Goal: Task Accomplishment & Management: Manage account settings

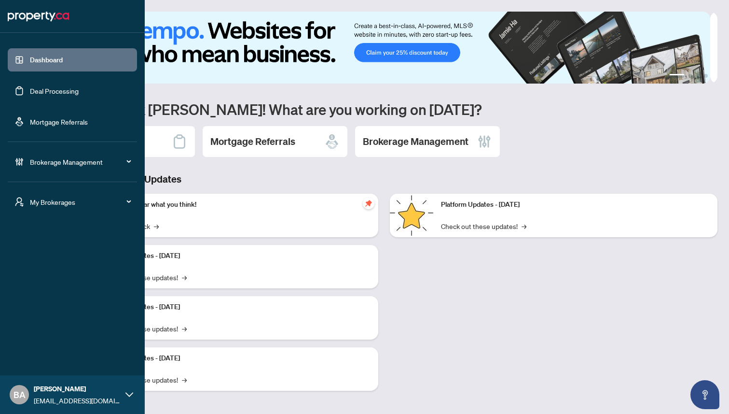
click at [68, 161] on span "Brokerage Management" at bounding box center [80, 161] width 100 height 11
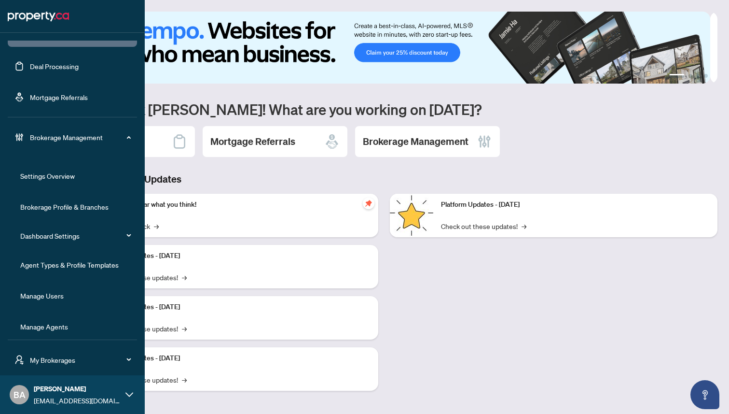
scroll to position [31, 0]
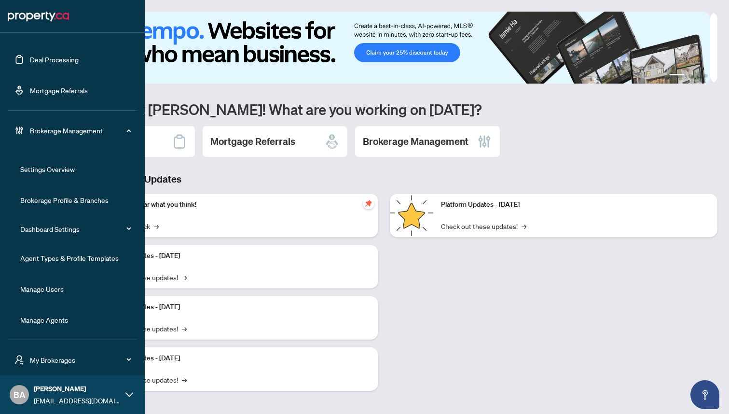
click at [53, 319] on link "Manage Agents" at bounding box center [44, 319] width 48 height 9
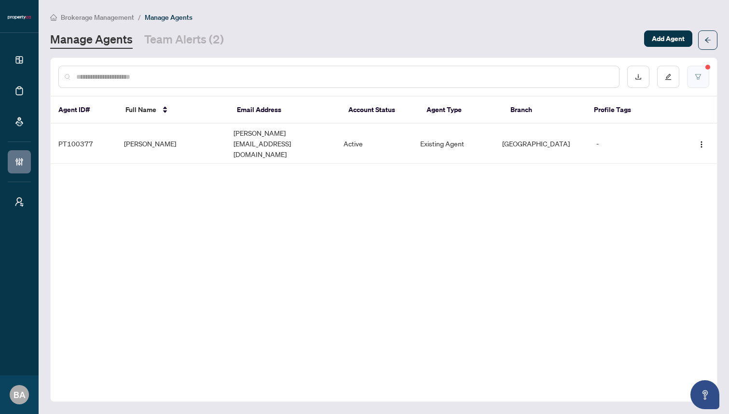
click at [698, 70] on button "button" at bounding box center [698, 77] width 22 height 22
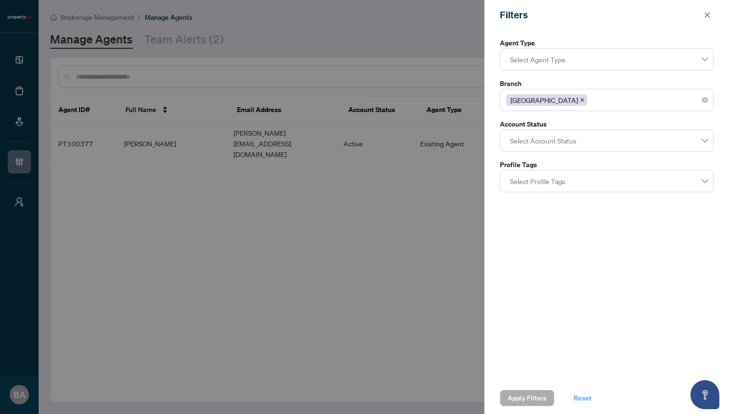
click at [580, 397] on span "Reset" at bounding box center [583, 397] width 18 height 15
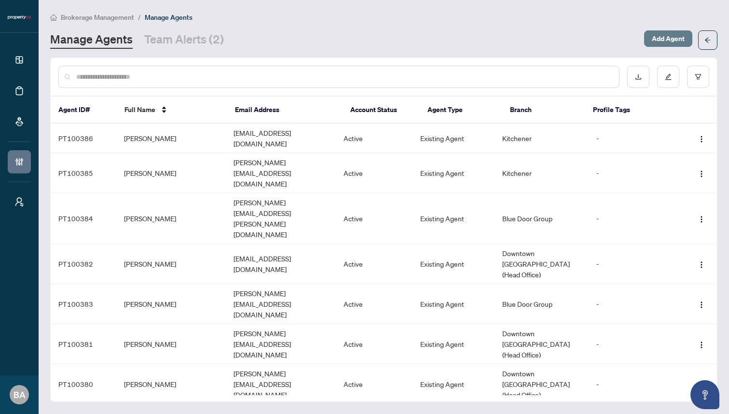
click at [662, 39] on span "Add Agent" at bounding box center [668, 38] width 33 height 15
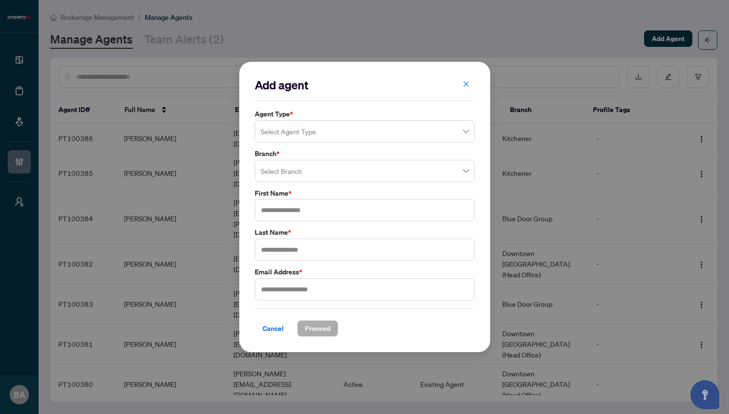
click at [426, 128] on input "search" at bounding box center [361, 132] width 200 height 21
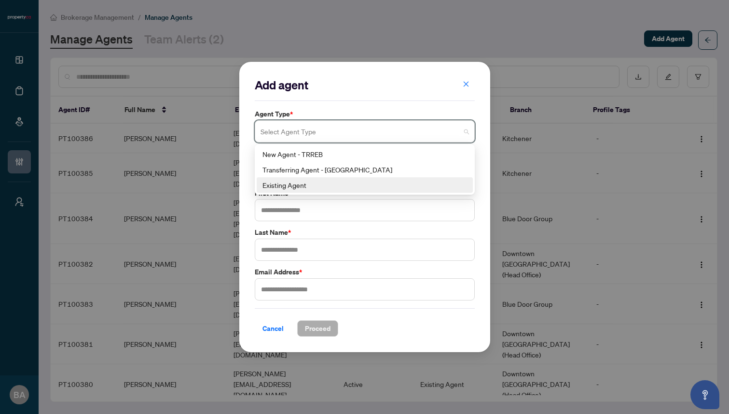
click at [368, 186] on div "Existing Agent" at bounding box center [365, 185] width 205 height 11
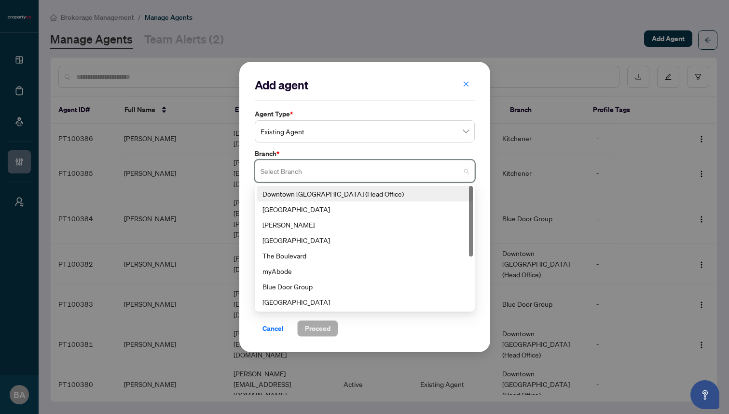
click at [389, 170] on input "search" at bounding box center [361, 172] width 200 height 21
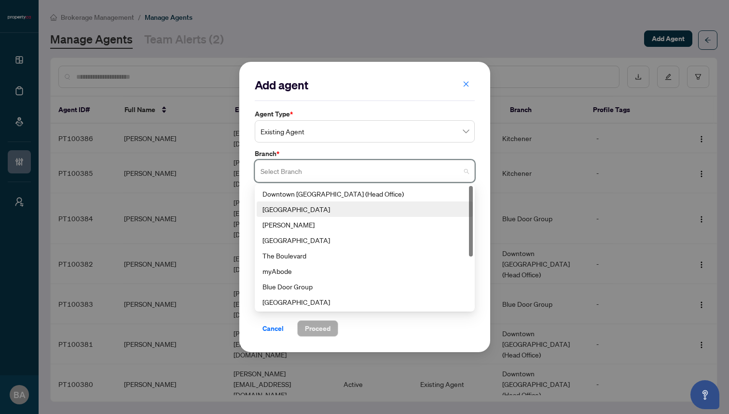
click at [355, 208] on div "[GEOGRAPHIC_DATA]" at bounding box center [365, 209] width 205 height 11
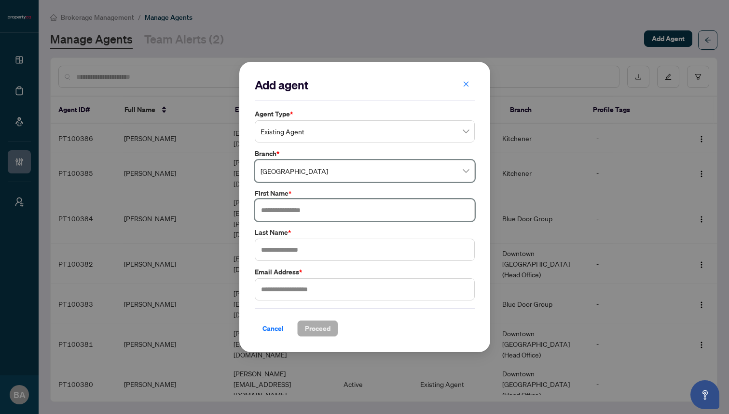
click at [296, 211] on input "text" at bounding box center [365, 210] width 220 height 22
paste input "******"
type input "******"
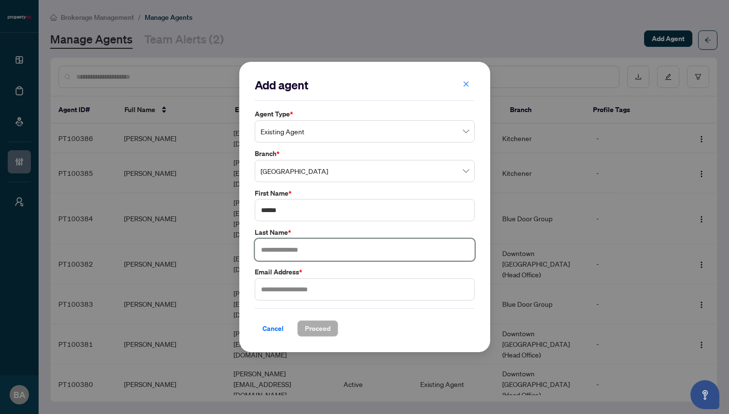
click at [293, 251] on input "text" at bounding box center [365, 249] width 220 height 22
paste input "****"
type input "****"
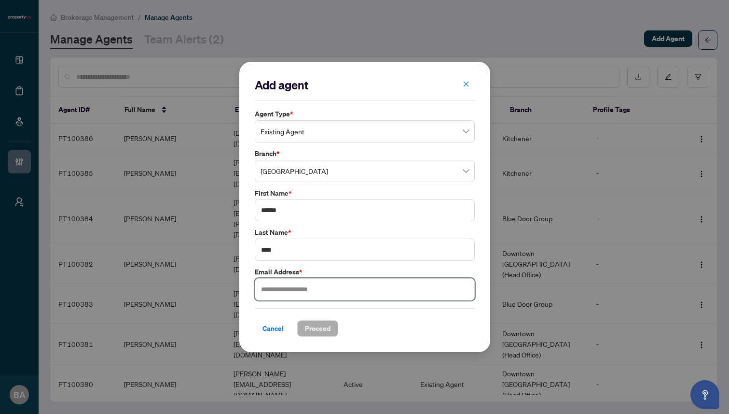
click at [290, 293] on input "text" at bounding box center [365, 289] width 220 height 22
paste input "**********"
type input "**********"
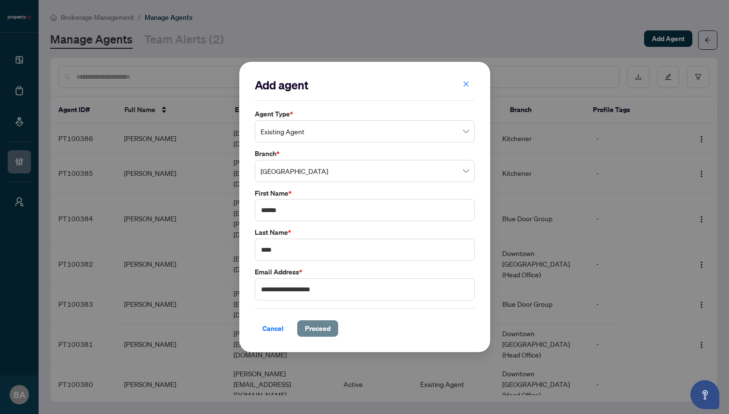
click at [302, 328] on button "Proceed" at bounding box center [317, 328] width 41 height 16
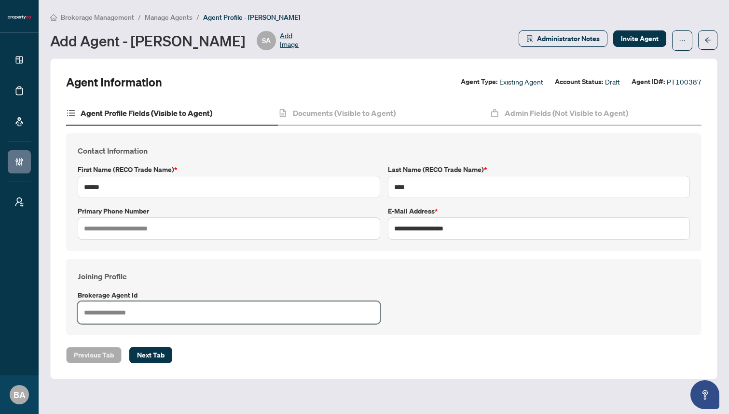
click at [191, 309] on input "text" at bounding box center [229, 312] width 303 height 22
paste input "****"
type input "****"
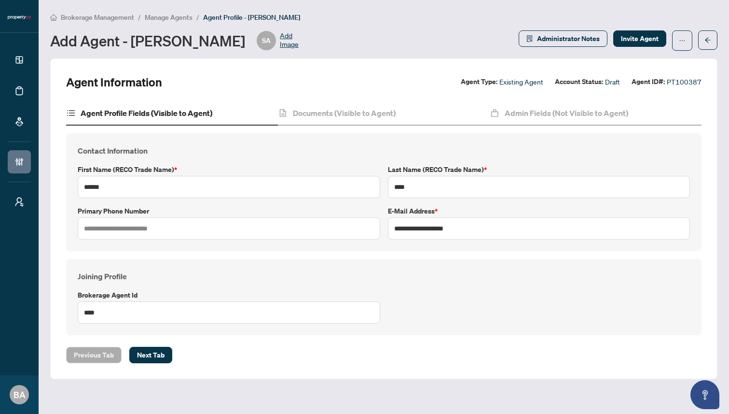
click at [327, 269] on div "Joining Profile Brokerage Agent Id ****" at bounding box center [384, 297] width 636 height 76
click at [526, 112] on h4 "Admin Fields (Not Visible to Agent)" at bounding box center [567, 113] width 124 height 12
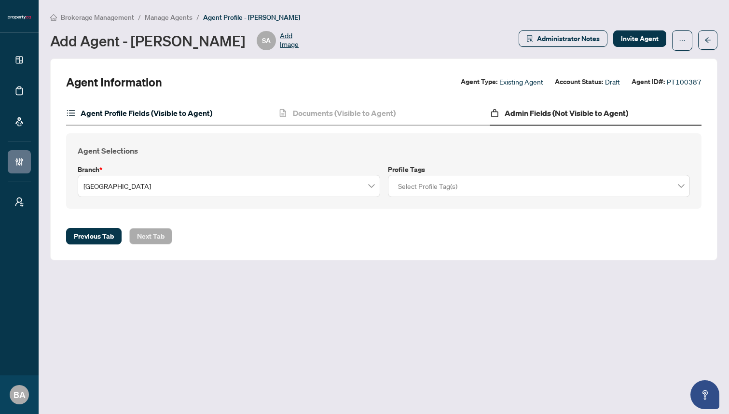
click at [204, 117] on h4 "Agent Profile Fields (Visible to Agent)" at bounding box center [147, 113] width 132 height 12
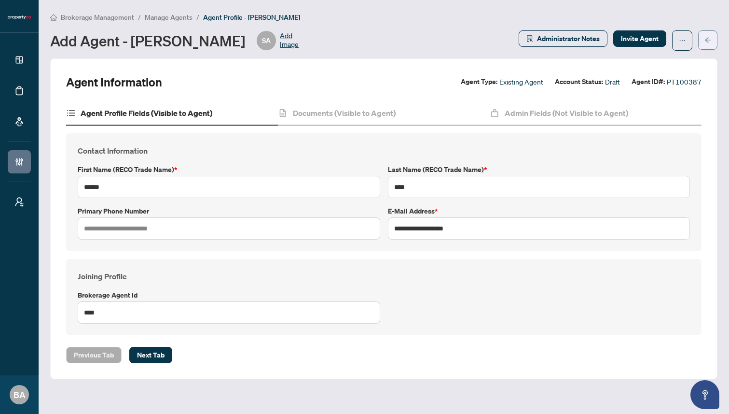
click at [709, 37] on icon "arrow-left" at bounding box center [708, 40] width 7 height 7
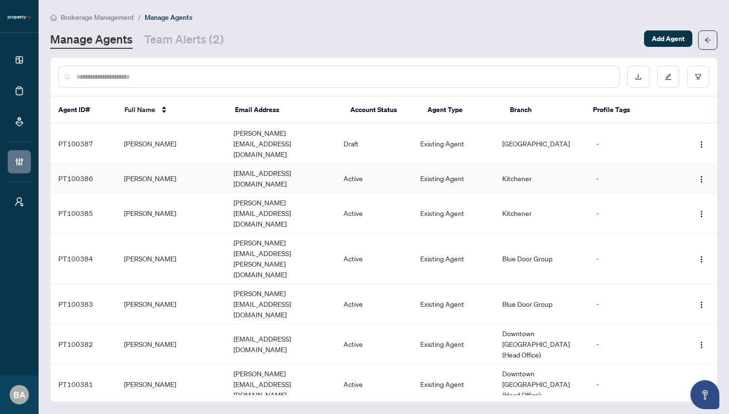
click at [189, 164] on td "[PERSON_NAME]" at bounding box center [171, 178] width 110 height 29
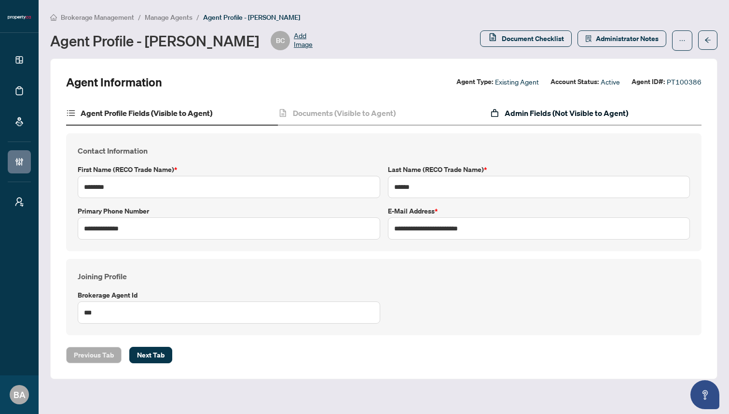
click at [522, 112] on h4 "Admin Fields (Not Visible to Agent)" at bounding box center [567, 113] width 124 height 12
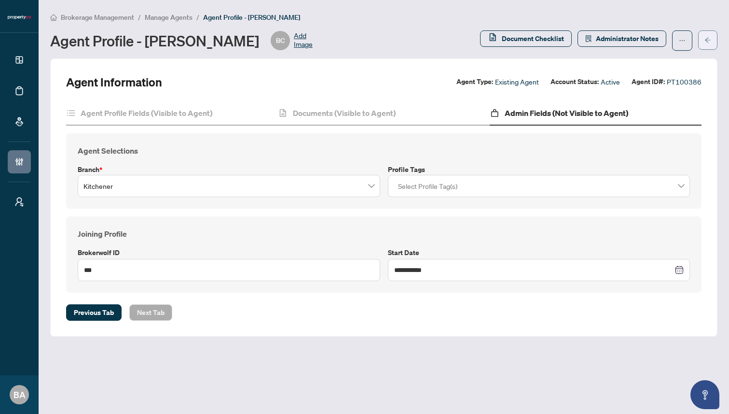
click at [707, 42] on icon "arrow-left" at bounding box center [708, 40] width 7 height 7
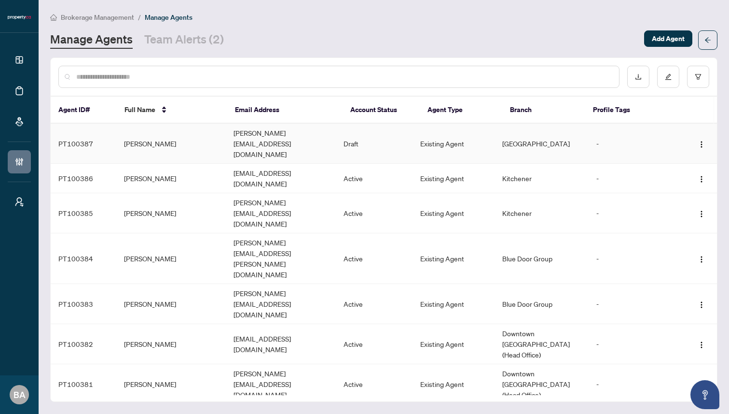
click at [194, 133] on td "[PERSON_NAME]" at bounding box center [171, 144] width 110 height 40
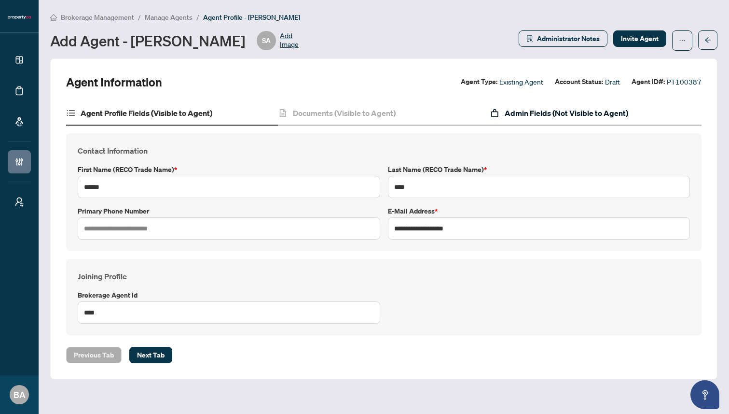
click at [584, 112] on h4 "Admin Fields (Not Visible to Agent)" at bounding box center [567, 113] width 124 height 12
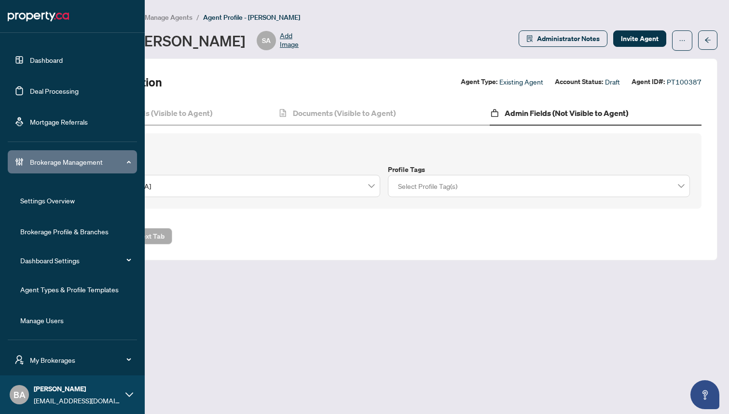
click at [65, 289] on link "Agent Types & Profile Templates" at bounding box center [69, 289] width 98 height 9
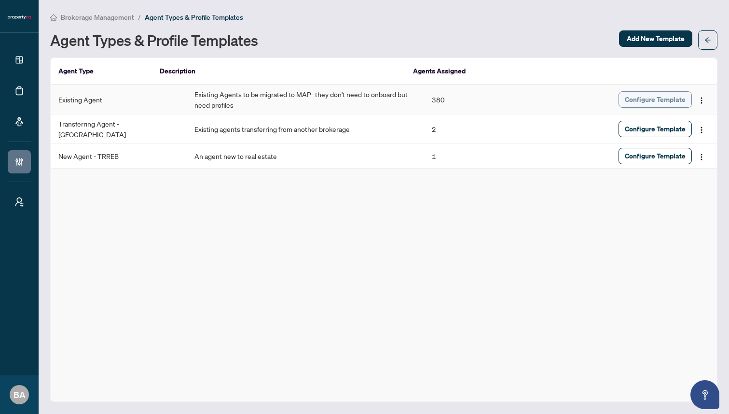
click at [646, 98] on span "Configure Template" at bounding box center [655, 99] width 61 height 15
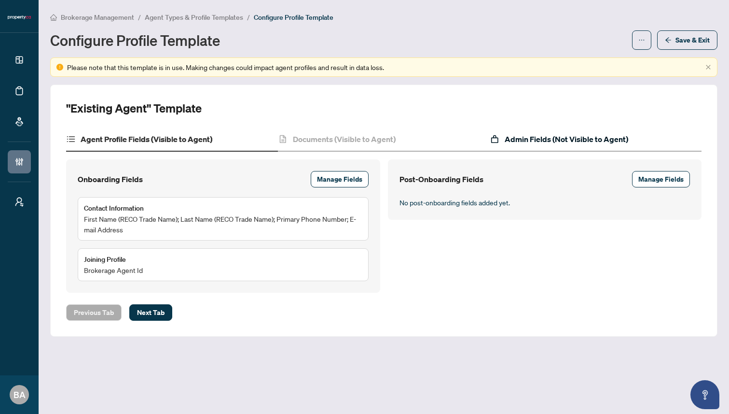
click at [558, 139] on h4 "Admin Fields (Not Visible to Agent)" at bounding box center [567, 139] width 124 height 12
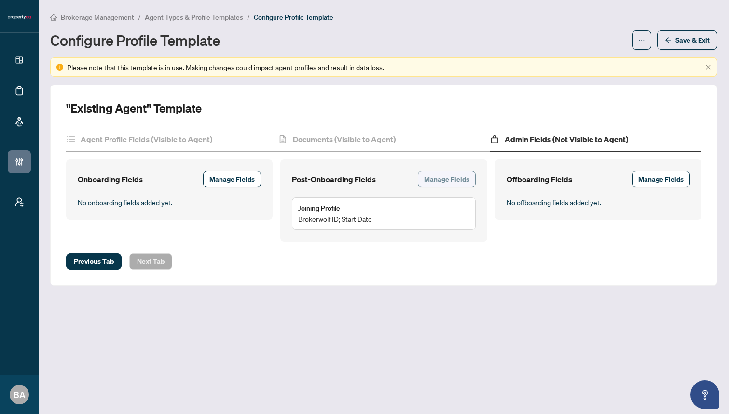
click at [444, 181] on span "Manage Fields" at bounding box center [446, 178] width 45 height 15
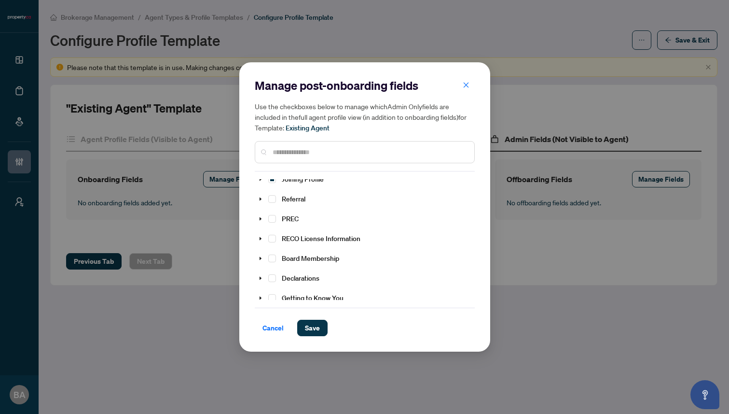
scroll to position [70, 0]
click at [271, 233] on span "Select RECO License Information" at bounding box center [272, 237] width 8 height 8
click at [261, 236] on icon "caret-down" at bounding box center [260, 237] width 2 height 3
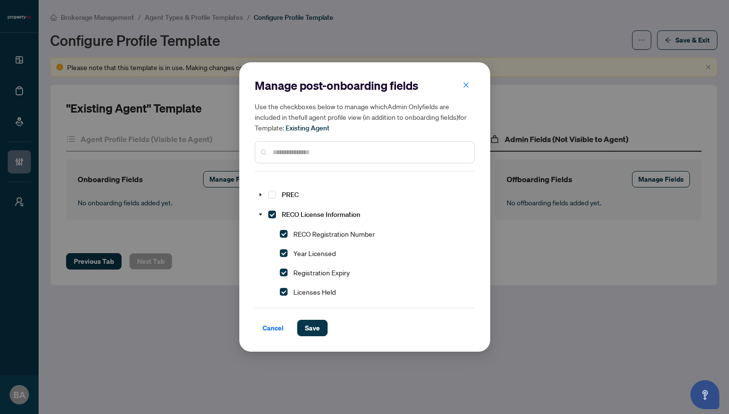
scroll to position [89, 0]
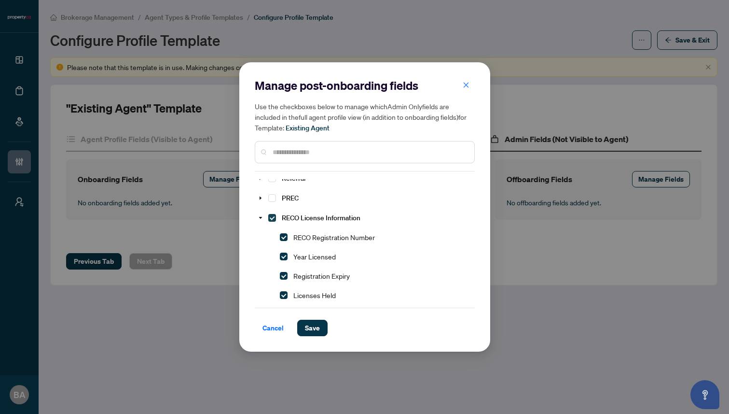
click at [271, 215] on span "Select RECO License Information" at bounding box center [272, 218] width 8 height 8
click at [284, 233] on span "Select RECO Registration Number" at bounding box center [284, 237] width 8 height 8
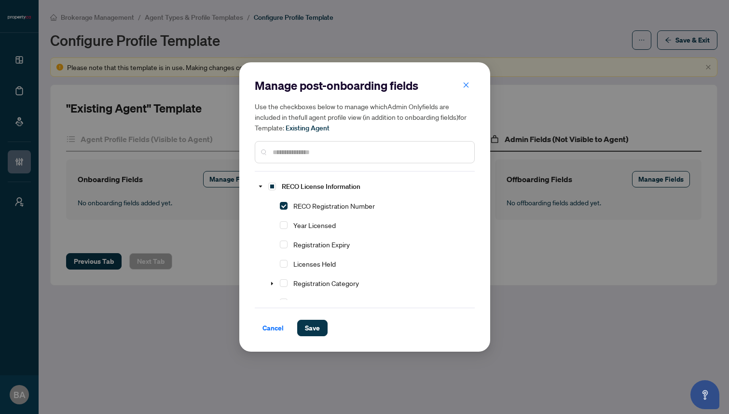
scroll to position [133, 0]
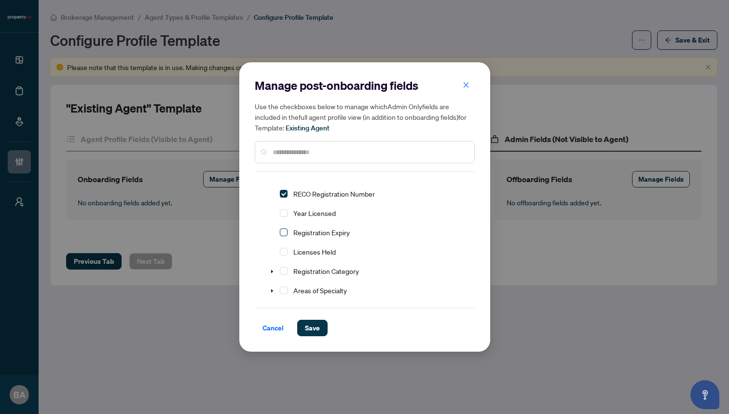
click at [284, 229] on span "Select Registration Expiry" at bounding box center [284, 232] width 8 height 8
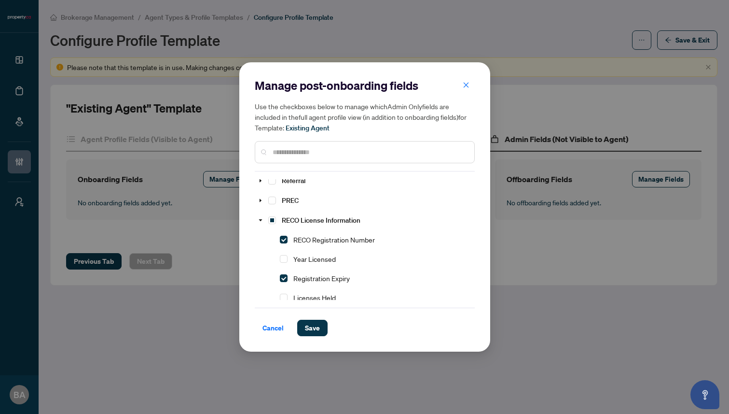
scroll to position [85, 0]
click at [261, 219] on icon "caret-down" at bounding box center [260, 221] width 5 height 5
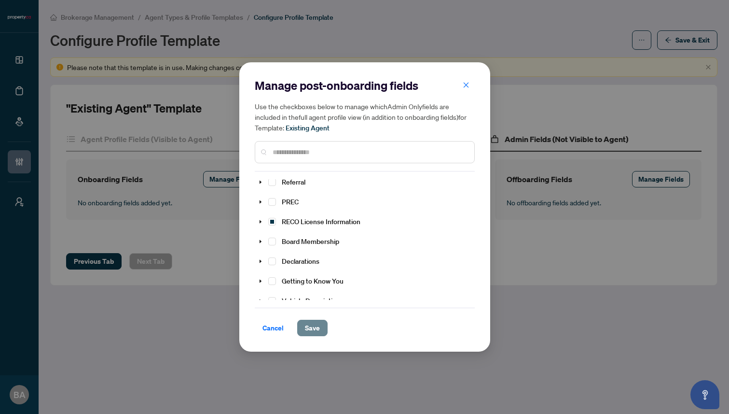
click at [313, 328] on span "Save" at bounding box center [312, 327] width 15 height 15
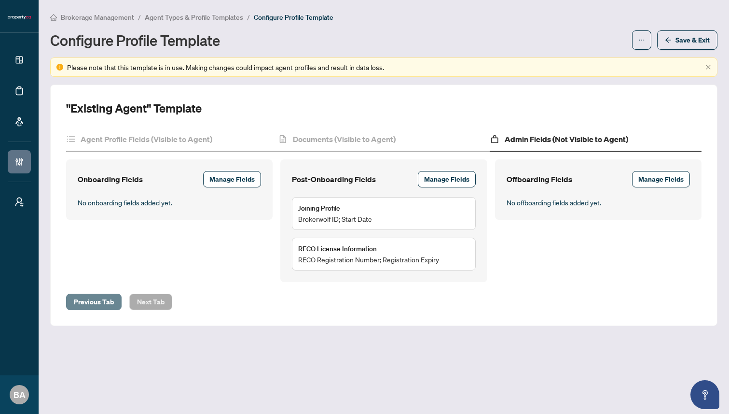
click at [99, 299] on span "Previous Tab" at bounding box center [94, 301] width 40 height 15
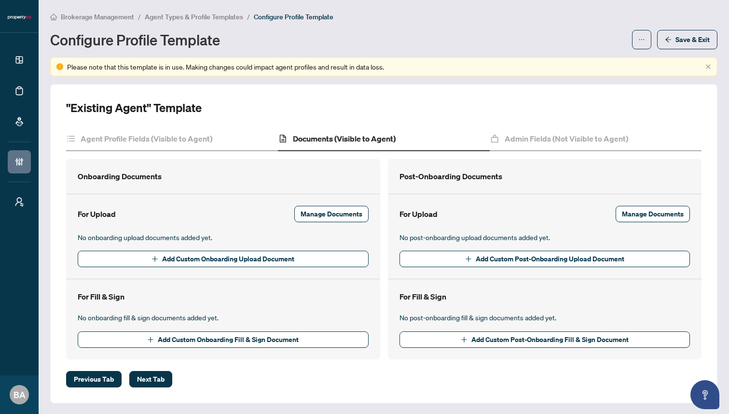
scroll to position [1, 0]
click at [165, 143] on div "Agent Profile Fields (Visible to Agent)" at bounding box center [172, 138] width 212 height 24
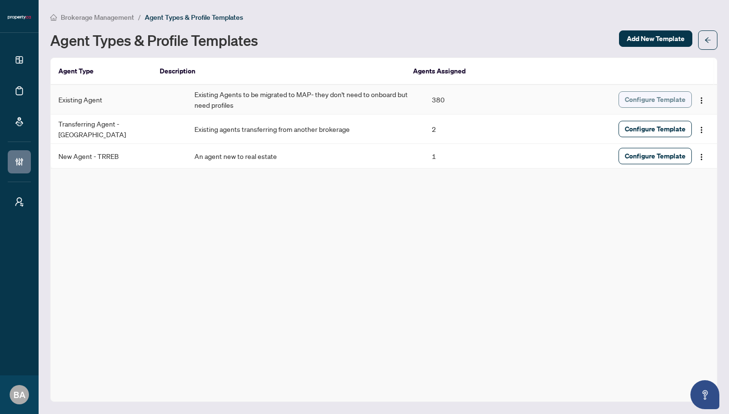
click at [643, 97] on span "Configure Template" at bounding box center [655, 99] width 61 height 15
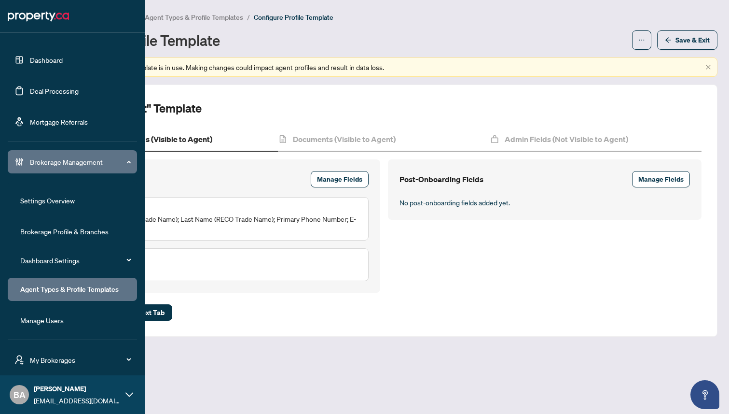
click at [76, 158] on span "Brokerage Management" at bounding box center [80, 161] width 100 height 11
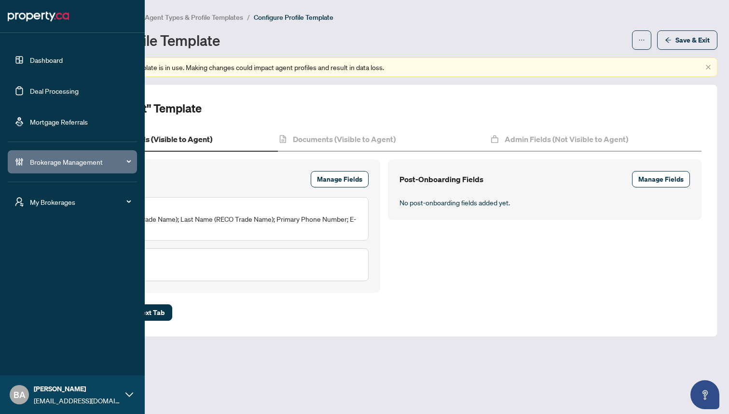
click at [55, 212] on div "My Brokerages" at bounding box center [72, 201] width 129 height 23
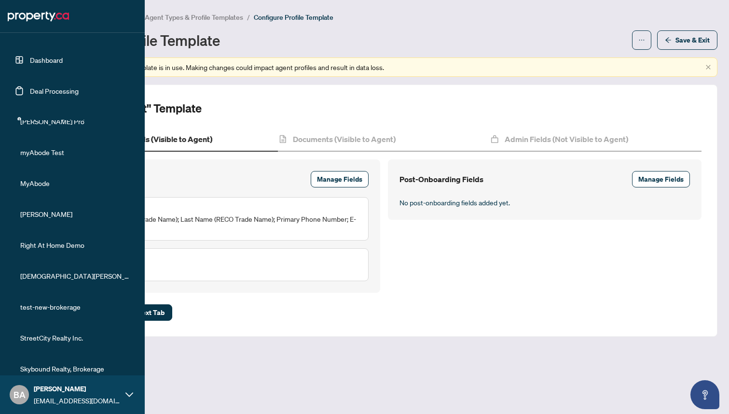
scroll to position [195, 0]
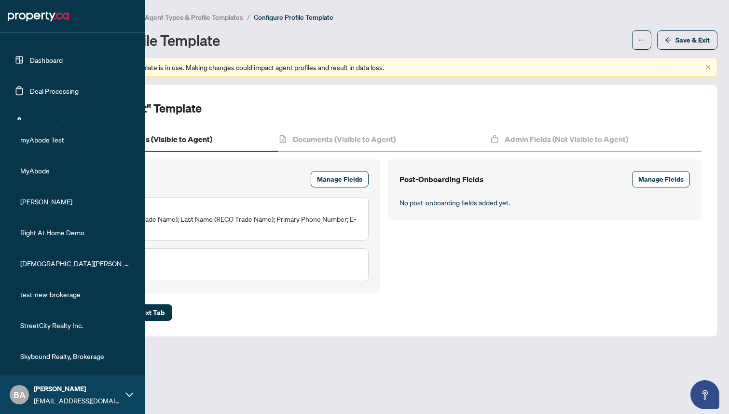
click at [49, 354] on span "Skybound Realty, Brokerage" at bounding box center [75, 355] width 110 height 11
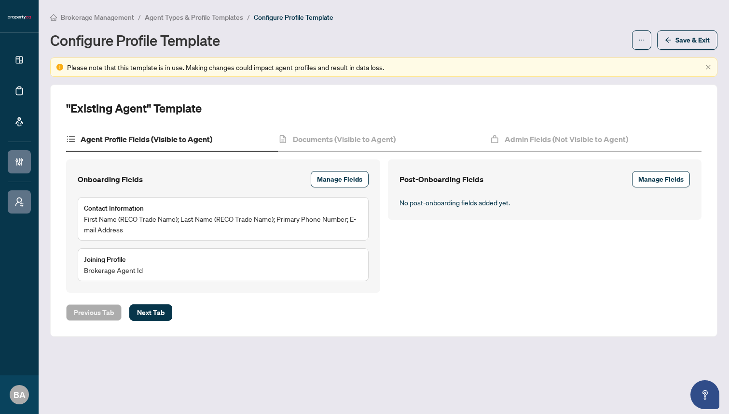
scroll to position [0, 0]
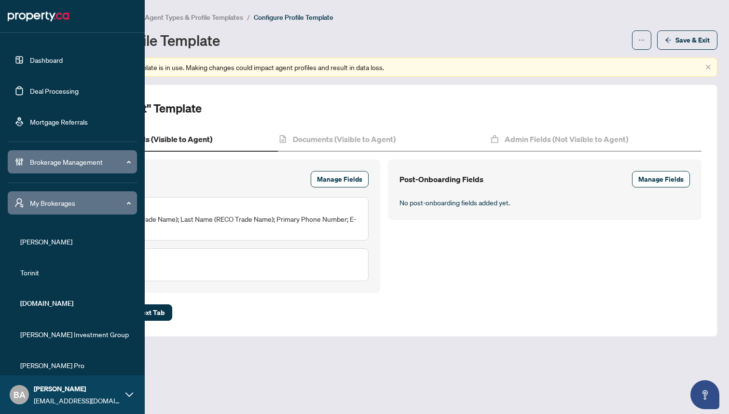
click at [45, 56] on link "Dashboard" at bounding box center [46, 60] width 33 height 9
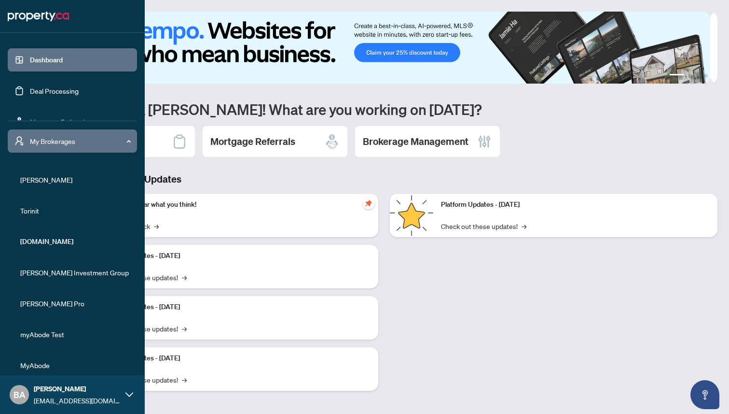
click at [50, 142] on span "My Brokerages" at bounding box center [80, 141] width 100 height 11
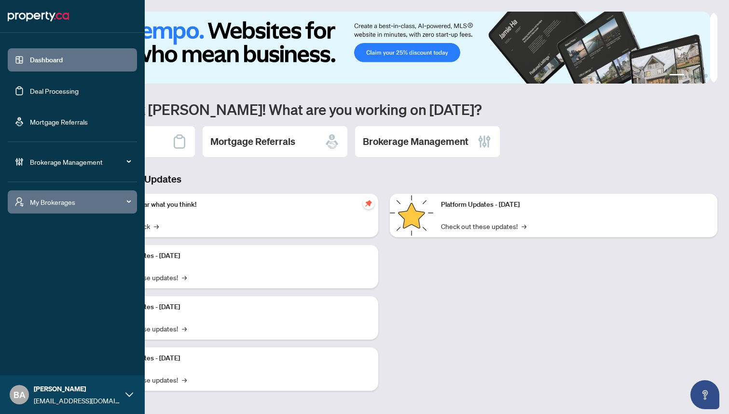
click at [54, 164] on span "Brokerage Management" at bounding box center [80, 161] width 100 height 11
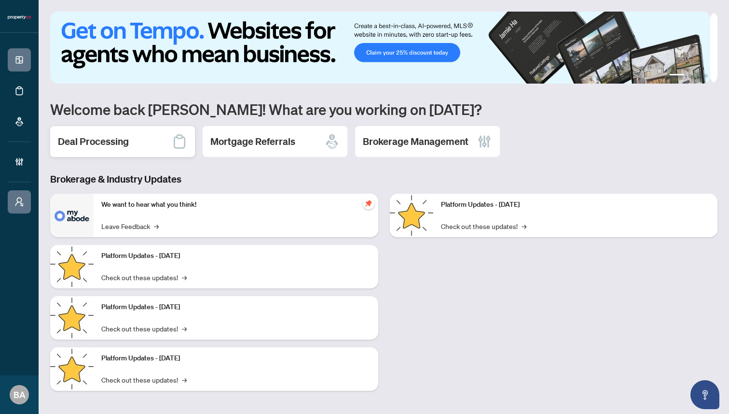
click at [75, 142] on h2 "Deal Processing" at bounding box center [93, 142] width 71 height 14
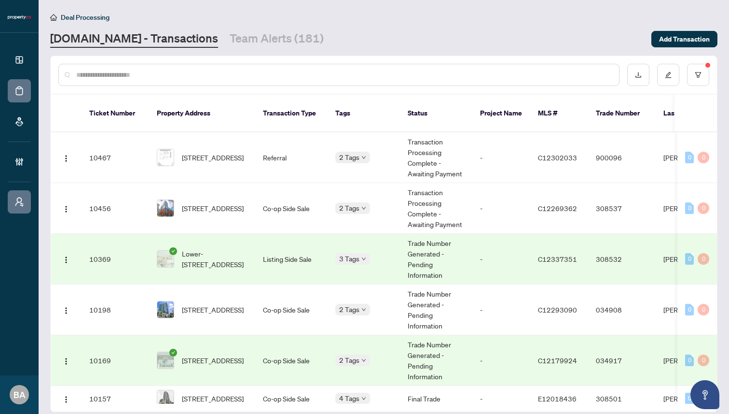
click at [237, 70] on input "text" at bounding box center [343, 75] width 535 height 11
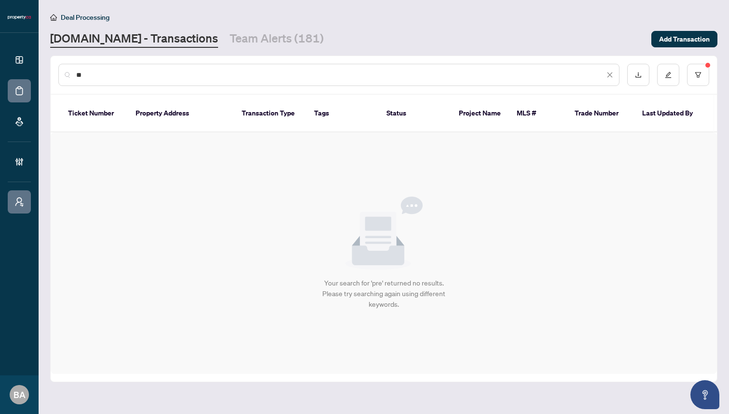
type input "*"
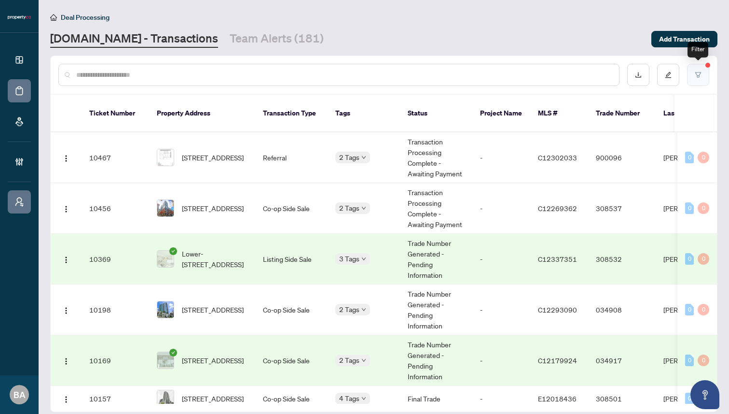
click at [701, 72] on icon "filter" at bounding box center [699, 74] width 6 height 5
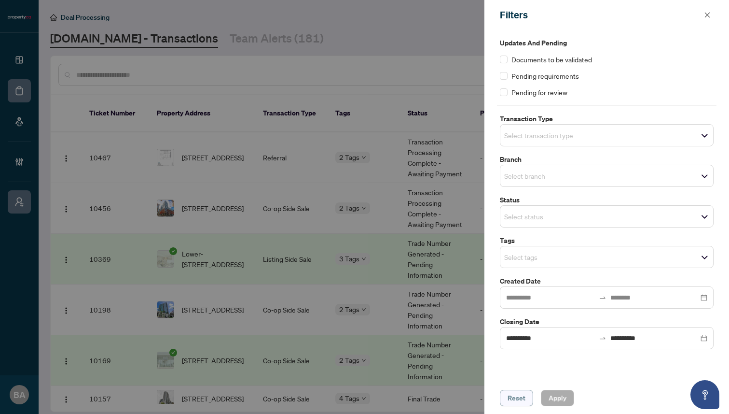
click at [501, 394] on button "Reset" at bounding box center [516, 398] width 33 height 16
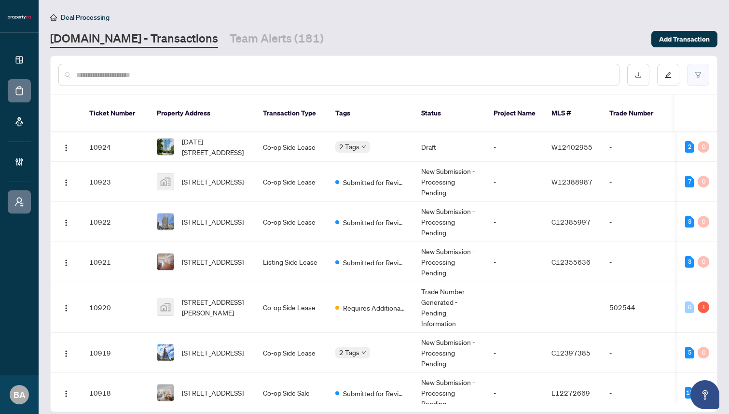
click at [692, 65] on button "button" at bounding box center [698, 75] width 22 height 22
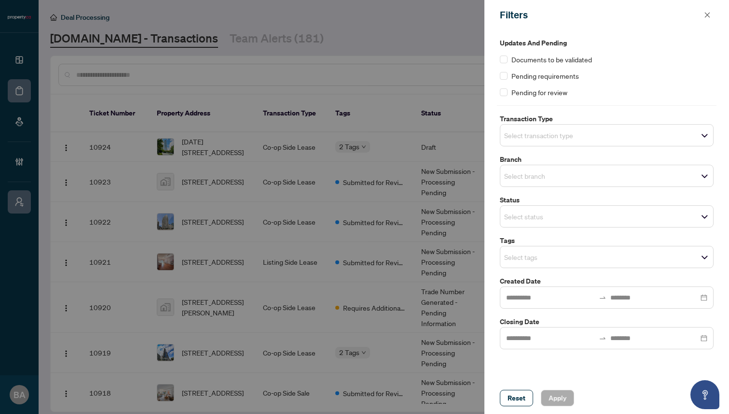
click at [558, 138] on input "search" at bounding box center [538, 135] width 68 height 12
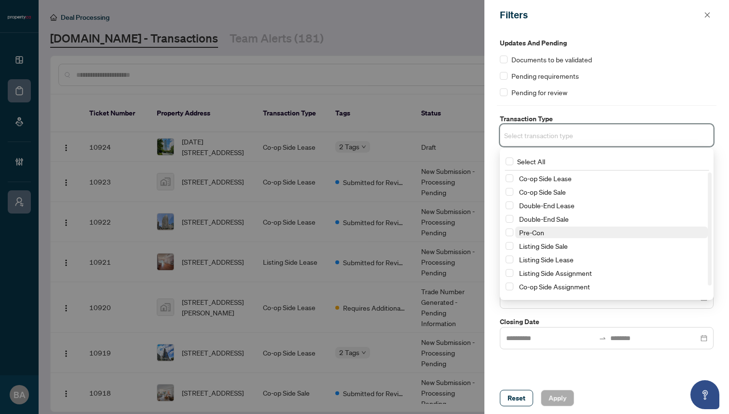
click at [551, 233] on span "Pre-Con" at bounding box center [612, 232] width 193 height 12
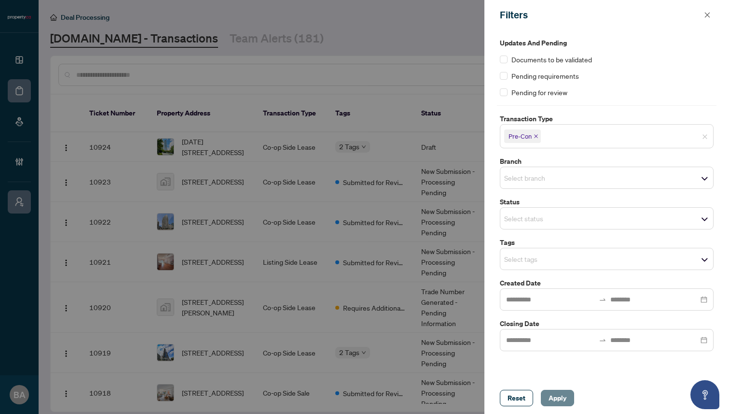
click at [554, 400] on span "Apply" at bounding box center [558, 397] width 18 height 15
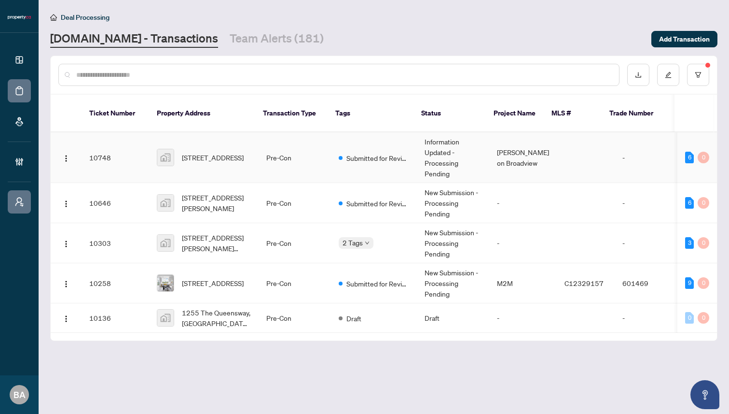
click at [299, 146] on td "Pre-Con" at bounding box center [295, 157] width 72 height 51
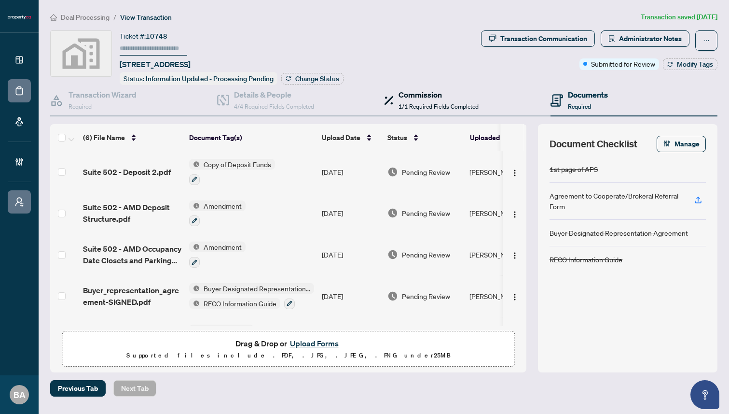
click at [417, 103] on span "1/1 Required Fields Completed" at bounding box center [439, 106] width 80 height 7
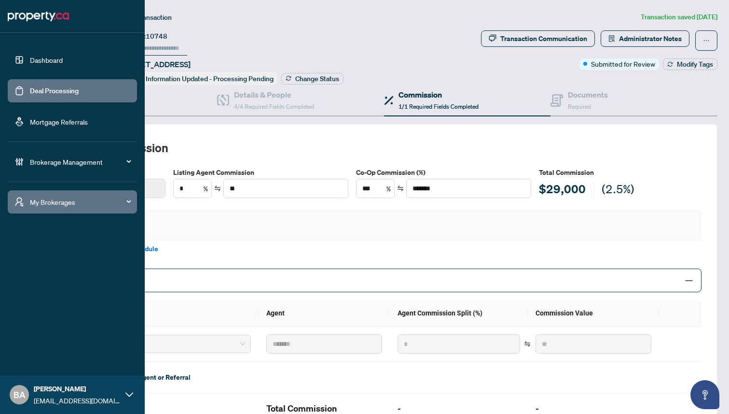
click at [55, 163] on span "Brokerage Management" at bounding box center [80, 161] width 100 height 11
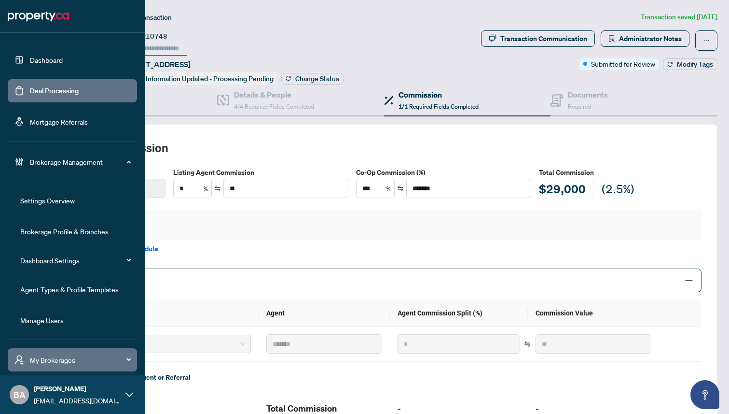
scroll to position [31, 0]
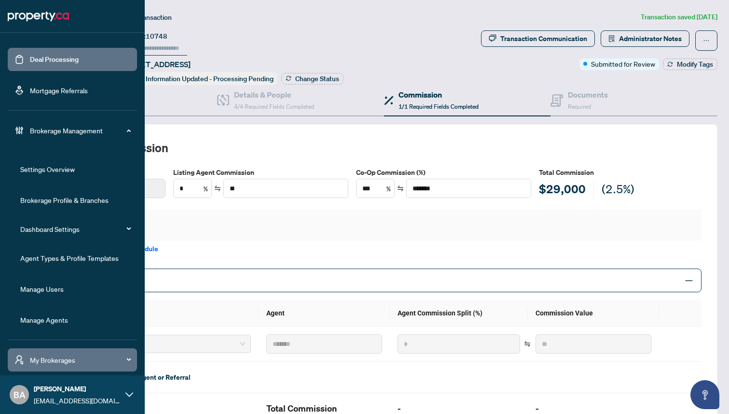
click at [38, 317] on link "Manage Agents" at bounding box center [44, 319] width 48 height 9
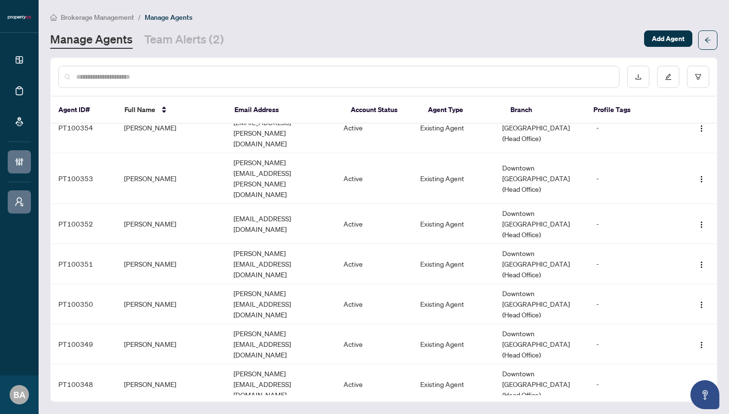
scroll to position [1427, 0]
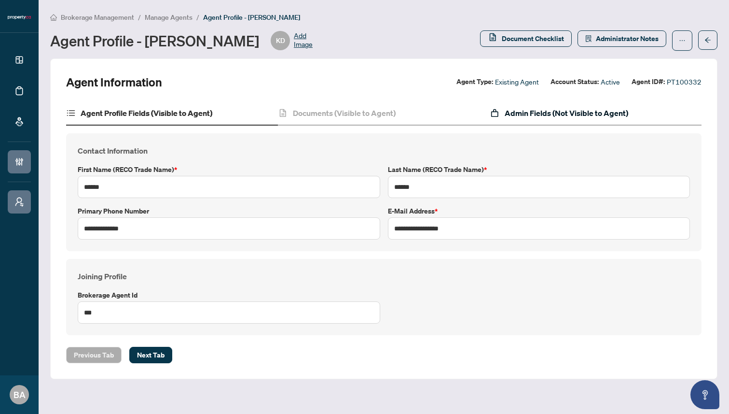
click at [563, 109] on h4 "Admin Fields (Not Visible to Agent)" at bounding box center [567, 113] width 124 height 12
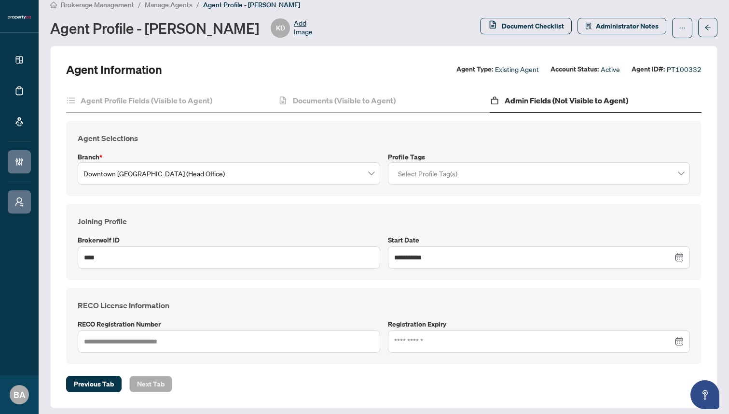
scroll to position [18, 0]
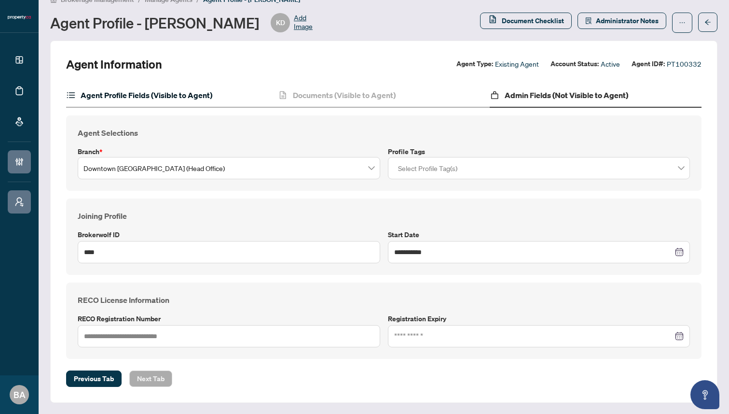
click at [175, 92] on h4 "Agent Profile Fields (Visible to Agent)" at bounding box center [147, 95] width 132 height 12
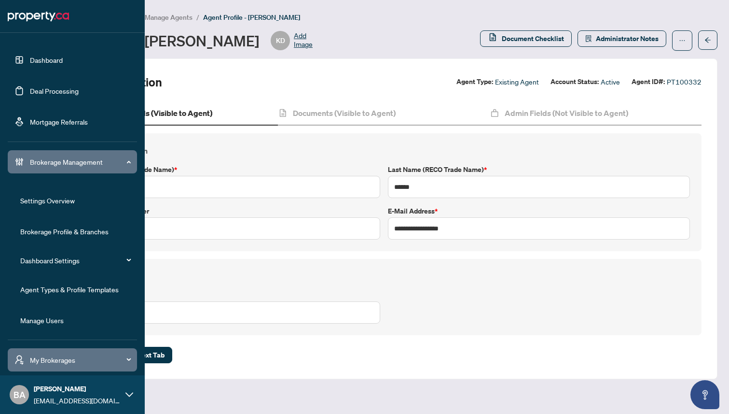
click at [48, 291] on link "Agent Types & Profile Templates" at bounding box center [69, 289] width 98 height 9
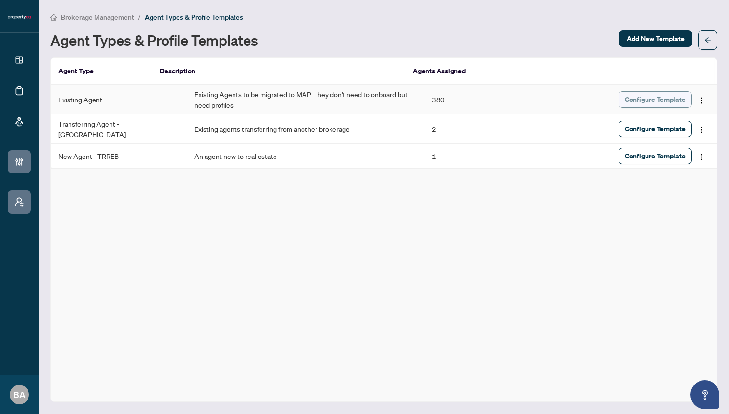
click at [644, 98] on span "Configure Template" at bounding box center [655, 99] width 61 height 15
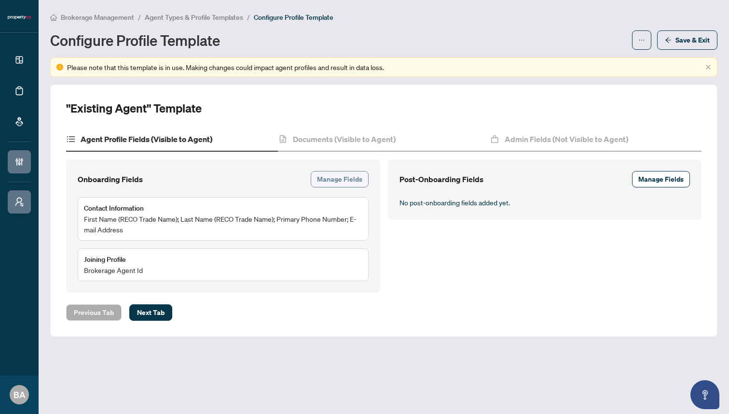
click at [324, 184] on span "Manage Fields" at bounding box center [339, 178] width 45 height 15
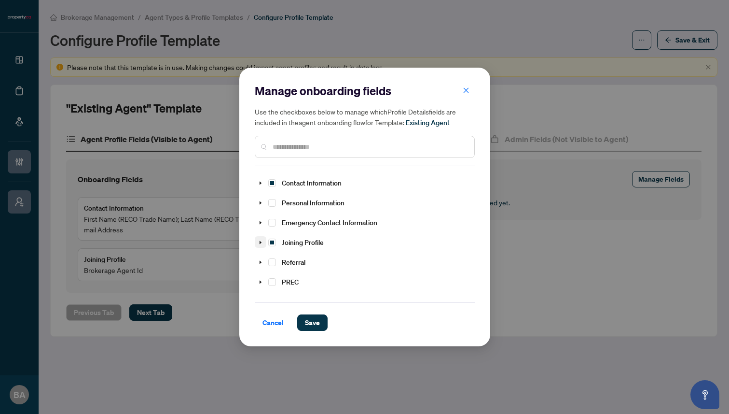
click at [259, 240] on icon "caret-down" at bounding box center [260, 242] width 5 height 5
click at [258, 242] on icon "caret-down" at bounding box center [260, 242] width 5 height 5
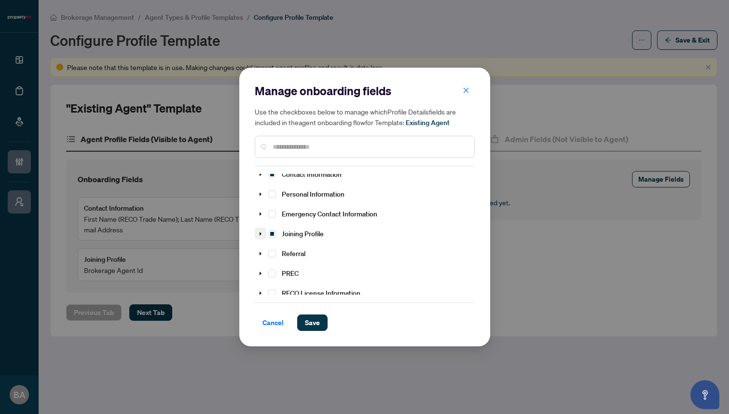
click at [258, 231] on icon "caret-down" at bounding box center [260, 233] width 5 height 5
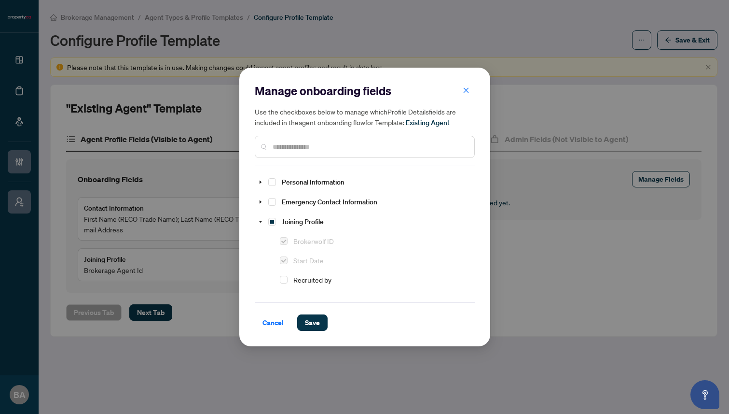
scroll to position [0, 0]
click at [259, 241] on icon "caret-down" at bounding box center [260, 242] width 5 height 5
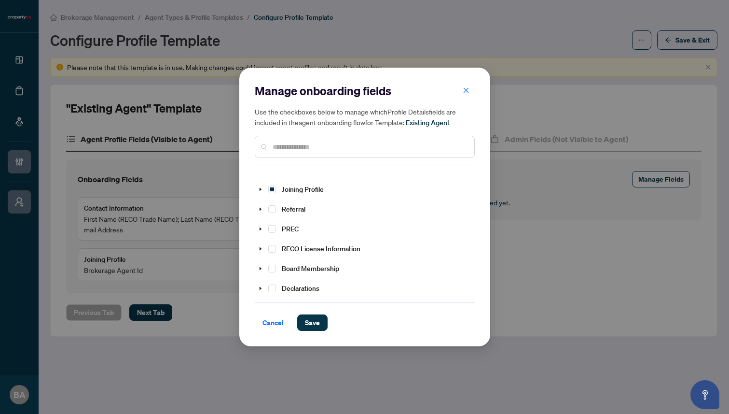
scroll to position [54, 0]
click at [260, 246] on icon "caret-down" at bounding box center [260, 248] width 5 height 5
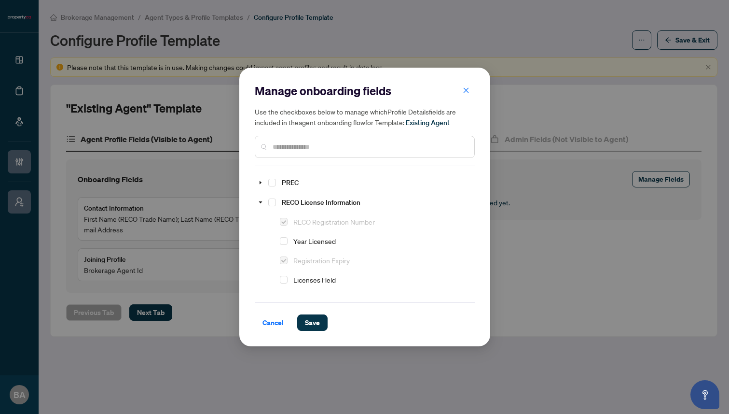
scroll to position [100, 0]
click at [467, 89] on icon "close" at bounding box center [465, 89] width 5 height 5
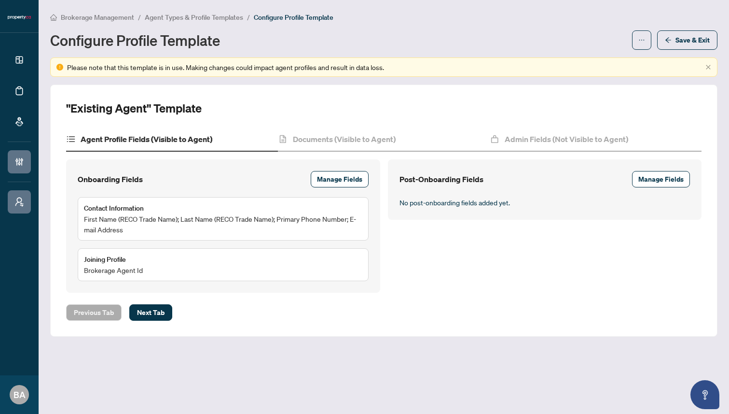
click at [532, 26] on div "Brokerage Management / Agent Types & Profile Templates / Configure Profile Temp…" at bounding box center [384, 31] width 668 height 38
click at [547, 138] on h4 "Admin Fields (Not Visible to Agent)" at bounding box center [567, 139] width 124 height 12
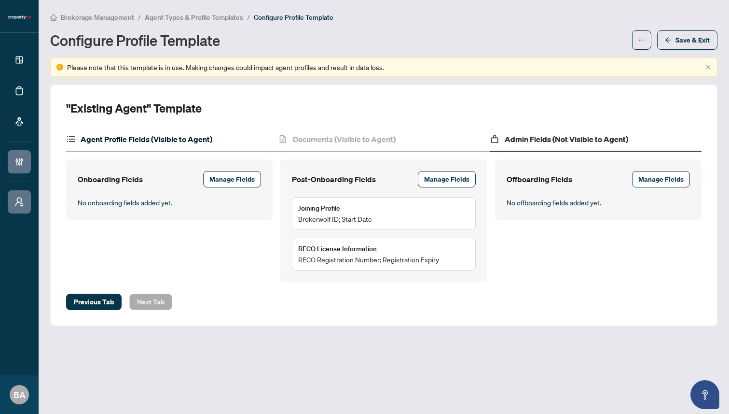
click at [186, 141] on h4 "Agent Profile Fields (Visible to Agent)" at bounding box center [147, 139] width 132 height 12
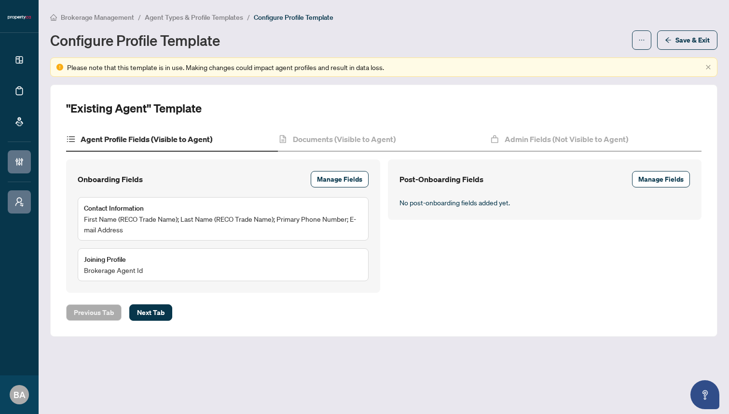
click at [218, 180] on div "Onboarding Fields Manage Fields" at bounding box center [223, 179] width 291 height 16
click at [678, 39] on span "Save & Exit" at bounding box center [693, 39] width 34 height 15
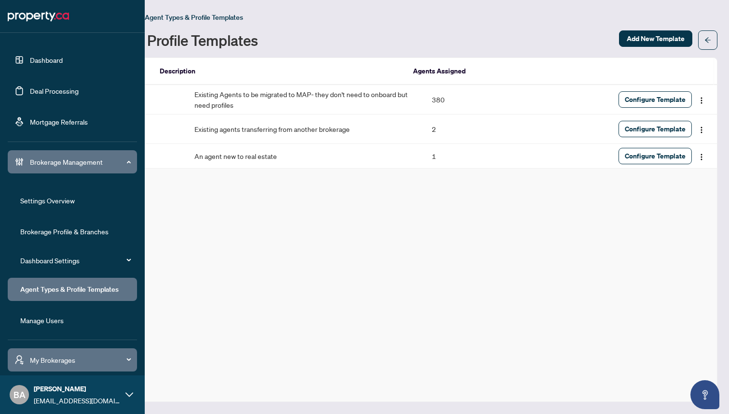
scroll to position [31, 0]
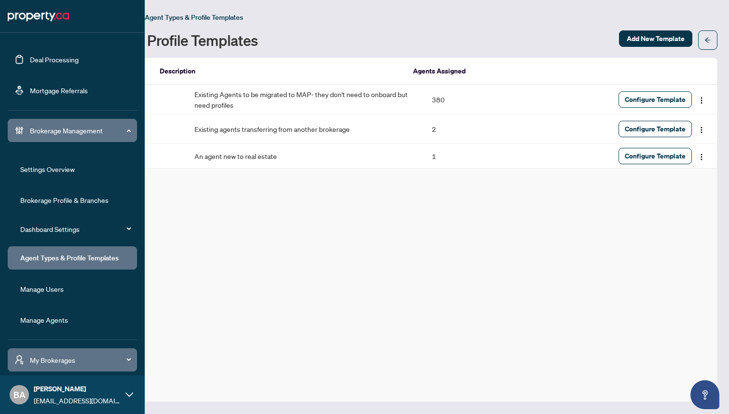
click at [40, 319] on link "Manage Agents" at bounding box center [44, 319] width 48 height 9
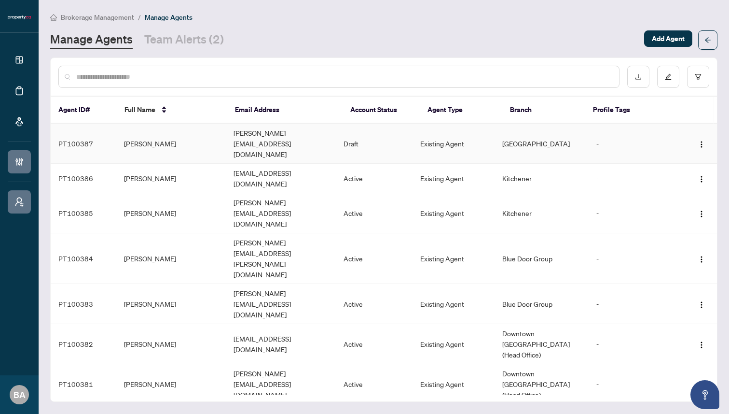
click at [180, 132] on td "[PERSON_NAME]" at bounding box center [171, 144] width 110 height 40
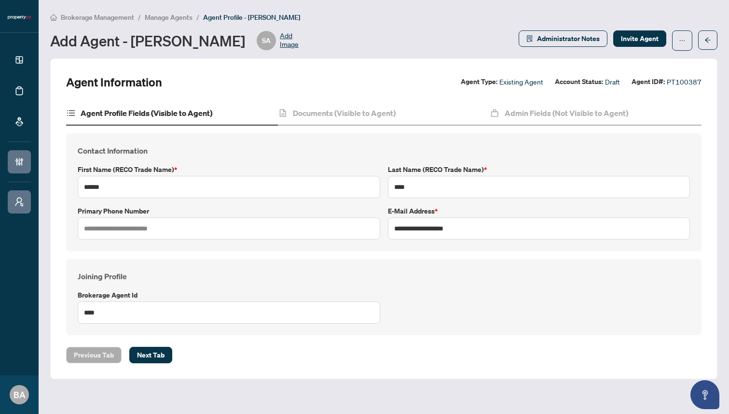
click at [357, 56] on div "Brokerage Management / Manage Agents / Agent Profile - [PERSON_NAME] Add Agent …" at bounding box center [384, 35] width 668 height 47
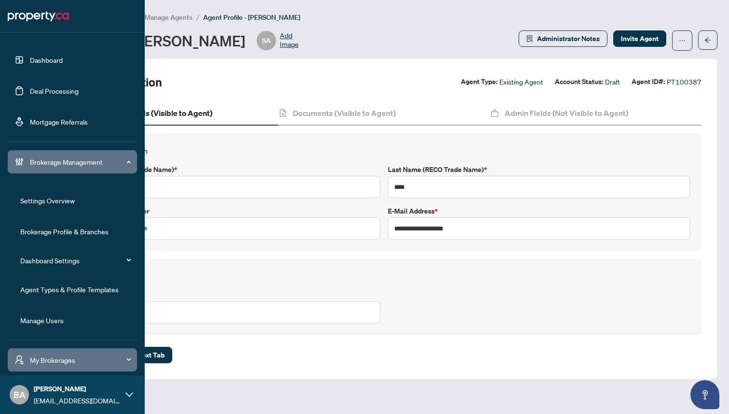
scroll to position [31, 0]
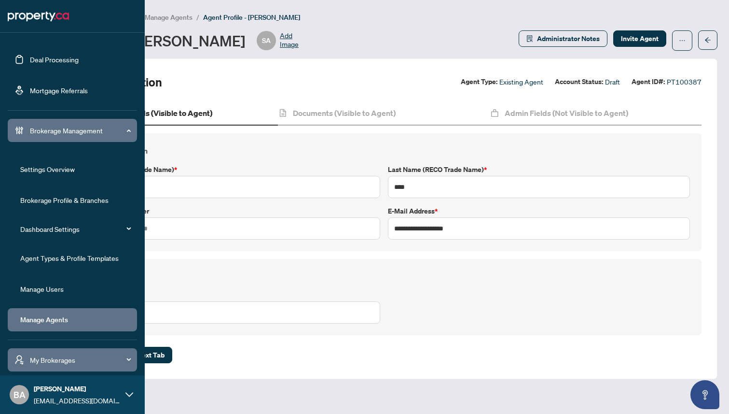
click at [53, 255] on link "Agent Types & Profile Templates" at bounding box center [69, 257] width 98 height 9
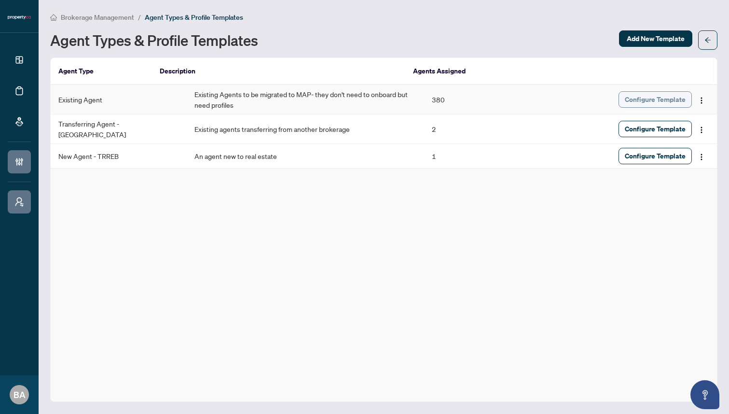
click at [645, 95] on span "Configure Template" at bounding box center [655, 99] width 61 height 15
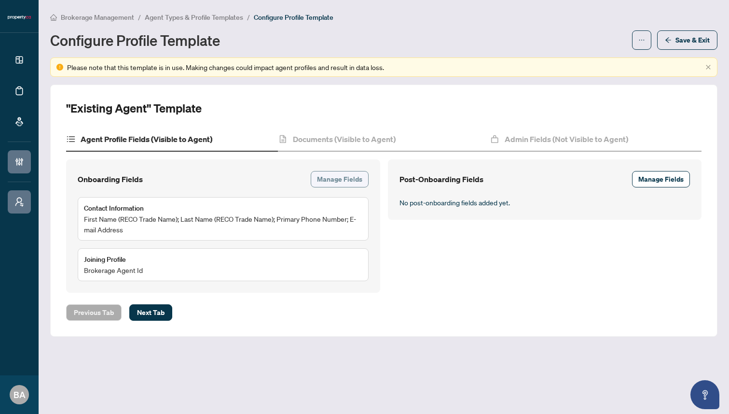
click at [333, 180] on span "Manage Fields" at bounding box center [339, 178] width 45 height 15
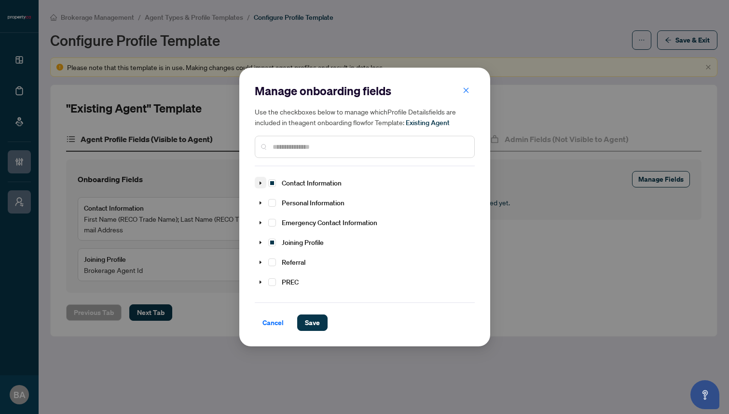
click at [260, 182] on icon "caret-down" at bounding box center [260, 182] width 2 height 3
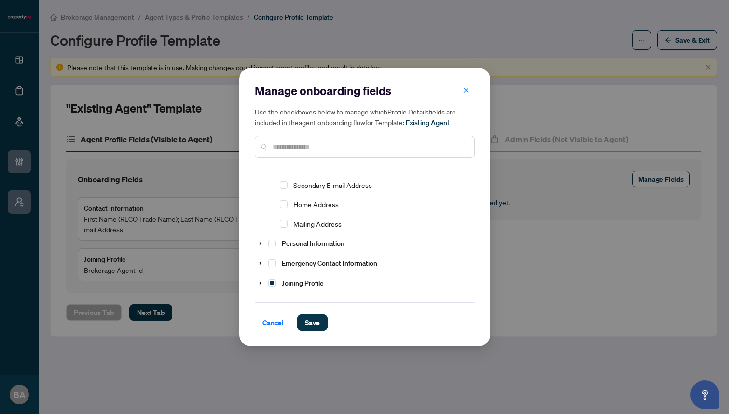
scroll to position [145, 0]
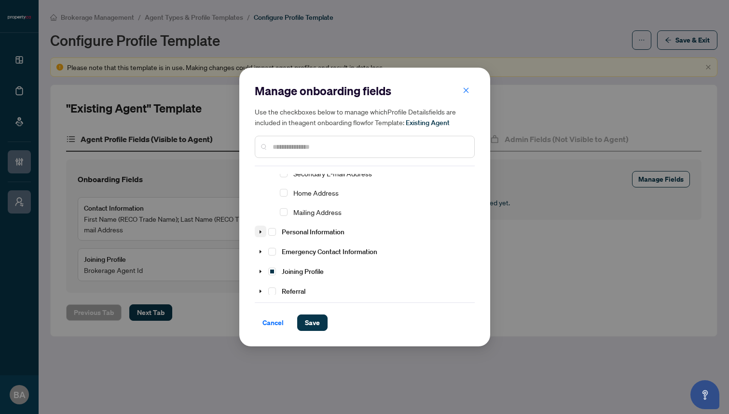
click at [258, 230] on icon "caret-down" at bounding box center [260, 231] width 5 height 5
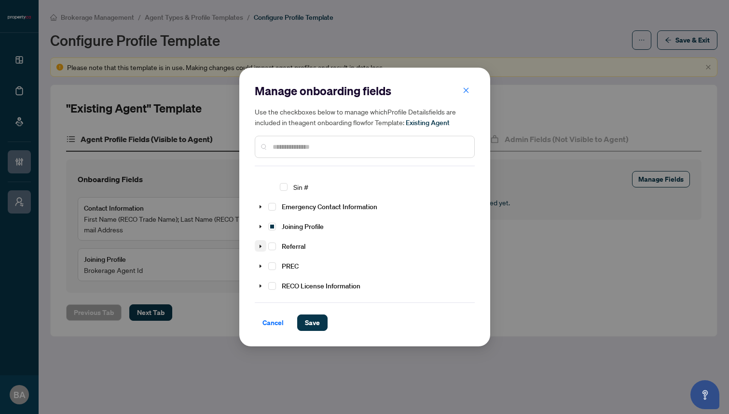
scroll to position [288, 0]
click at [260, 223] on icon "caret-down" at bounding box center [260, 224] width 2 height 3
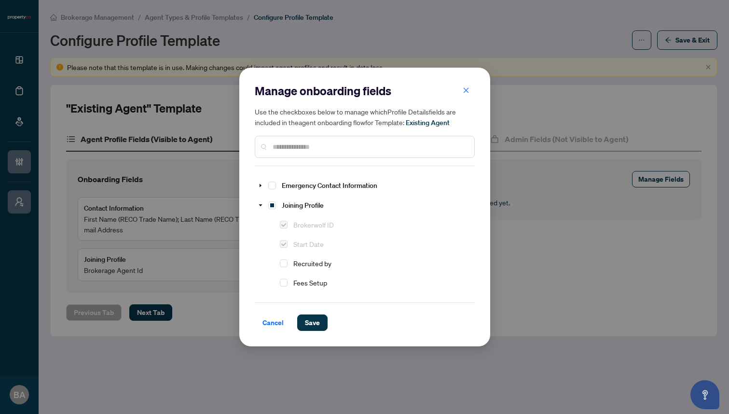
scroll to position [303, 0]
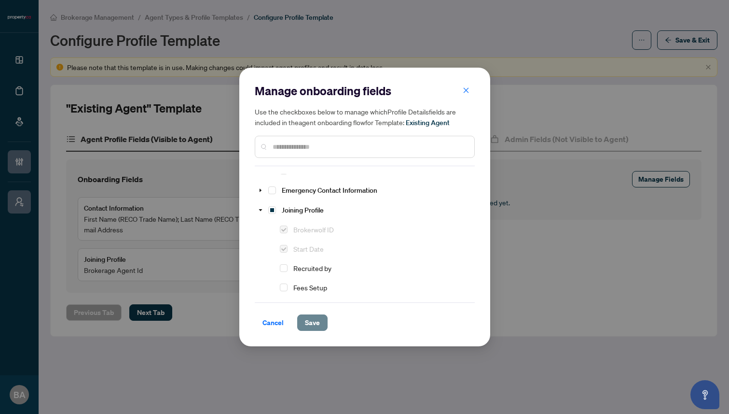
click at [310, 325] on span "Save" at bounding box center [312, 322] width 15 height 15
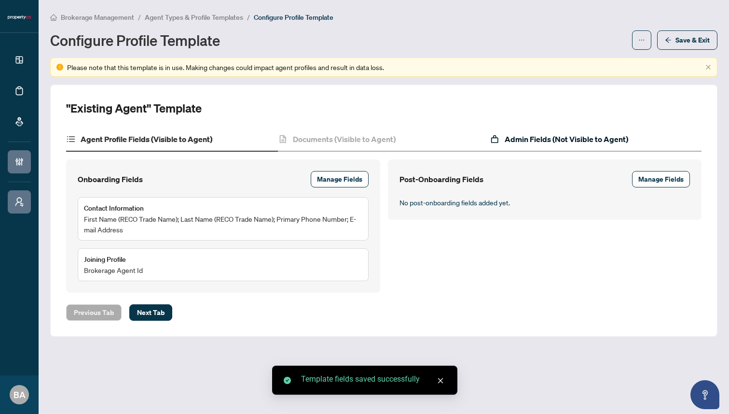
click at [523, 138] on h4 "Admin Fields (Not Visible to Agent)" at bounding box center [567, 139] width 124 height 12
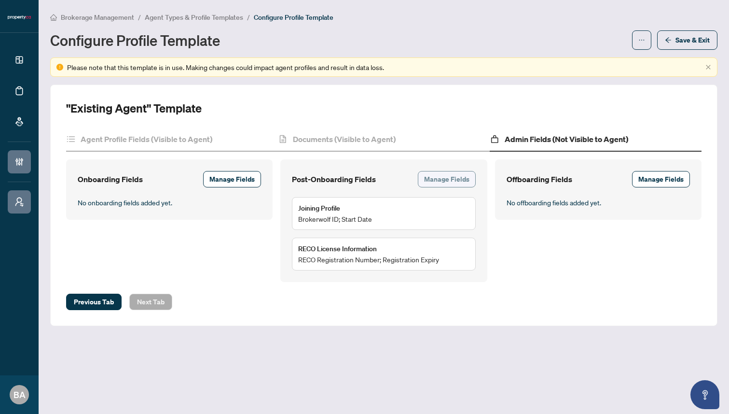
click at [451, 176] on span "Manage Fields" at bounding box center [446, 178] width 45 height 15
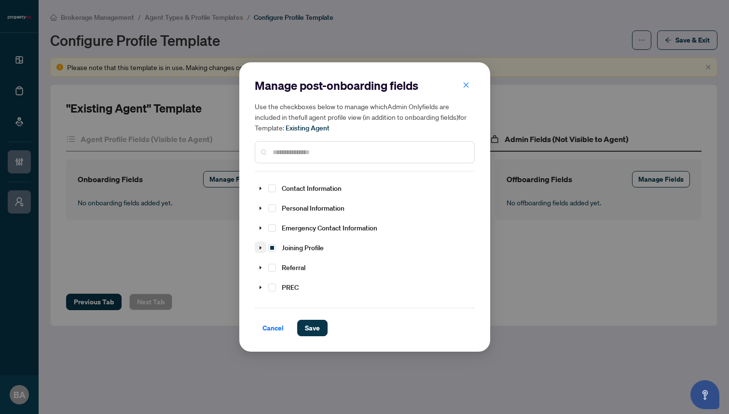
click at [264, 243] on span at bounding box center [261, 247] width 12 height 12
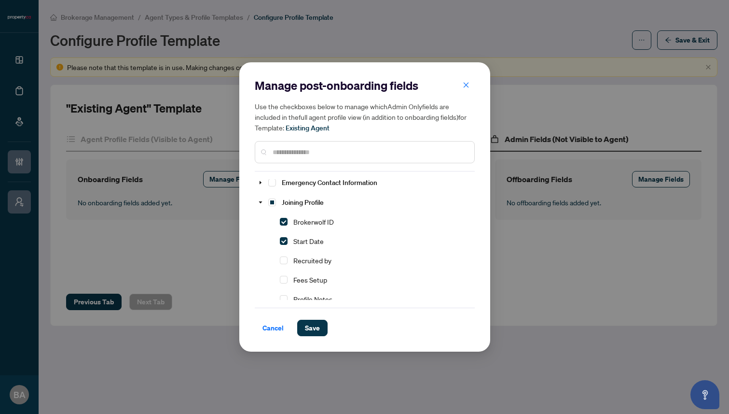
scroll to position [50, 0]
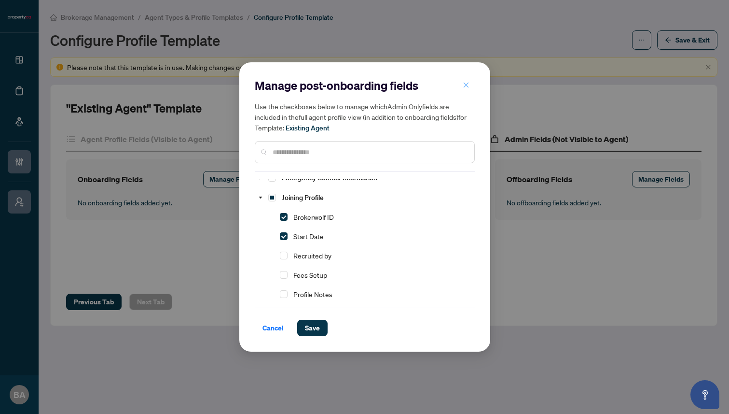
click at [466, 86] on icon "close" at bounding box center [466, 85] width 7 height 7
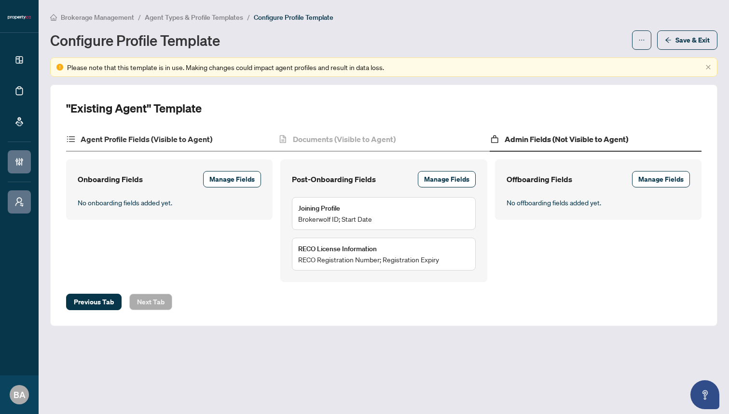
click at [178, 145] on div "Agent Profile Fields (Visible to Agent)" at bounding box center [172, 139] width 212 height 24
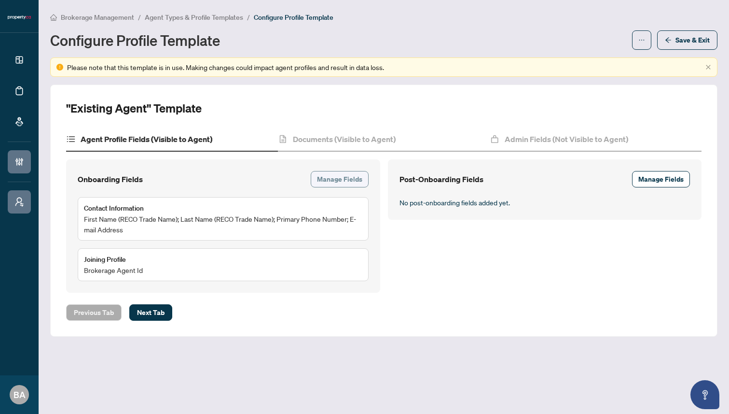
click at [347, 182] on span "Manage Fields" at bounding box center [339, 178] width 45 height 15
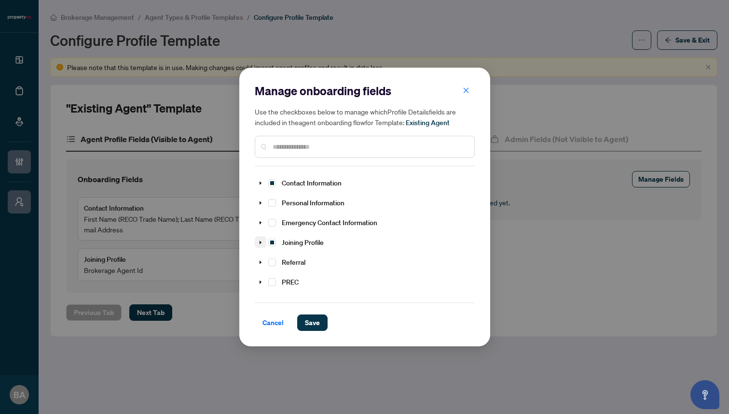
click at [262, 241] on icon "caret-down" at bounding box center [260, 242] width 5 height 5
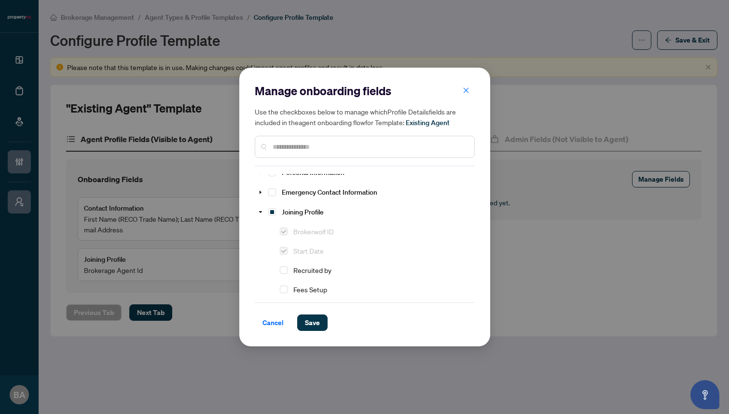
scroll to position [31, 0]
click at [465, 94] on span "button" at bounding box center [466, 90] width 7 height 15
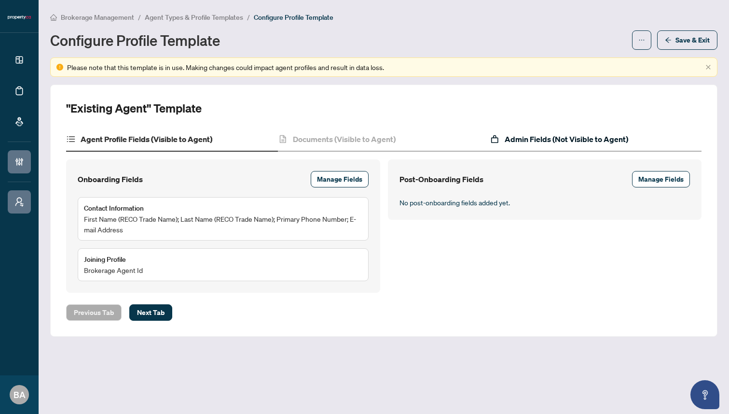
click at [548, 136] on h4 "Admin Fields (Not Visible to Agent)" at bounding box center [567, 139] width 124 height 12
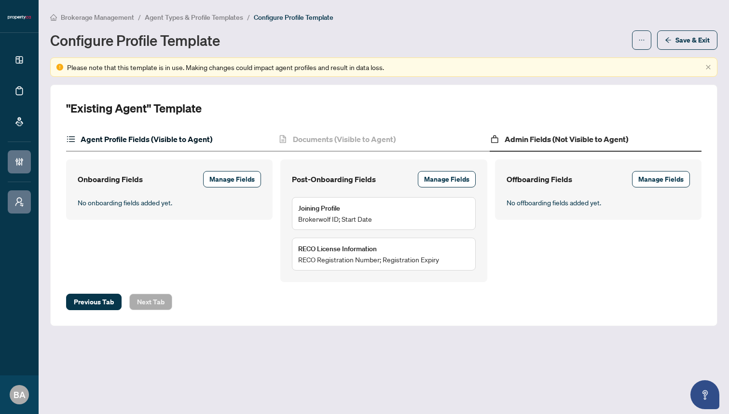
click at [187, 141] on h4 "Agent Profile Fields (Visible to Agent)" at bounding box center [147, 139] width 132 height 12
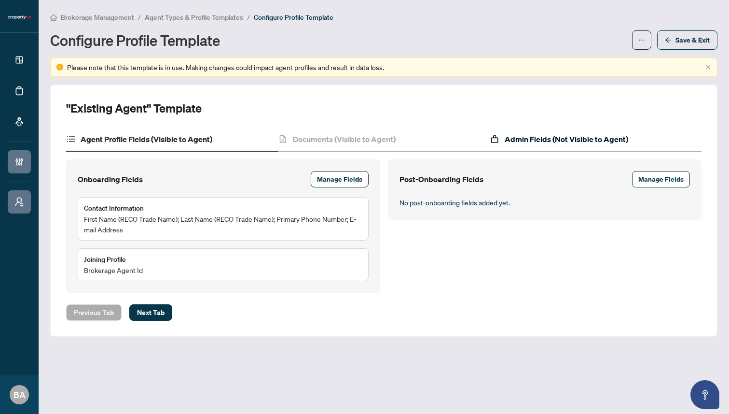
click at [569, 139] on h4 "Admin Fields (Not Visible to Agent)" at bounding box center [567, 139] width 124 height 12
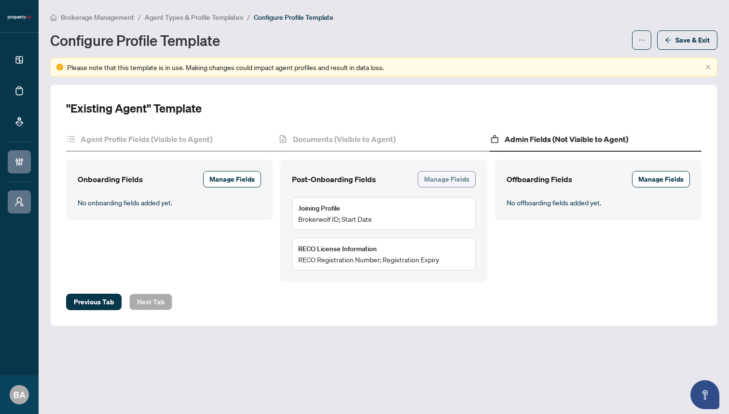
click at [458, 182] on span "Manage Fields" at bounding box center [446, 178] width 45 height 15
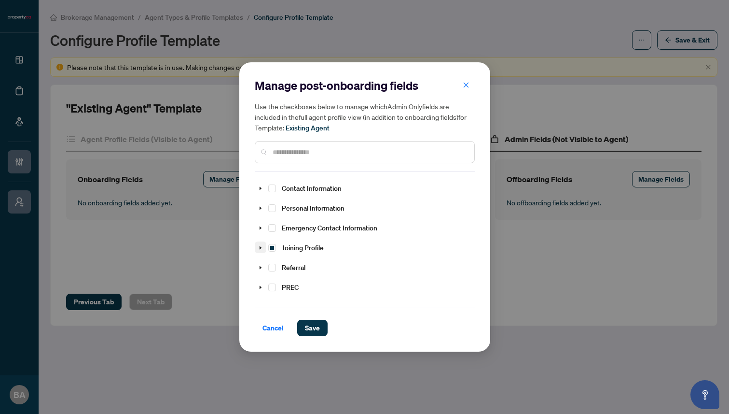
click at [258, 245] on icon "caret-down" at bounding box center [260, 247] width 5 height 5
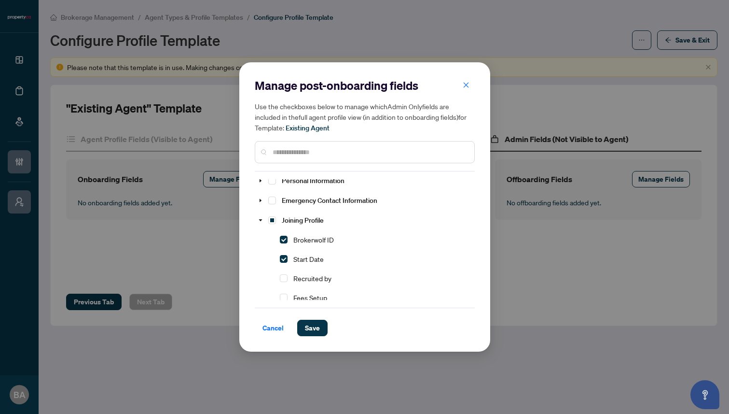
scroll to position [20, 0]
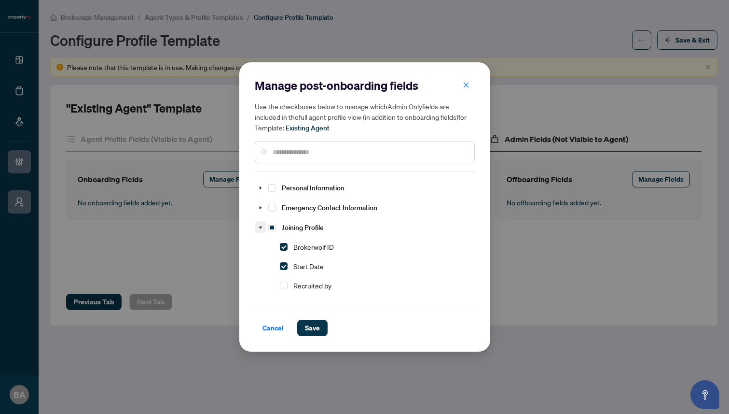
click at [261, 225] on icon "caret-down" at bounding box center [260, 227] width 5 height 5
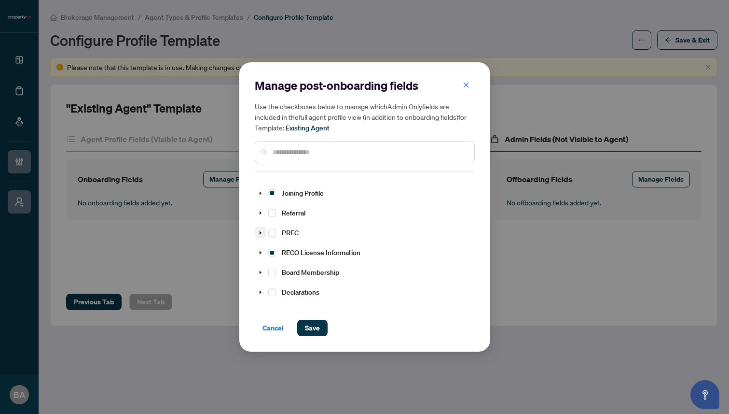
scroll to position [59, 0]
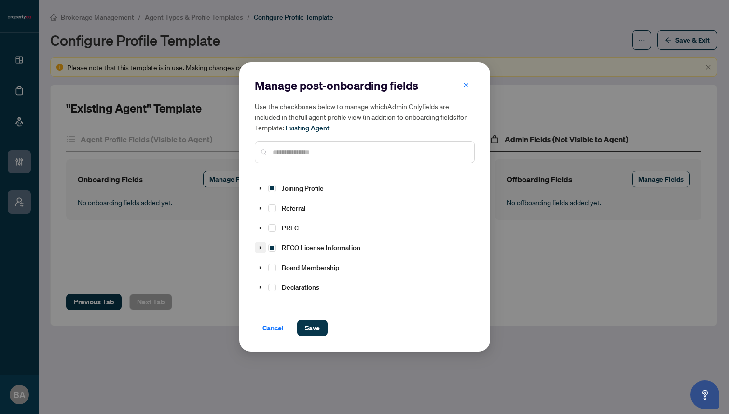
click at [261, 246] on icon "caret-down" at bounding box center [260, 247] width 2 height 3
click at [285, 263] on span "Select RECO Registration Number" at bounding box center [284, 267] width 8 height 8
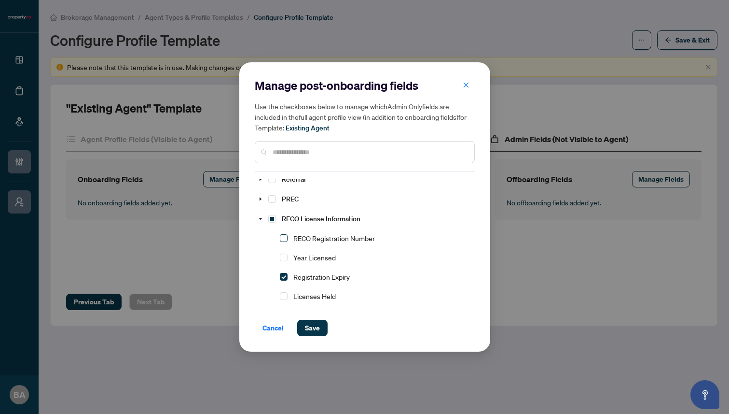
scroll to position [98, 0]
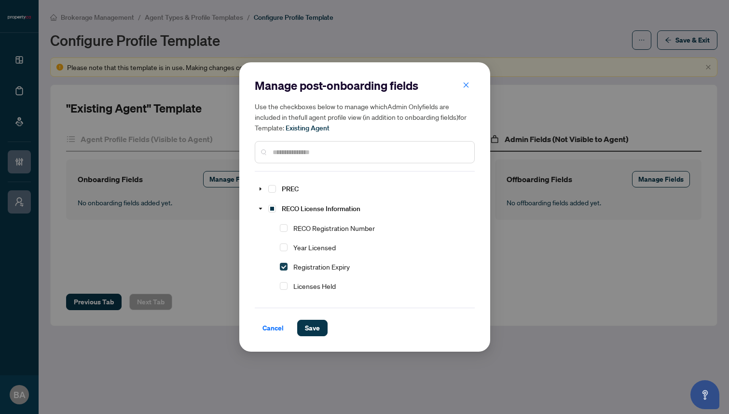
click at [284, 263] on span "Select Registration Expiry" at bounding box center [284, 267] width 8 height 8
click at [307, 327] on span "Save" at bounding box center [312, 327] width 15 height 15
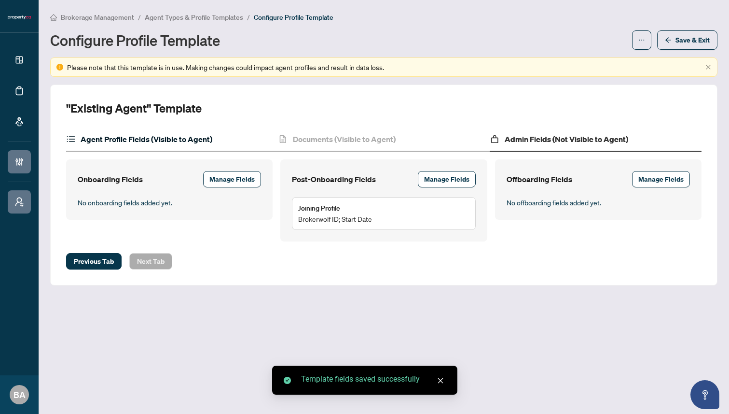
click at [158, 138] on h4 "Agent Profile Fields (Visible to Agent)" at bounding box center [147, 139] width 132 height 12
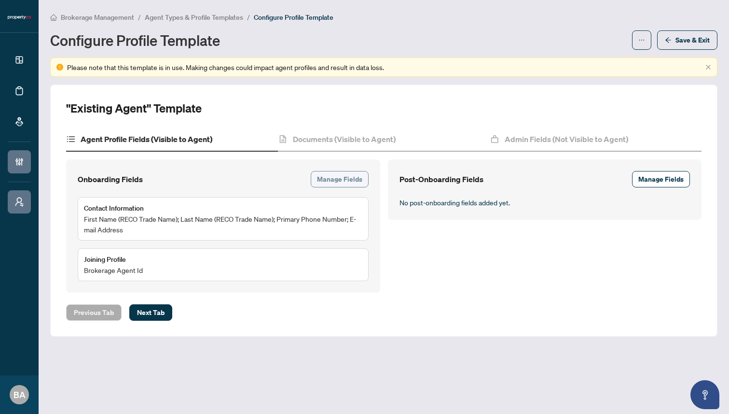
click at [336, 171] on span "Manage Fields" at bounding box center [339, 178] width 45 height 15
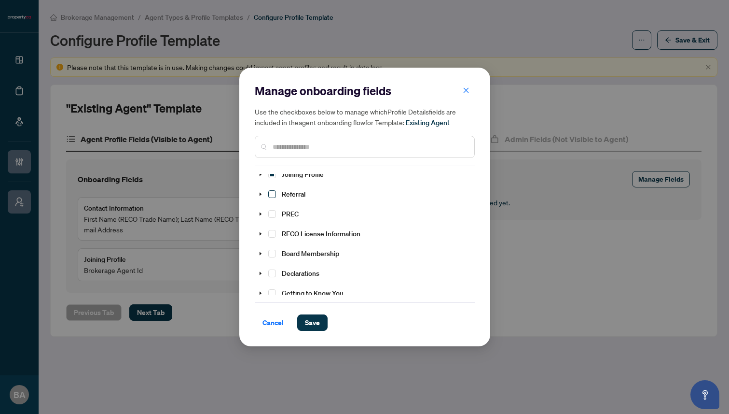
scroll to position [69, 0]
click at [258, 230] on icon "caret-down" at bounding box center [260, 232] width 5 height 5
click at [283, 249] on span "Select RECO Registration Number" at bounding box center [284, 252] width 8 height 8
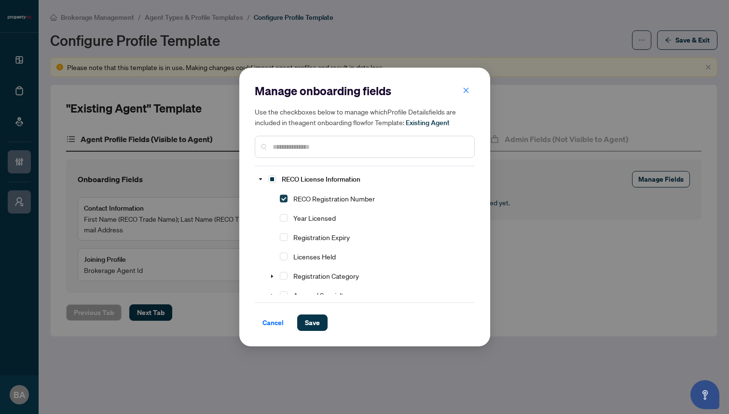
scroll to position [126, 0]
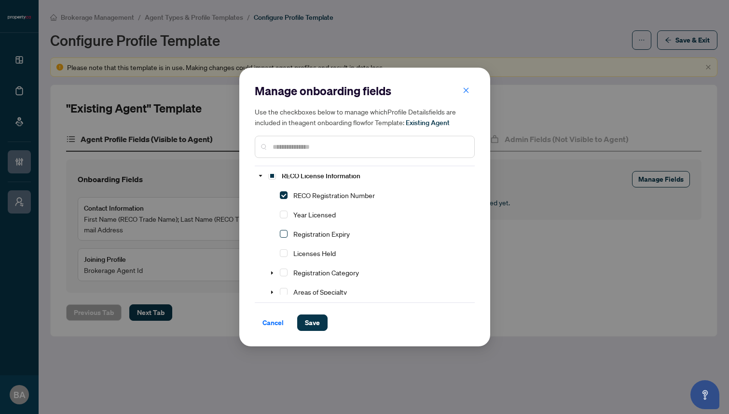
click at [284, 230] on span "Select Registration Expiry" at bounding box center [284, 234] width 8 height 8
click at [311, 318] on span "Save" at bounding box center [312, 322] width 15 height 15
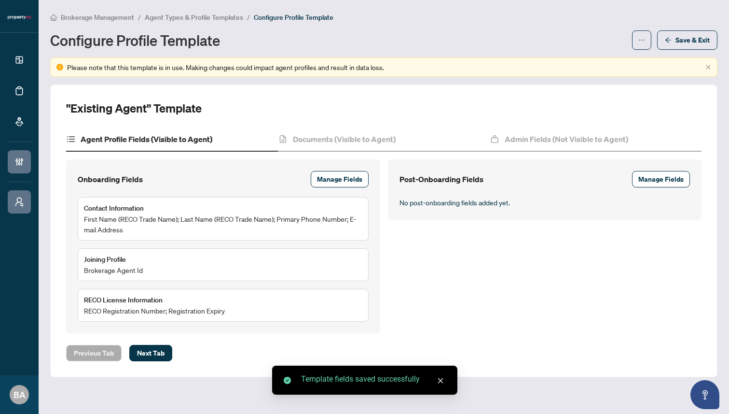
click at [438, 246] on div "Post-Onboarding Fields Manage Fields No post-onboarding fields added yet." at bounding box center [545, 246] width 322 height 174
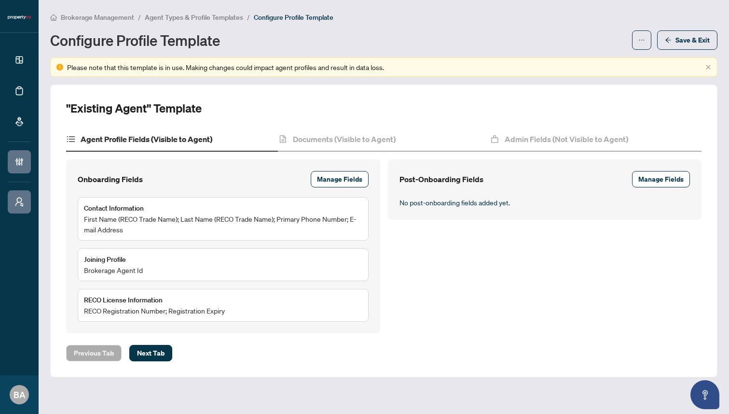
click at [572, 20] on div "Brokerage Management / Agent Types & Profile Templates / Configure Profile Temp…" at bounding box center [384, 17] width 668 height 11
click at [523, 138] on h4 "Admin Fields (Not Visible to Agent)" at bounding box center [567, 139] width 124 height 12
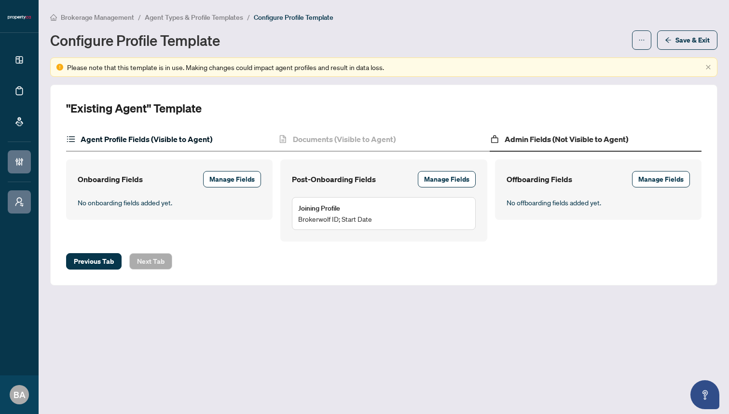
click at [209, 136] on h4 "Agent Profile Fields (Visible to Agent)" at bounding box center [147, 139] width 132 height 12
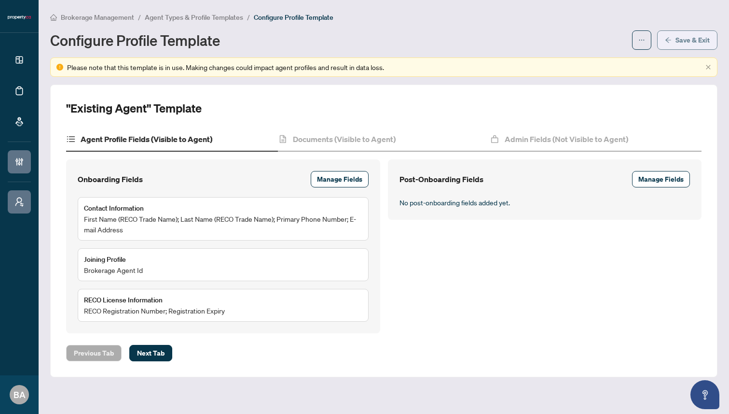
click at [677, 41] on span "Save & Exit" at bounding box center [693, 39] width 34 height 15
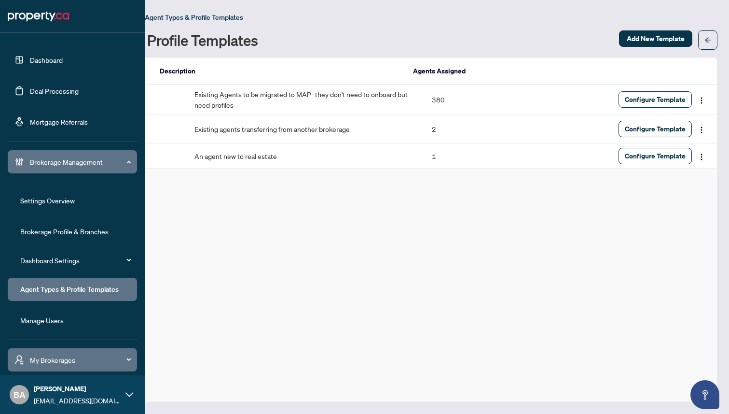
scroll to position [31, 0]
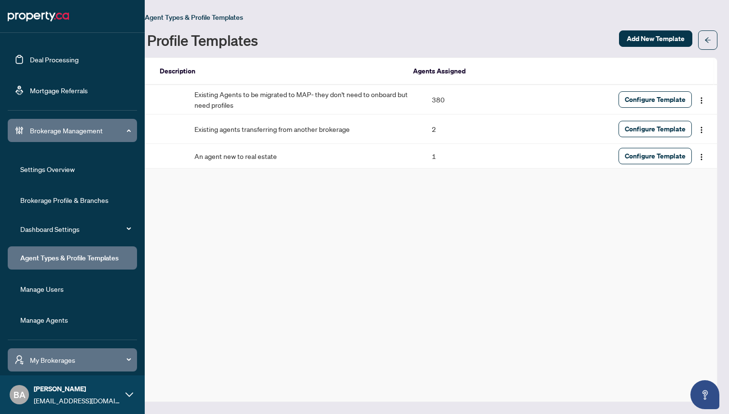
click at [31, 319] on link "Manage Agents" at bounding box center [44, 319] width 48 height 9
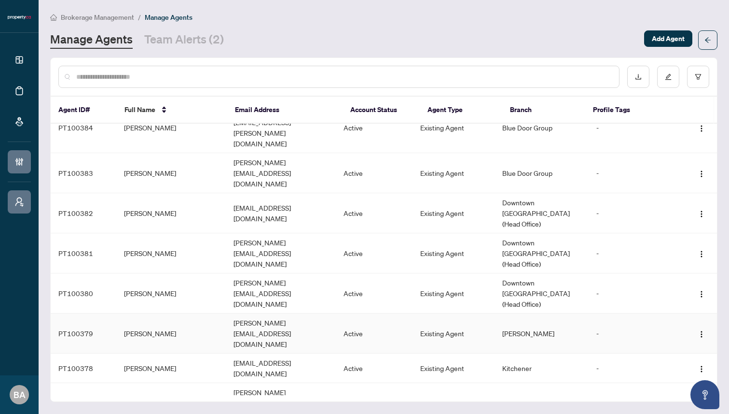
scroll to position [265, 0]
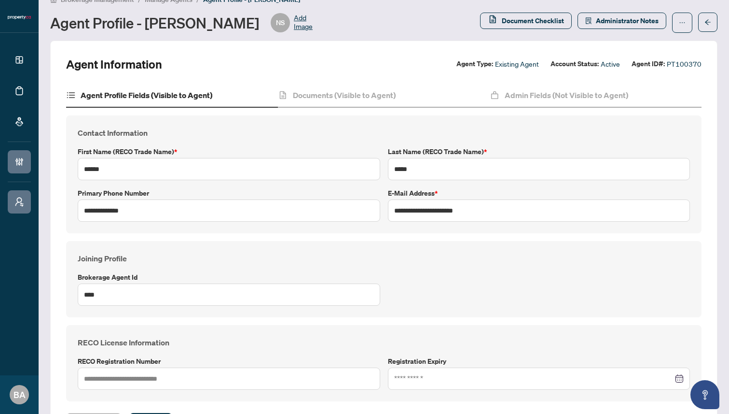
scroll to position [11, 0]
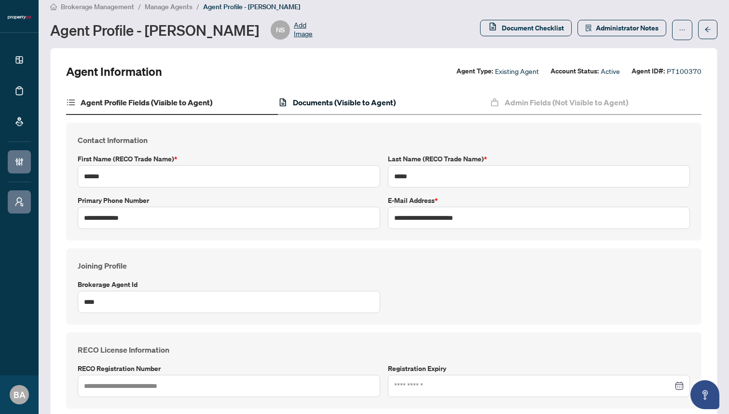
click at [322, 98] on h4 "Documents (Visible to Agent)" at bounding box center [344, 103] width 103 height 12
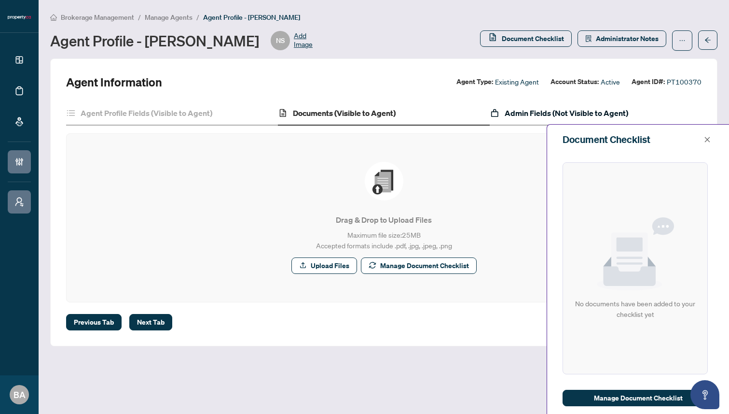
click at [521, 109] on h4 "Admin Fields (Not Visible to Agent)" at bounding box center [567, 113] width 124 height 12
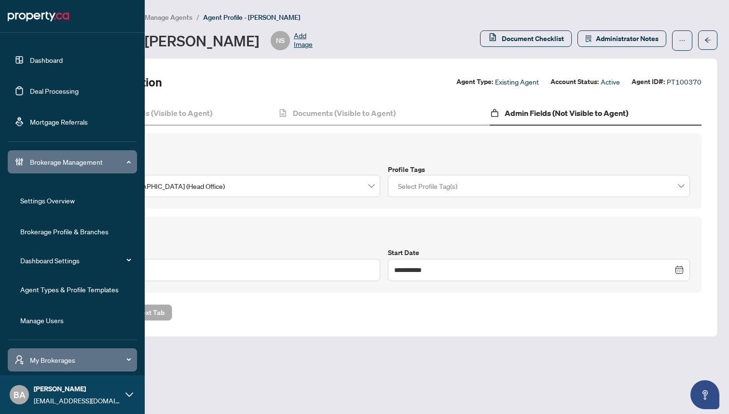
click at [33, 287] on link "Agent Types & Profile Templates" at bounding box center [69, 289] width 98 height 9
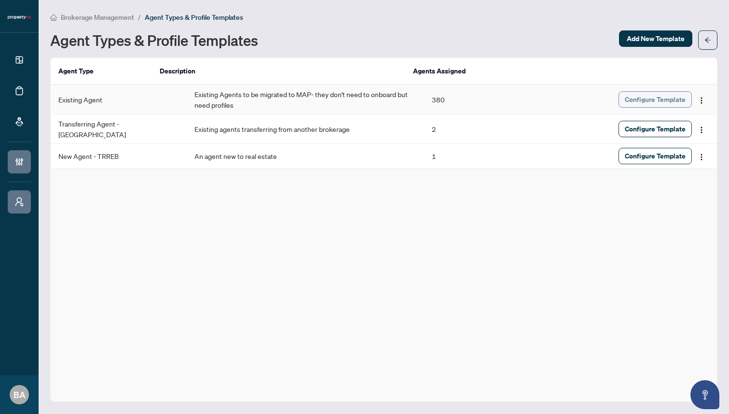
click at [652, 99] on span "Configure Template" at bounding box center [655, 99] width 61 height 15
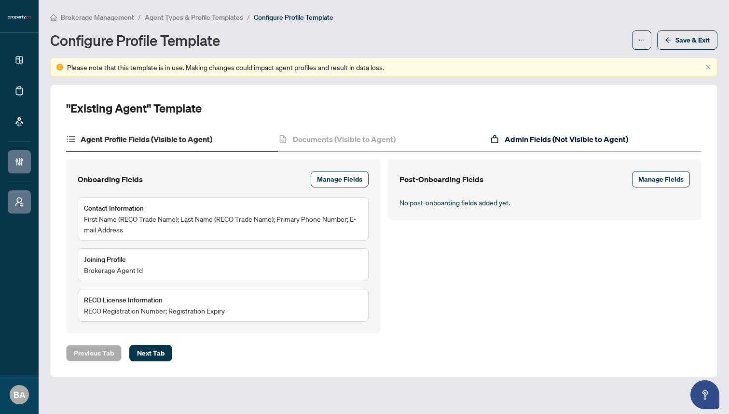
click at [526, 140] on h4 "Admin Fields (Not Visible to Agent)" at bounding box center [567, 139] width 124 height 12
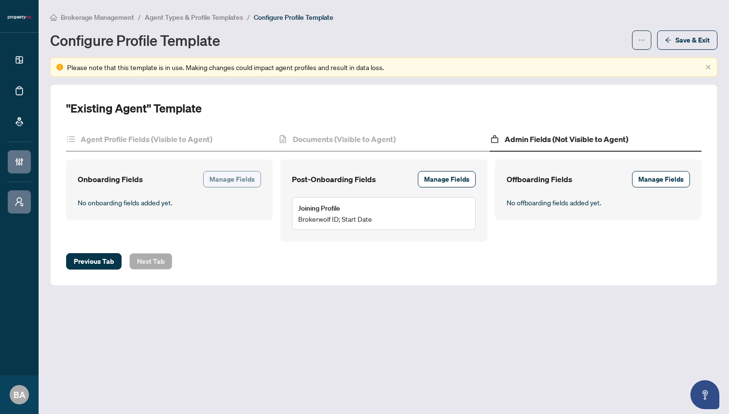
click at [226, 181] on span "Manage Fields" at bounding box center [231, 178] width 45 height 15
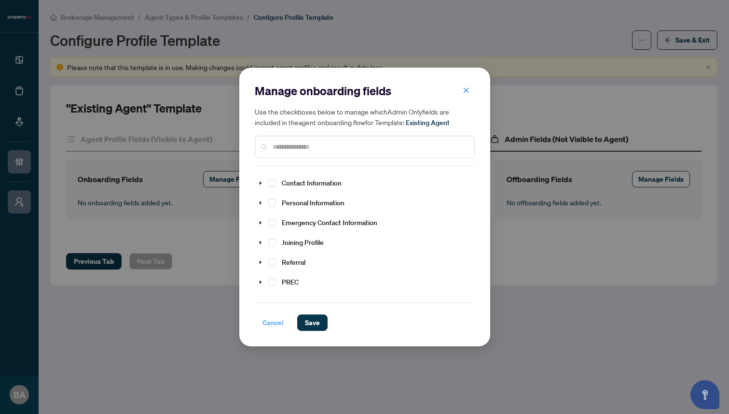
click at [270, 325] on span "Cancel" at bounding box center [273, 322] width 21 height 15
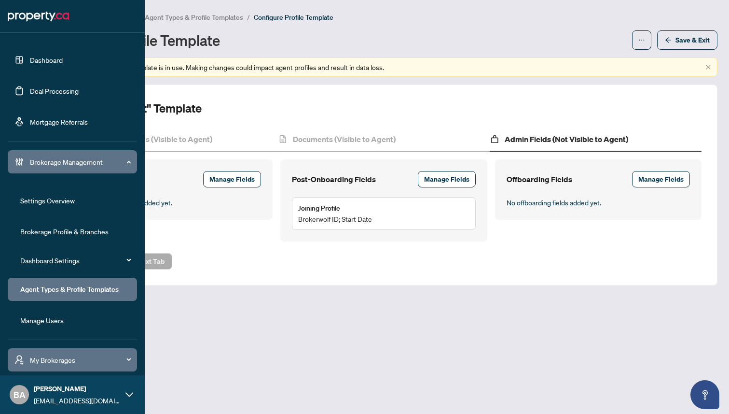
click at [79, 160] on span "Brokerage Management" at bounding box center [80, 161] width 100 height 11
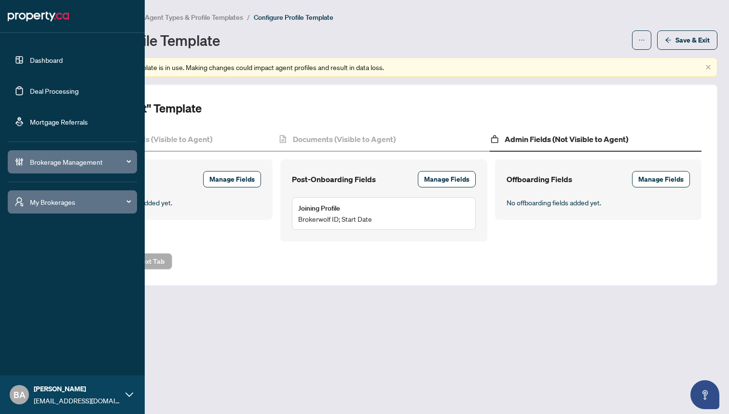
click at [64, 202] on span "My Brokerages" at bounding box center [80, 201] width 100 height 11
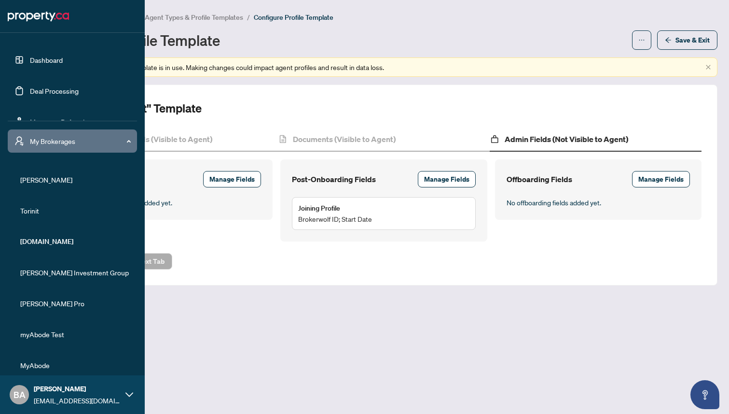
click at [41, 240] on span "[DOMAIN_NAME]" at bounding box center [75, 241] width 110 height 11
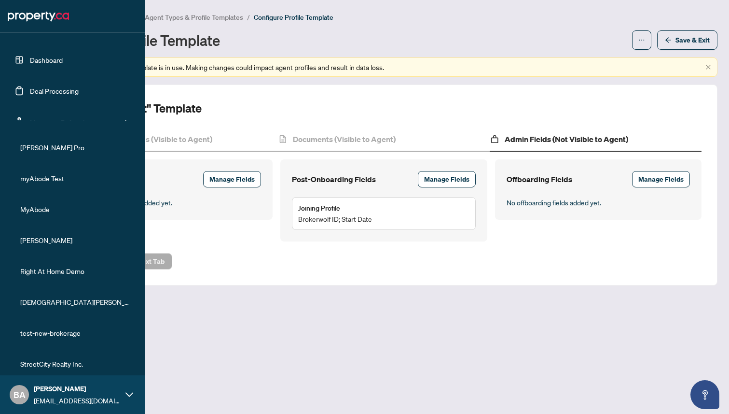
scroll to position [195, 0]
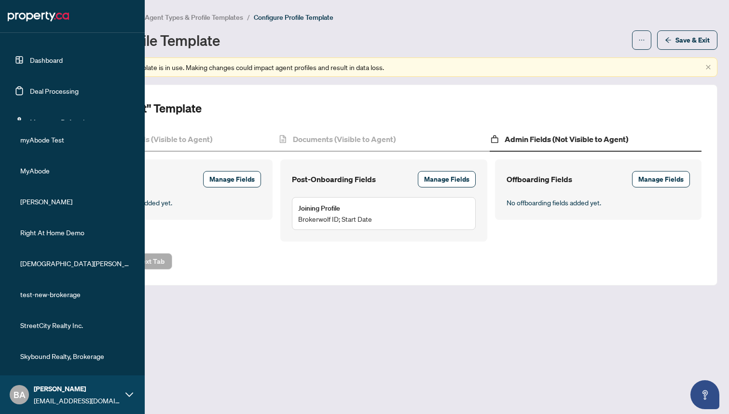
click at [40, 356] on span "Skybound Realty, Brokerage" at bounding box center [75, 355] width 110 height 11
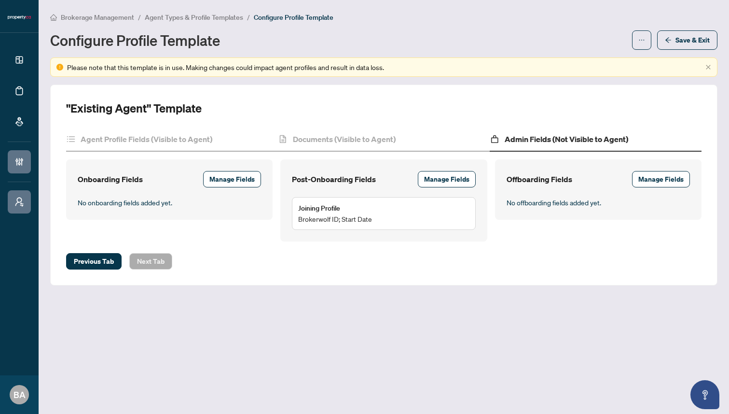
scroll to position [0, 0]
click at [184, 138] on h4 "Agent Profile Fields (Visible to Agent)" at bounding box center [147, 139] width 132 height 12
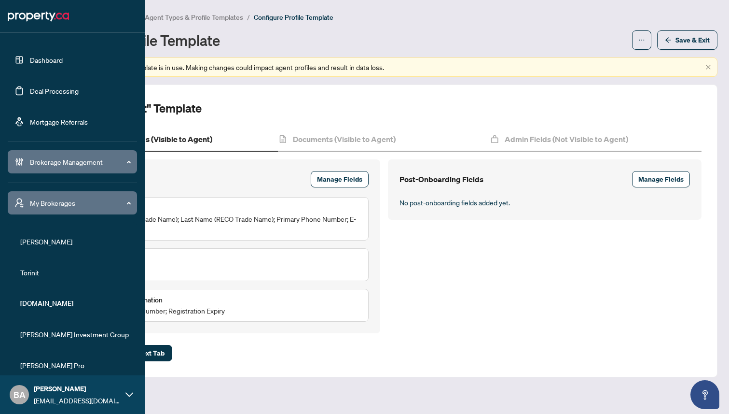
click at [70, 161] on span "Brokerage Management" at bounding box center [80, 161] width 100 height 11
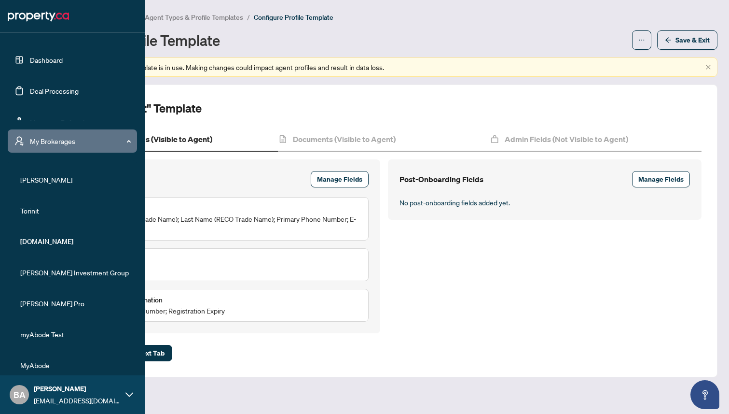
click at [71, 140] on span "My Brokerages" at bounding box center [80, 141] width 100 height 11
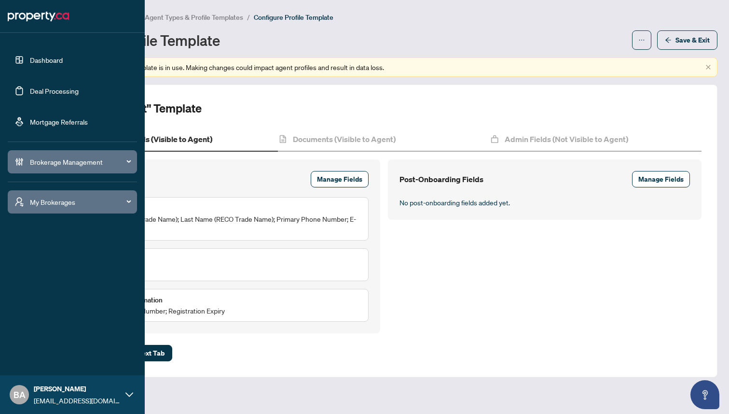
click at [125, 156] on span "Brokerage Management" at bounding box center [80, 161] width 100 height 11
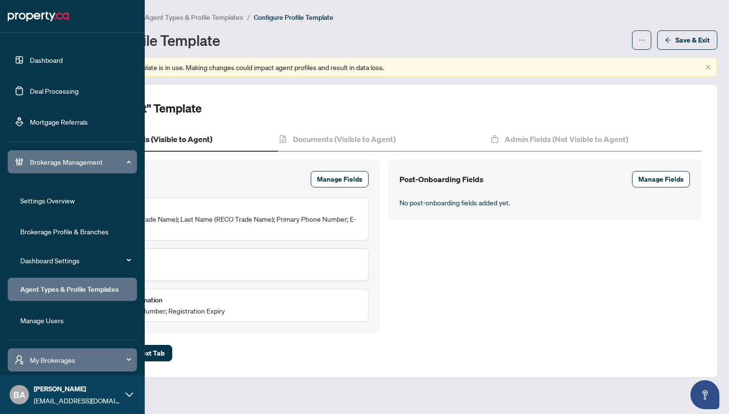
scroll to position [31, 0]
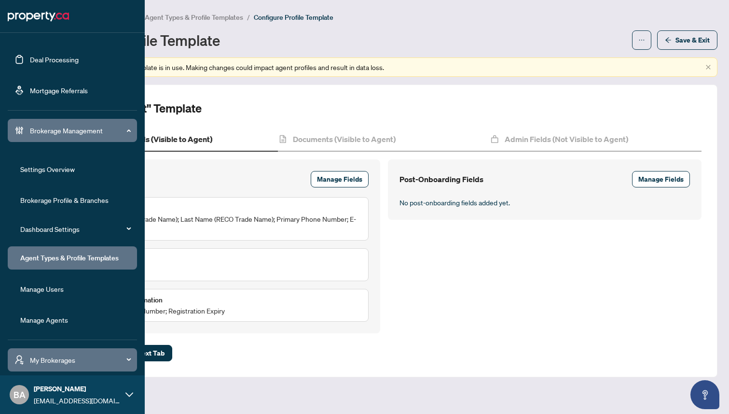
click at [59, 323] on link "Manage Agents" at bounding box center [44, 319] width 48 height 9
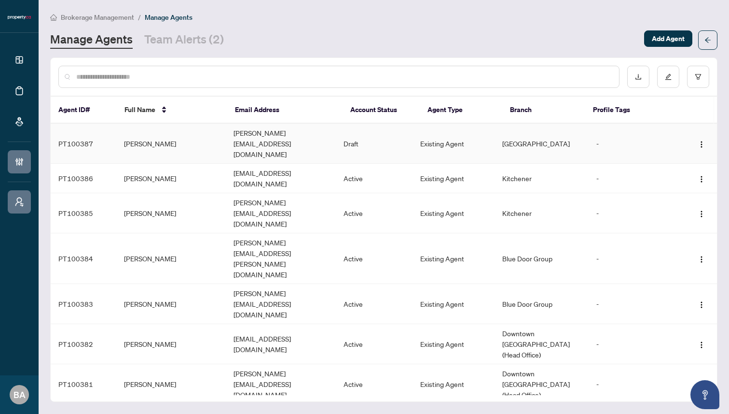
click at [181, 135] on td "[PERSON_NAME]" at bounding box center [171, 144] width 110 height 40
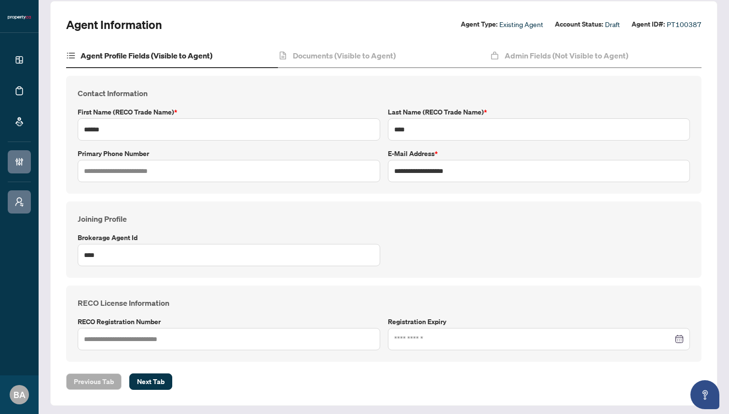
scroll to position [60, 0]
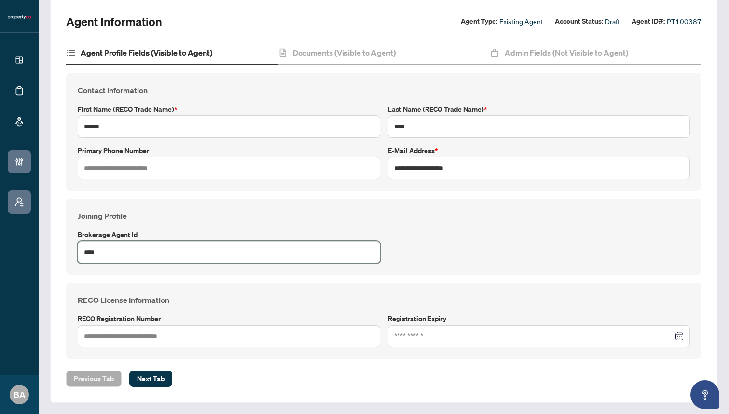
drag, startPoint x: 105, startPoint y: 251, endPoint x: 71, endPoint y: 250, distance: 33.3
click at [71, 250] on div "Joining Profile Brokerage Agent Id ****" at bounding box center [384, 236] width 636 height 76
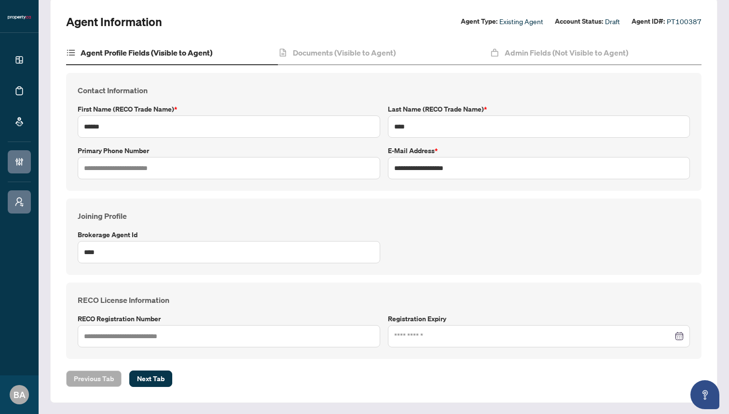
click at [166, 226] on div "Joining Profile Brokerage Agent Id ****" at bounding box center [384, 236] width 620 height 53
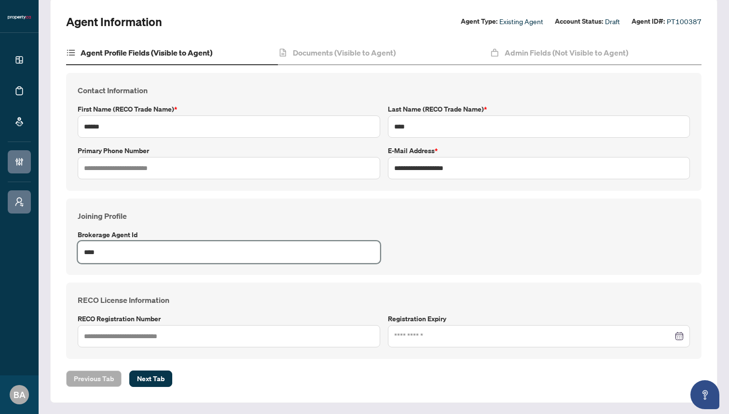
drag, startPoint x: 107, startPoint y: 253, endPoint x: 78, endPoint y: 251, distance: 29.0
click at [78, 251] on input "****" at bounding box center [229, 252] width 303 height 22
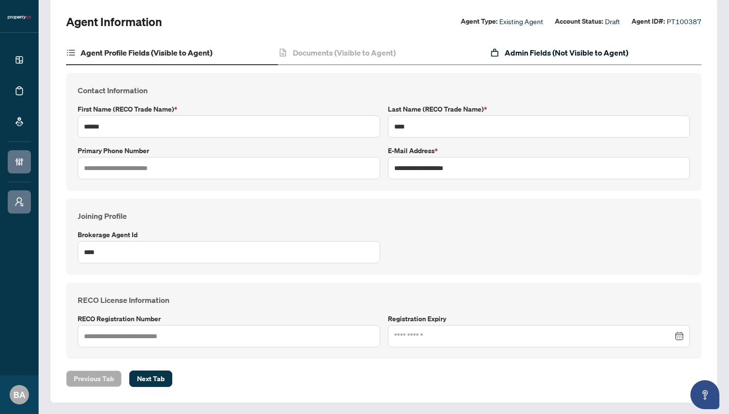
click at [522, 56] on h4 "Admin Fields (Not Visible to Agent)" at bounding box center [567, 53] width 124 height 12
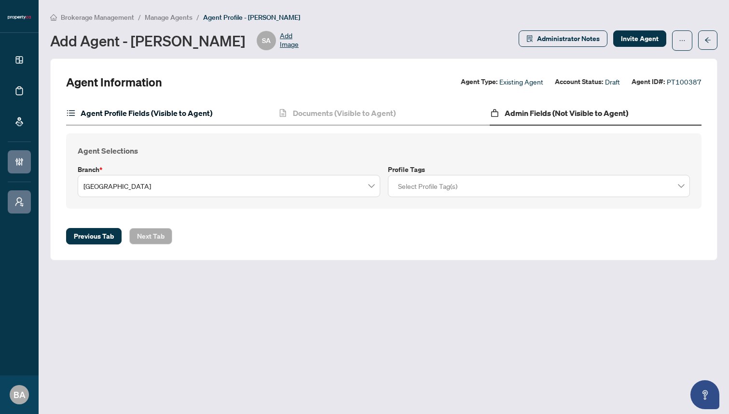
click at [155, 112] on h4 "Agent Profile Fields (Visible to Agent)" at bounding box center [147, 113] width 132 height 12
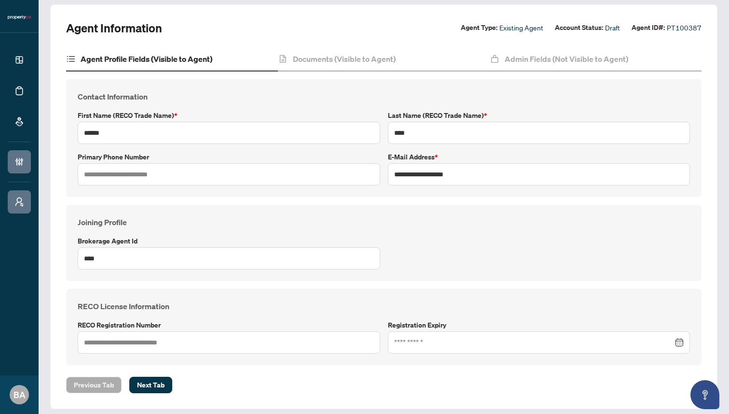
scroll to position [60, 0]
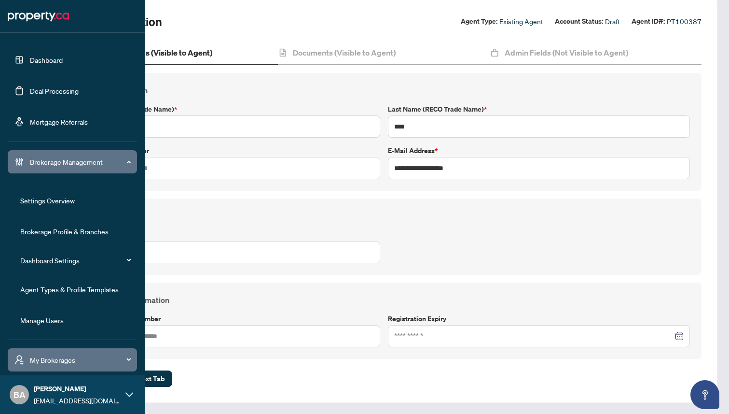
click at [54, 285] on link "Agent Types & Profile Templates" at bounding box center [69, 289] width 98 height 9
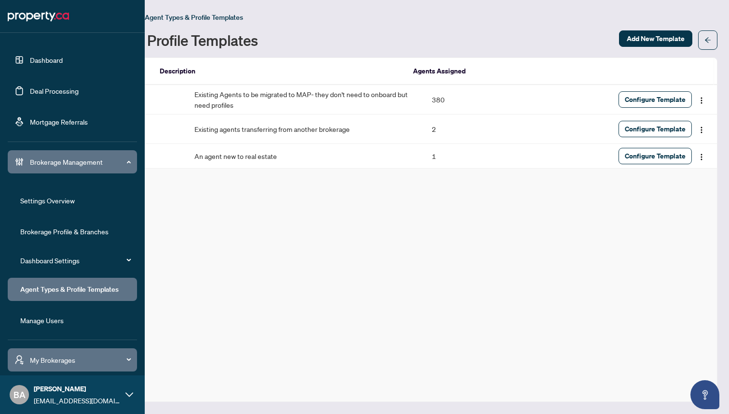
click at [54, 160] on span "Brokerage Management" at bounding box center [80, 161] width 100 height 11
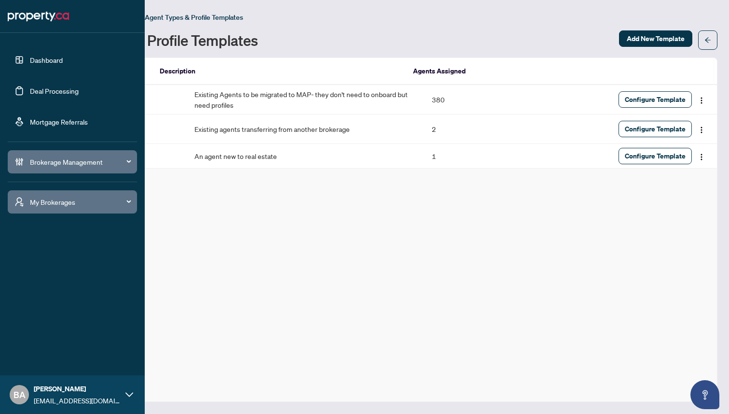
click at [54, 160] on span "Brokerage Management" at bounding box center [80, 161] width 100 height 11
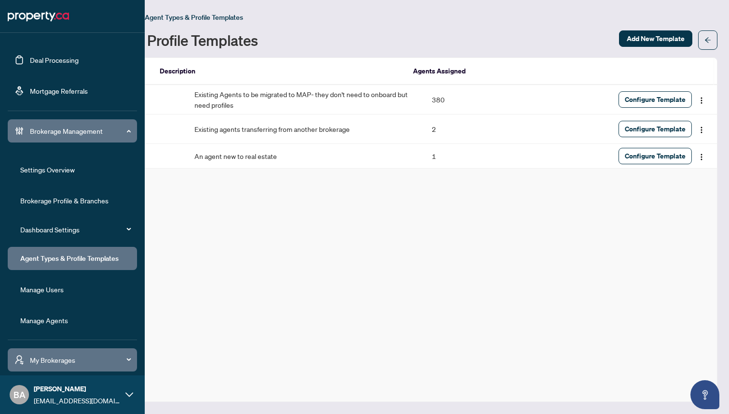
scroll to position [31, 0]
click at [51, 317] on link "Manage Agents" at bounding box center [44, 319] width 48 height 9
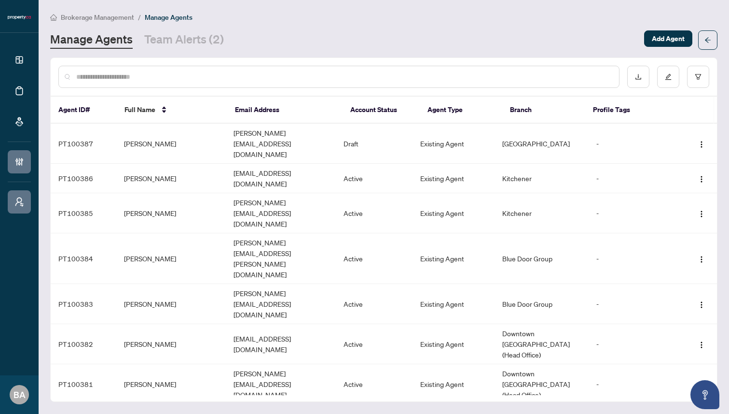
click at [298, 76] on input "text" at bounding box center [343, 76] width 535 height 11
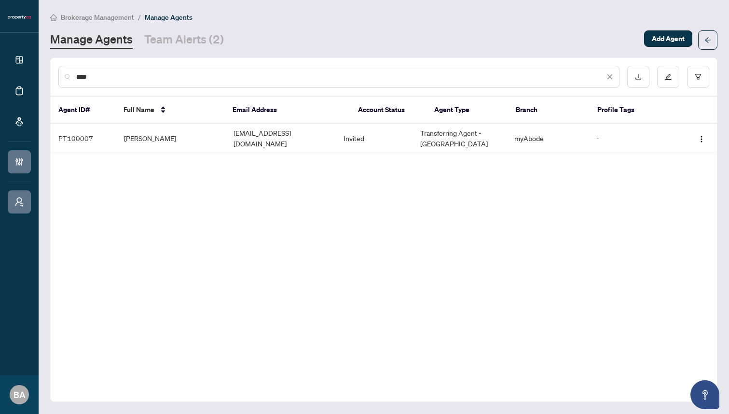
type input "****"
click at [703, 137] on img "button" at bounding box center [702, 139] width 8 height 8
click at [661, 188] on span "Cancel Invitation" at bounding box center [675, 187] width 53 height 11
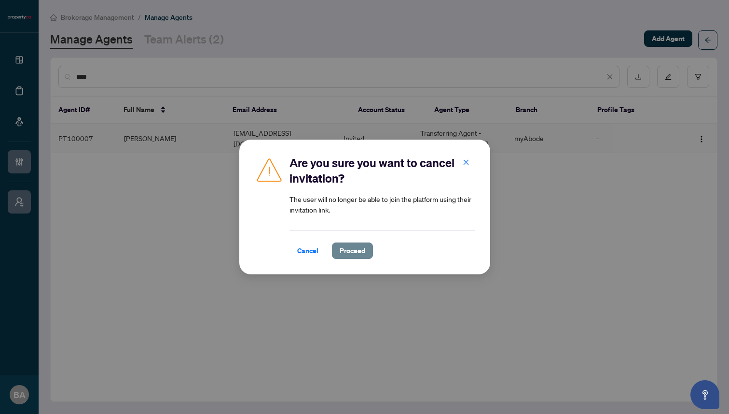
click at [349, 249] on span "Proceed" at bounding box center [353, 250] width 26 height 15
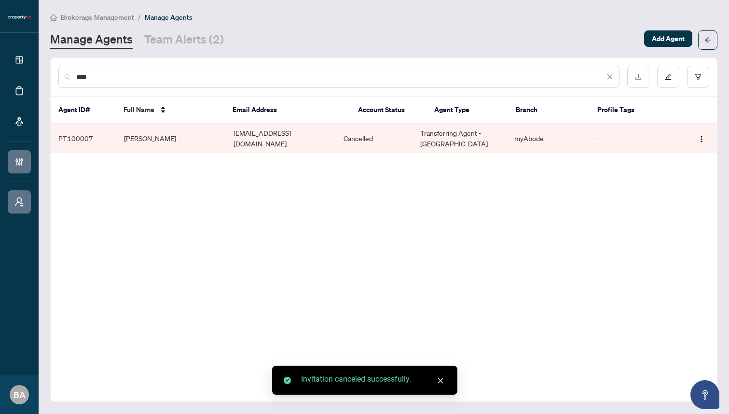
click at [590, 139] on td "-" at bounding box center [635, 138] width 93 height 29
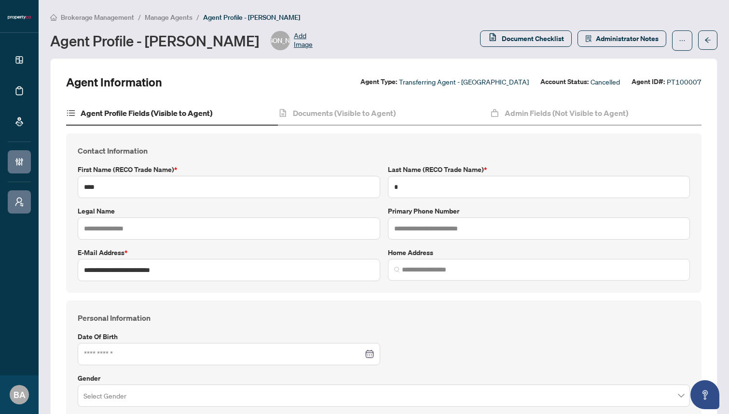
click at [167, 16] on span "Manage Agents" at bounding box center [169, 17] width 48 height 9
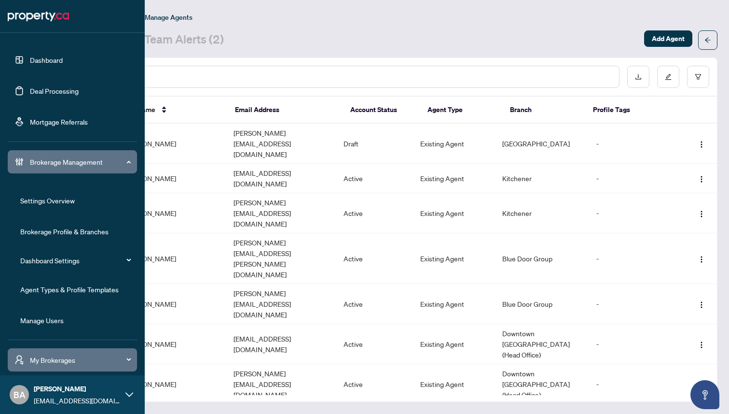
click at [38, 285] on link "Agent Types & Profile Templates" at bounding box center [69, 289] width 98 height 9
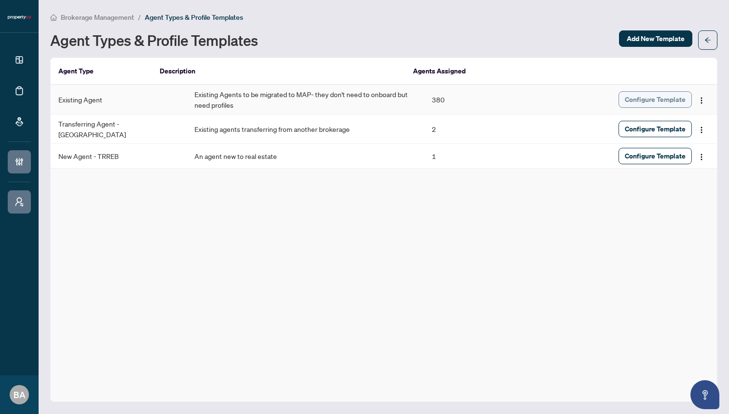
click at [665, 97] on span "Configure Template" at bounding box center [655, 99] width 61 height 15
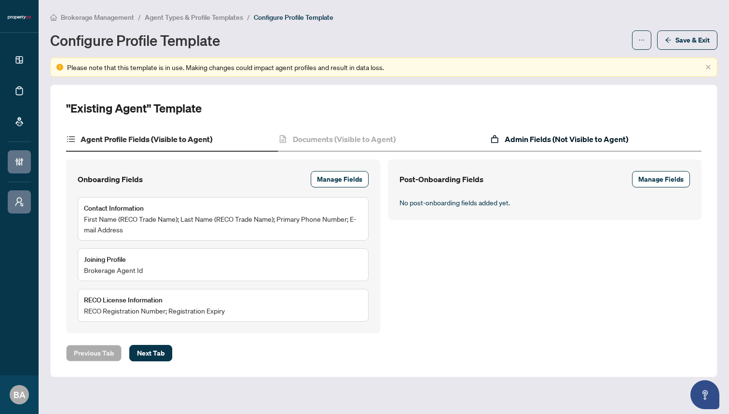
click at [523, 140] on h4 "Admin Fields (Not Visible to Agent)" at bounding box center [567, 139] width 124 height 12
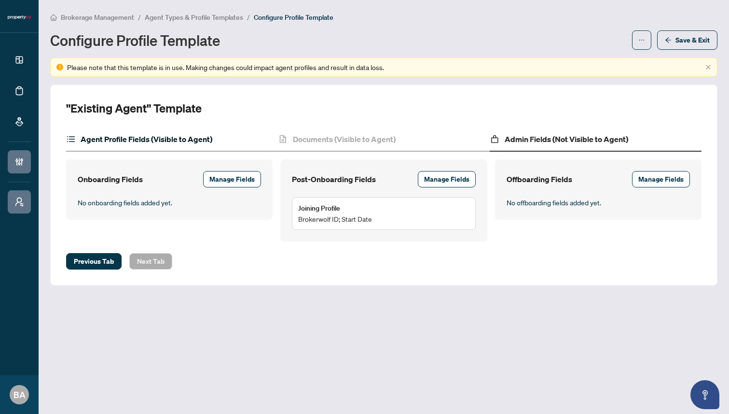
click at [171, 141] on h4 "Agent Profile Fields (Visible to Agent)" at bounding box center [147, 139] width 132 height 12
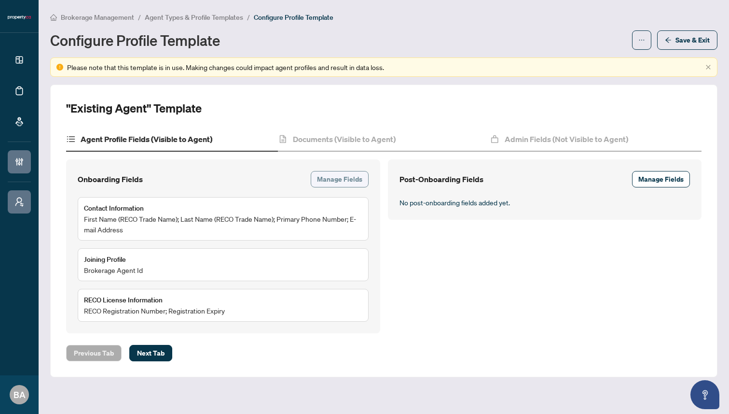
click at [343, 177] on span "Manage Fields" at bounding box center [339, 178] width 45 height 15
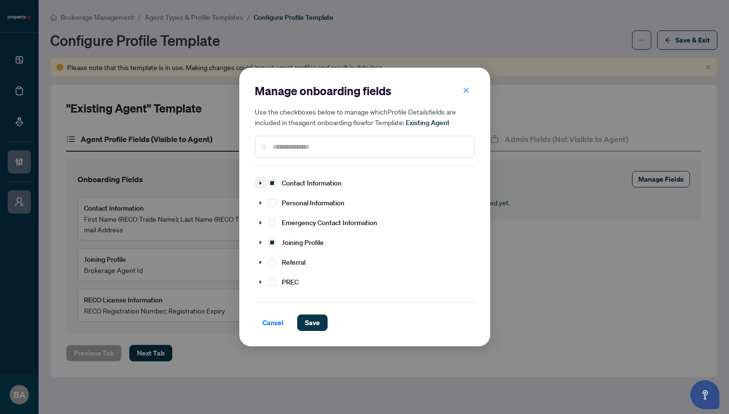
click at [260, 184] on icon "caret-down" at bounding box center [260, 183] width 5 height 5
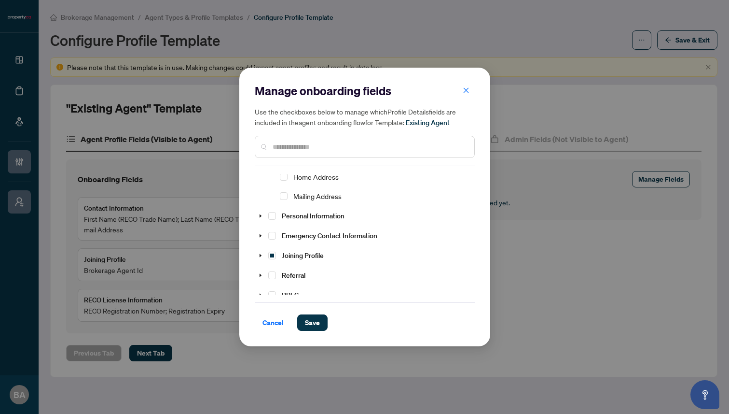
scroll to position [162, 0]
click at [258, 254] on icon "caret-down" at bounding box center [260, 253] width 5 height 5
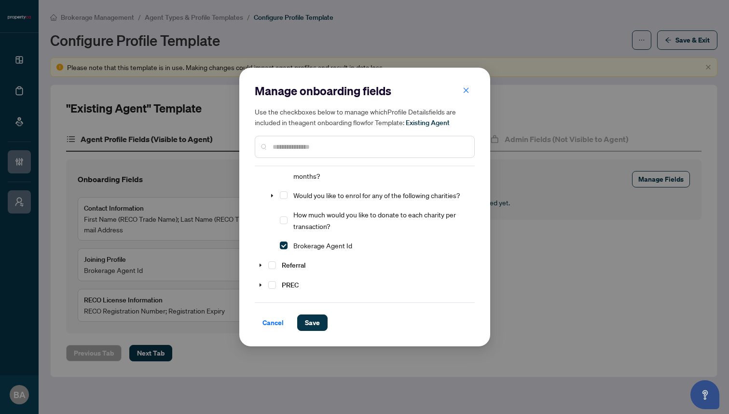
scroll to position [429, 0]
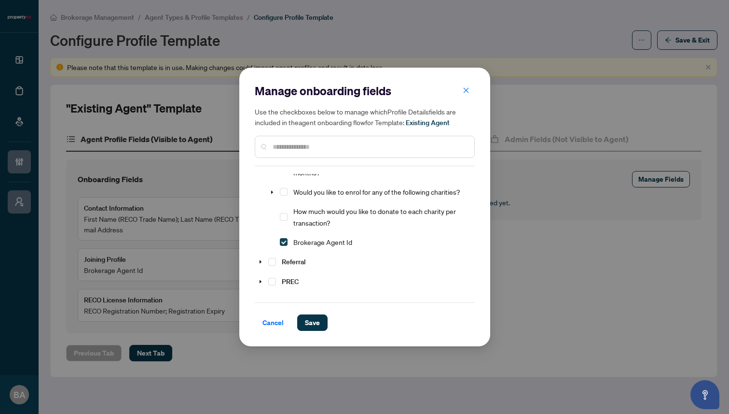
click at [283, 246] on span "Select Brokerage Agent Id" at bounding box center [284, 242] width 8 height 8
click at [307, 321] on span "Save" at bounding box center [312, 322] width 15 height 15
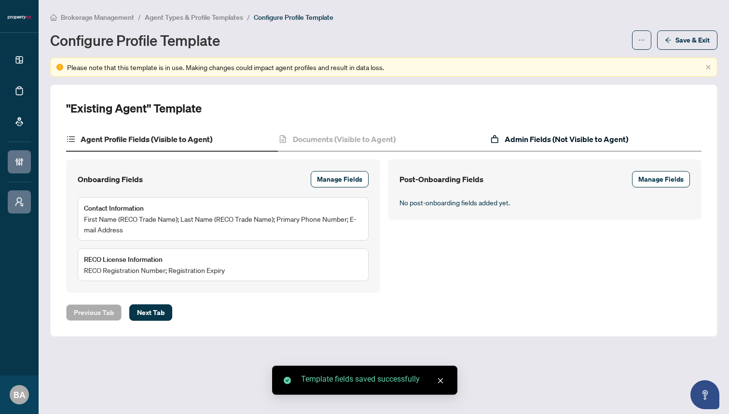
click at [513, 140] on h4 "Admin Fields (Not Visible to Agent)" at bounding box center [567, 139] width 124 height 12
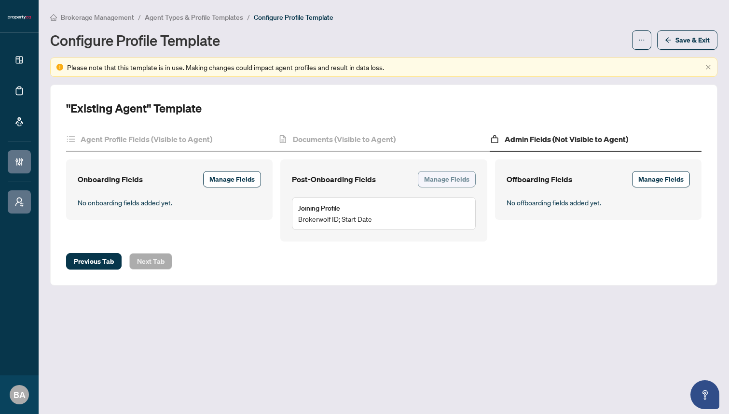
click at [451, 178] on span "Manage Fields" at bounding box center [446, 178] width 45 height 15
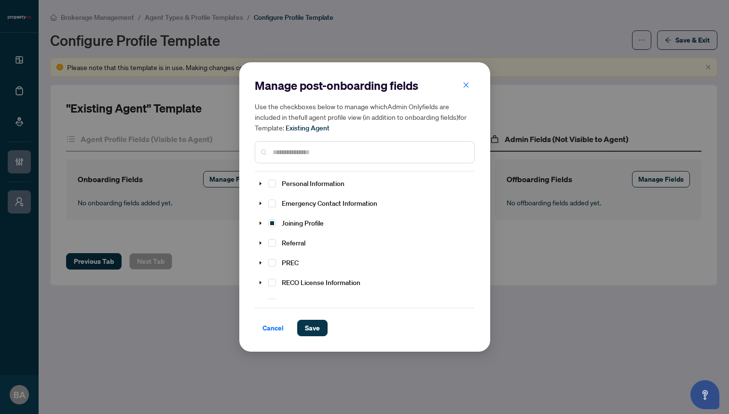
scroll to position [27, 0]
click at [261, 218] on icon "caret-down" at bounding box center [260, 220] width 5 height 5
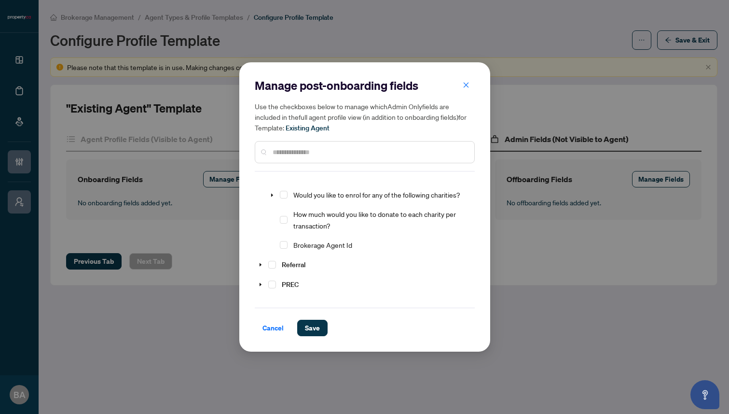
scroll to position [260, 0]
click at [285, 246] on span "Select Brokerage Agent Id" at bounding box center [284, 242] width 8 height 8
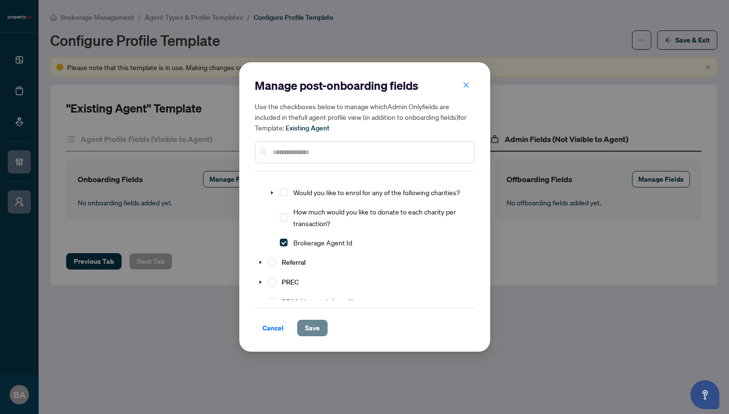
click at [308, 328] on span "Save" at bounding box center [312, 327] width 15 height 15
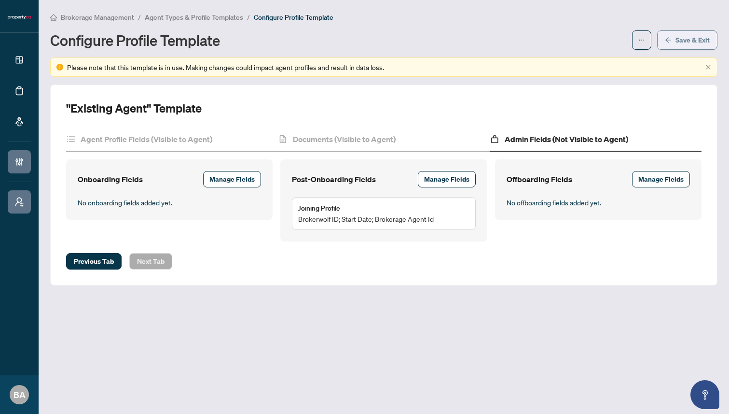
click at [667, 40] on icon "arrow-left" at bounding box center [669, 39] width 6 height 5
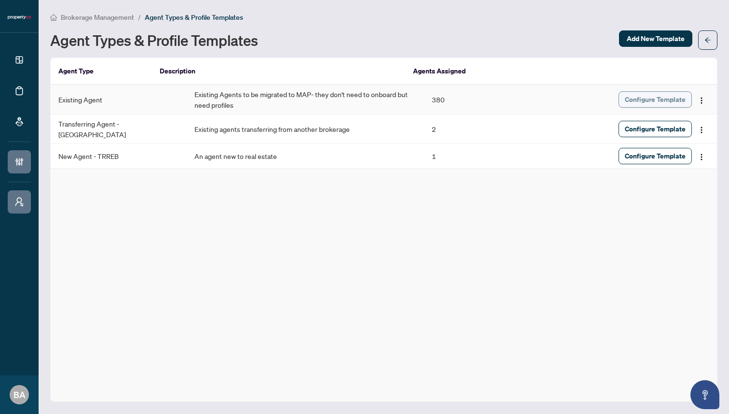
click at [656, 98] on span "Configure Template" at bounding box center [655, 99] width 61 height 15
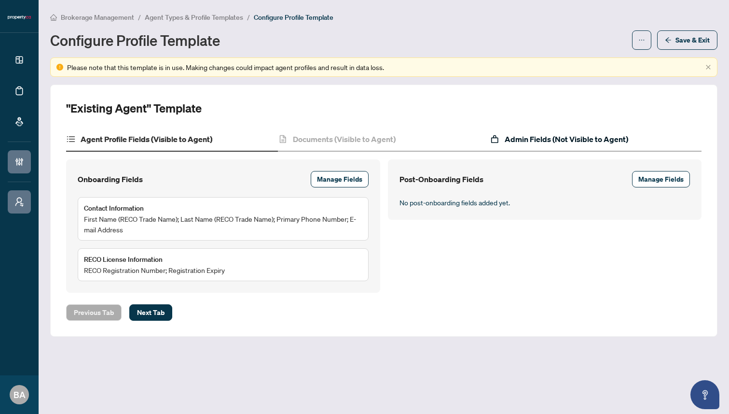
click at [514, 141] on h4 "Admin Fields (Not Visible to Agent)" at bounding box center [567, 139] width 124 height 12
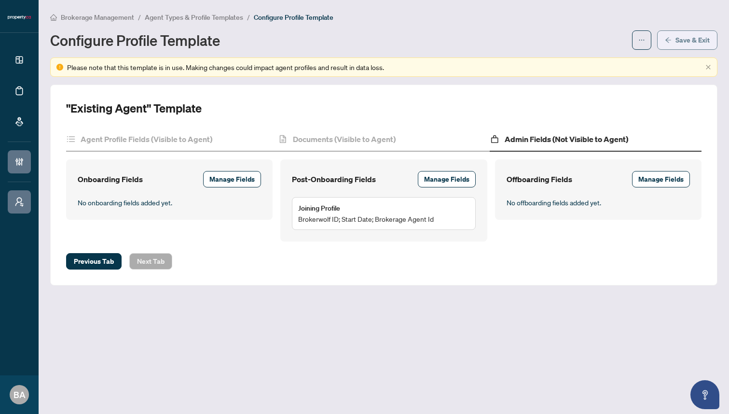
click at [686, 36] on span "Save & Exit" at bounding box center [693, 39] width 34 height 15
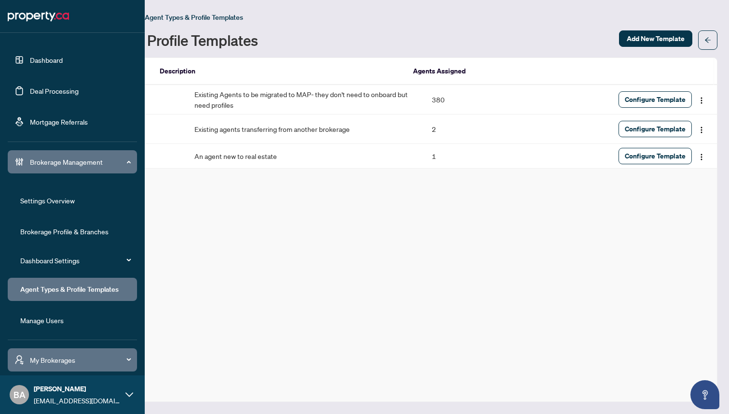
scroll to position [31, 0]
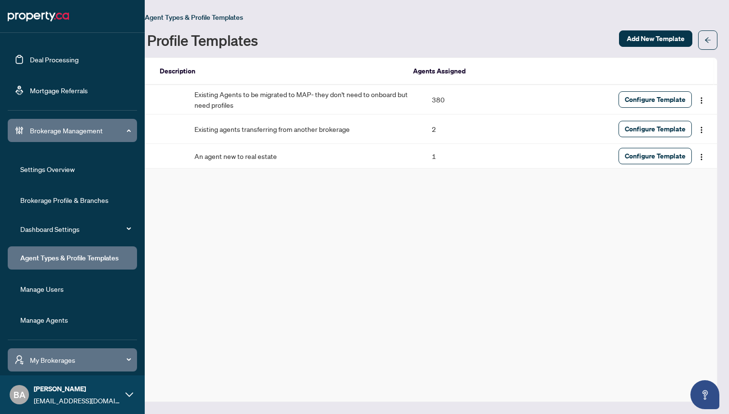
click at [42, 321] on link "Manage Agents" at bounding box center [44, 319] width 48 height 9
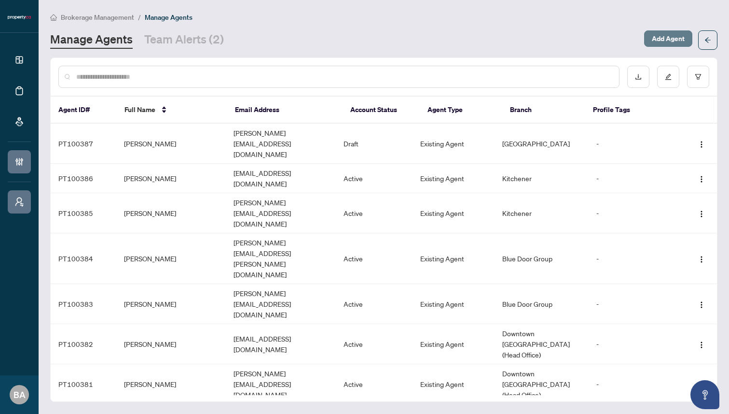
click at [668, 39] on span "Add Agent" at bounding box center [668, 38] width 33 height 15
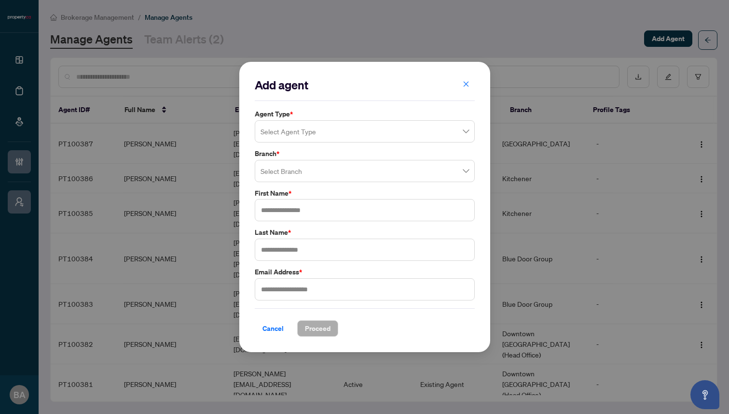
click at [306, 134] on input "search" at bounding box center [361, 132] width 200 height 21
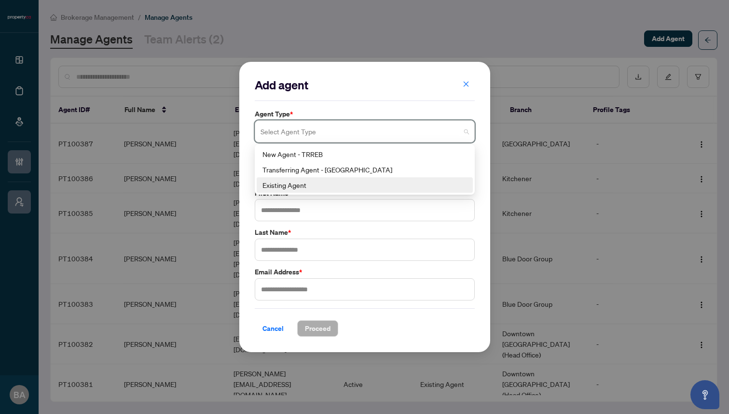
click at [297, 185] on div "Existing Agent" at bounding box center [365, 185] width 205 height 11
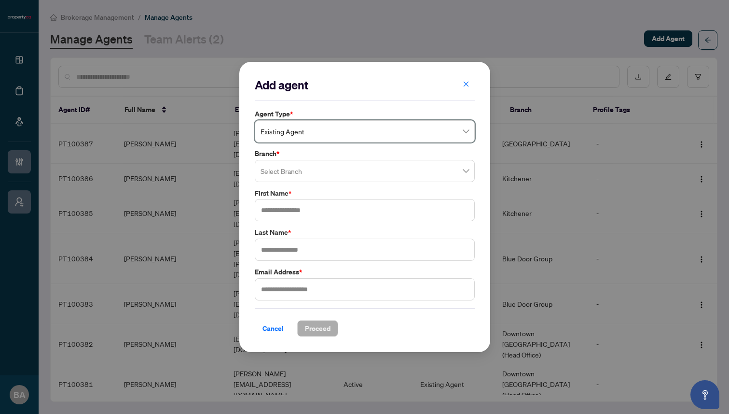
click at [296, 169] on input "search" at bounding box center [361, 172] width 200 height 21
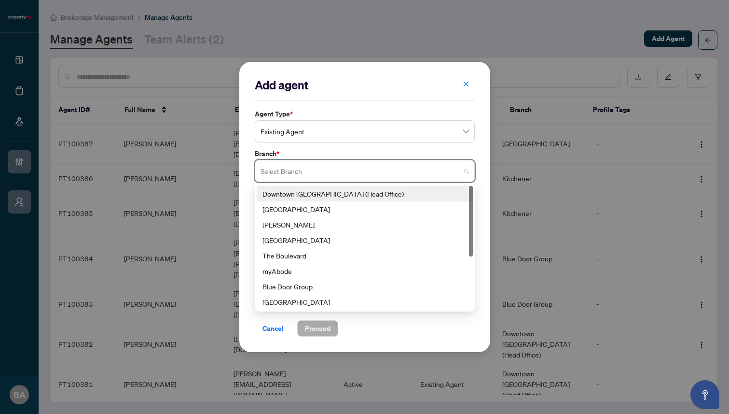
click at [296, 194] on div "Downtown [GEOGRAPHIC_DATA] (Head Office)" at bounding box center [365, 193] width 205 height 11
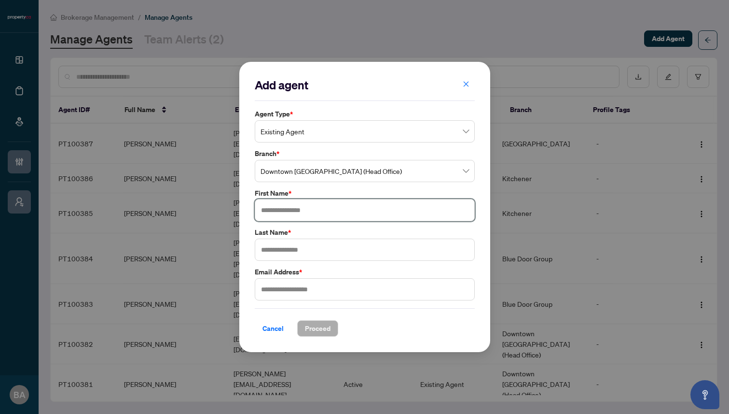
click at [284, 210] on input "text" at bounding box center [365, 210] width 220 height 22
drag, startPoint x: 277, startPoint y: 213, endPoint x: 307, endPoint y: 213, distance: 29.9
click at [307, 213] on input "********" at bounding box center [365, 210] width 220 height 22
type input "****"
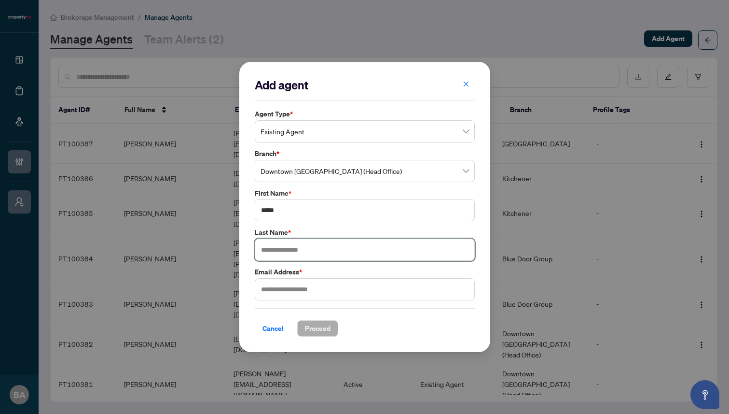
click at [285, 249] on input "text" at bounding box center [365, 249] width 220 height 22
paste input "***"
type input "***"
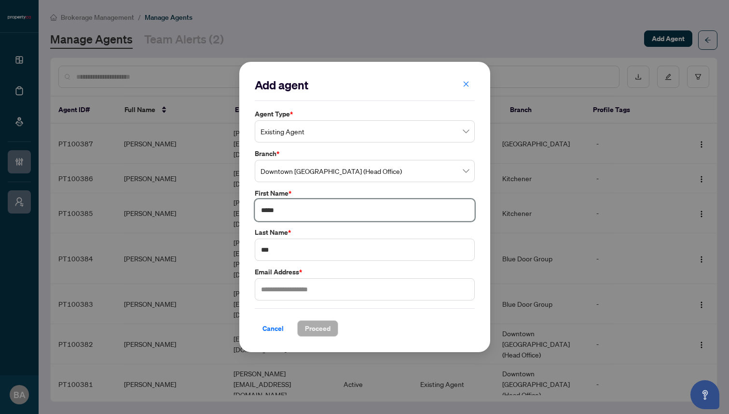
click at [301, 212] on input "****" at bounding box center [365, 210] width 220 height 22
type input "****"
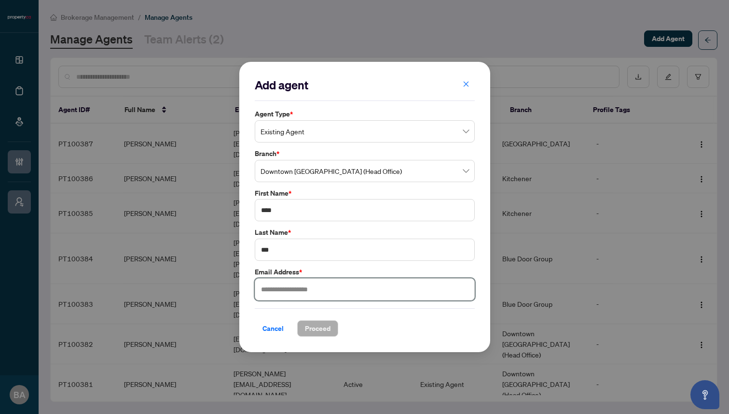
click at [298, 293] on input "text" at bounding box center [365, 289] width 220 height 22
type input "**********"
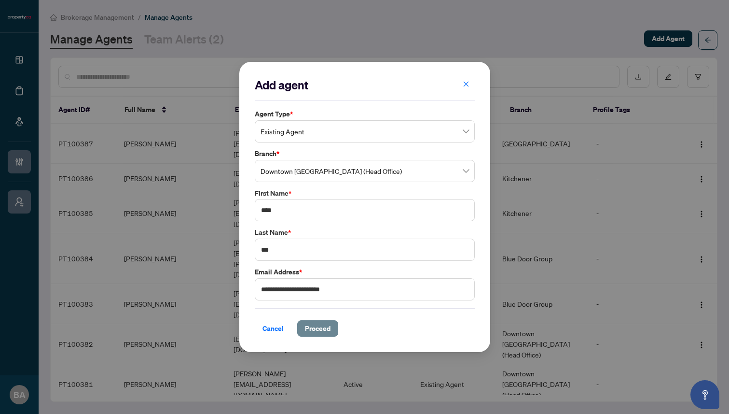
click at [319, 329] on span "Proceed" at bounding box center [318, 328] width 26 height 15
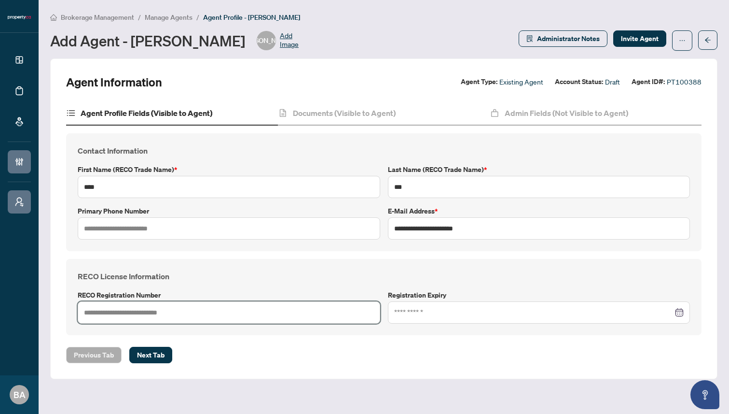
click at [180, 314] on input "text" at bounding box center [229, 312] width 303 height 22
type input "*******"
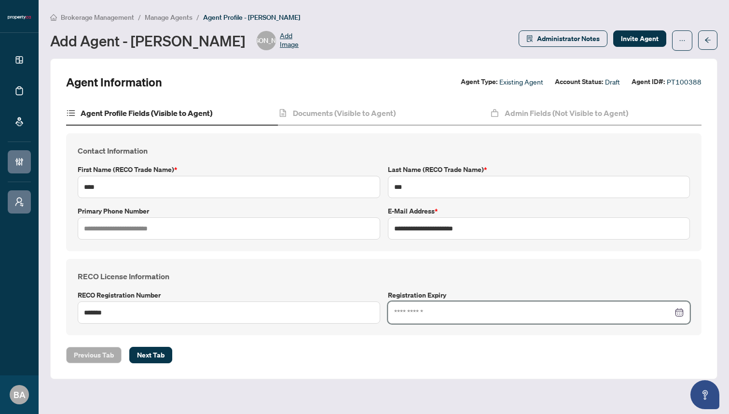
click at [436, 313] on input at bounding box center [533, 312] width 279 height 11
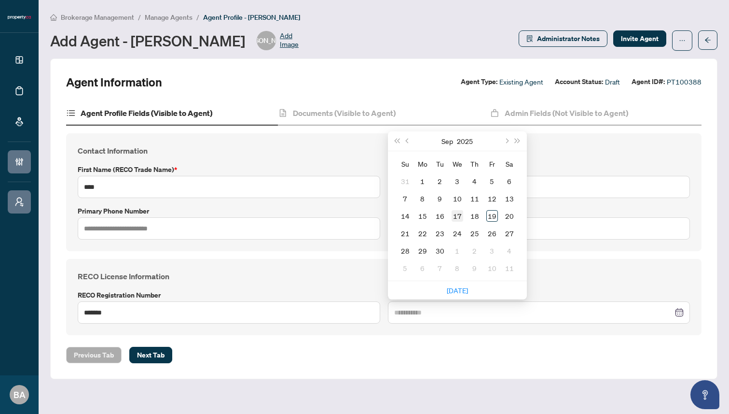
click at [457, 211] on div "17" at bounding box center [458, 216] width 12 height 12
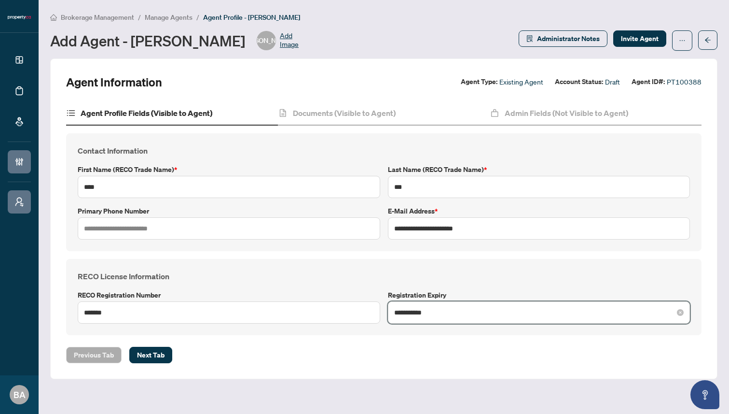
click at [445, 312] on input "**********" at bounding box center [533, 312] width 279 height 11
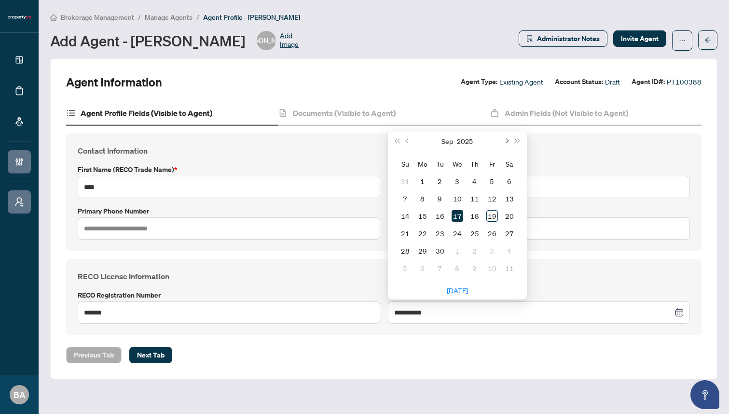
click at [509, 141] on button "Next month (PageDown)" at bounding box center [507, 140] width 11 height 19
type input "**********"
click at [474, 248] on div "30" at bounding box center [475, 251] width 12 height 12
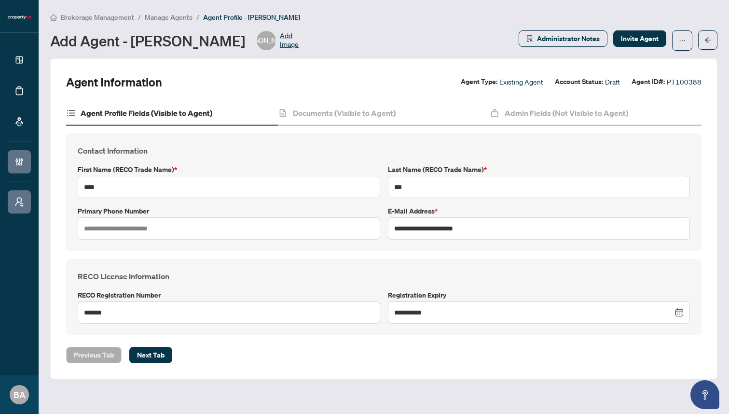
click at [273, 358] on div "Previous Tab Next Tab" at bounding box center [384, 355] width 636 height 16
click at [157, 356] on span "Next Tab" at bounding box center [151, 354] width 28 height 15
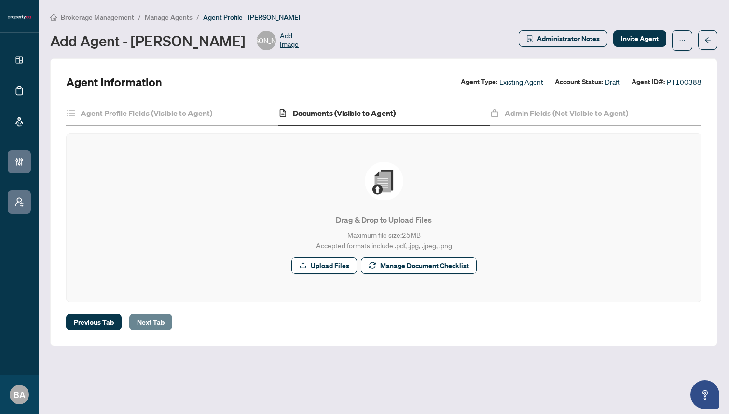
click at [158, 318] on span "Next Tab" at bounding box center [151, 321] width 28 height 15
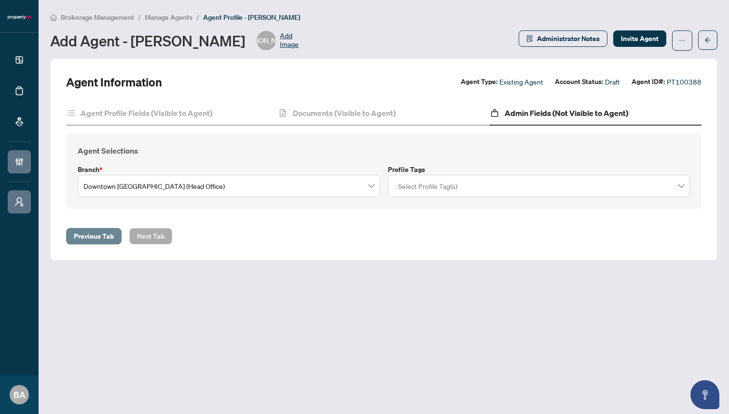
click at [93, 237] on span "Previous Tab" at bounding box center [94, 235] width 40 height 15
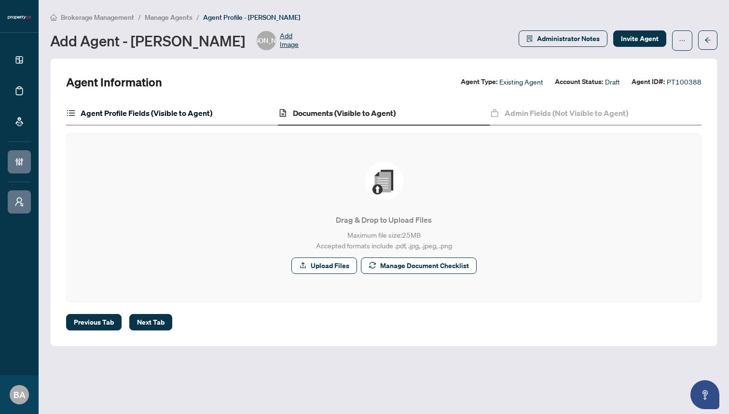
click at [134, 112] on h4 "Agent Profile Fields (Visible to Agent)" at bounding box center [147, 113] width 132 height 12
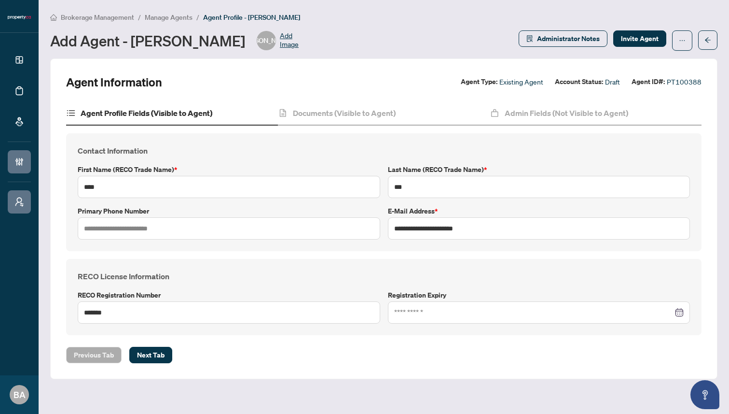
type input "**********"
click at [711, 38] on icon "arrow-left" at bounding box center [708, 40] width 7 height 7
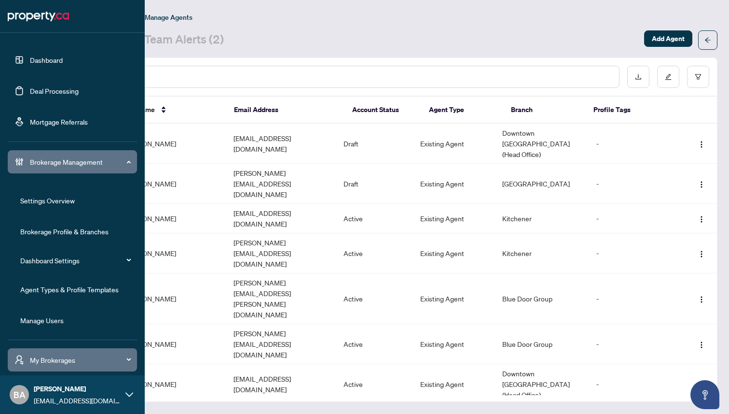
click at [54, 292] on link "Agent Types & Profile Templates" at bounding box center [69, 289] width 98 height 9
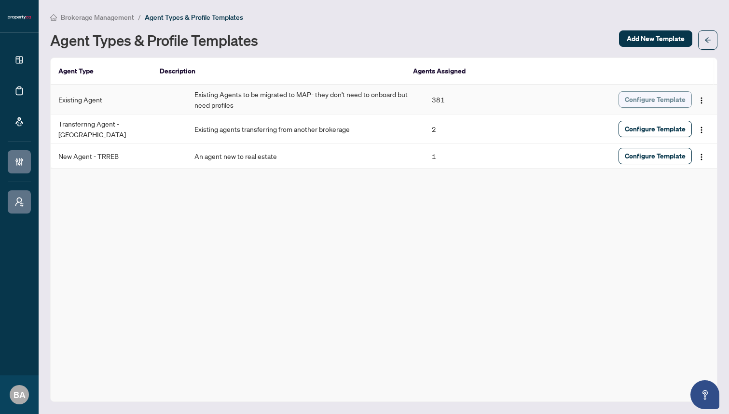
click at [652, 98] on span "Configure Template" at bounding box center [655, 99] width 61 height 15
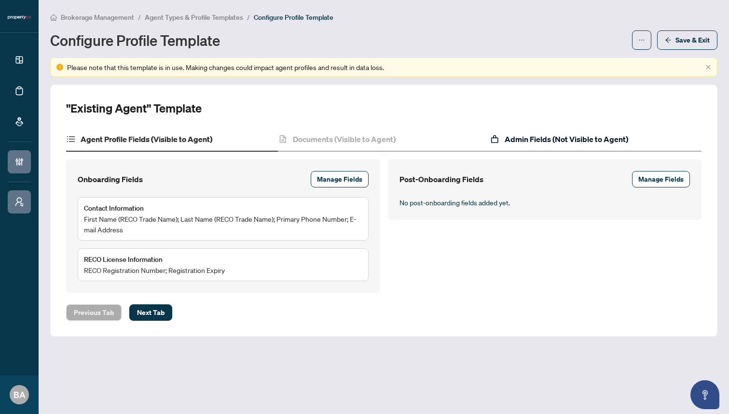
click at [544, 136] on h4 "Admin Fields (Not Visible to Agent)" at bounding box center [567, 139] width 124 height 12
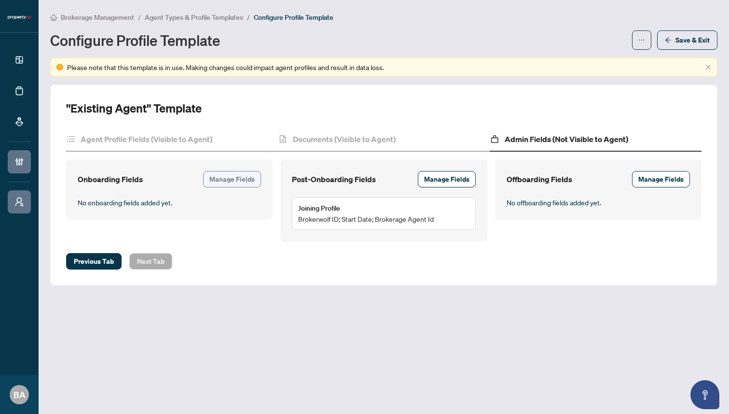
click at [237, 181] on span "Manage Fields" at bounding box center [231, 178] width 45 height 15
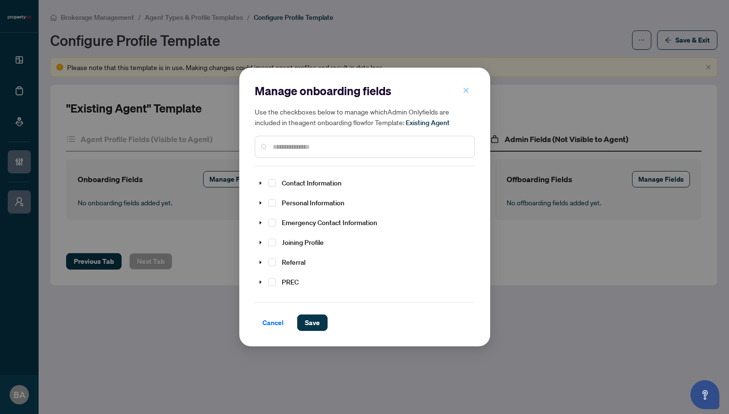
click at [467, 86] on span "button" at bounding box center [466, 90] width 7 height 15
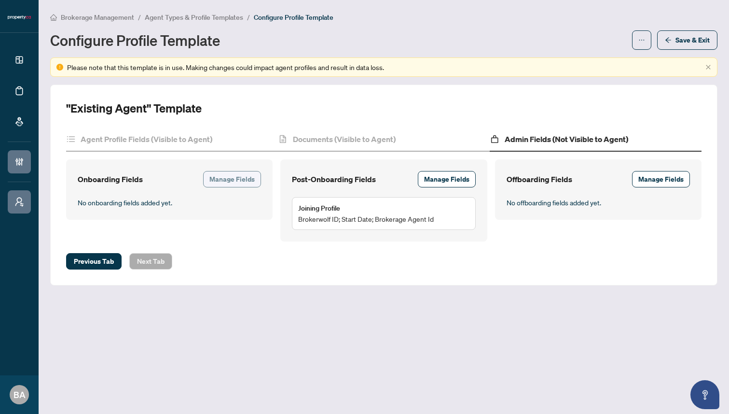
click at [244, 179] on span "Manage Fields" at bounding box center [231, 178] width 45 height 15
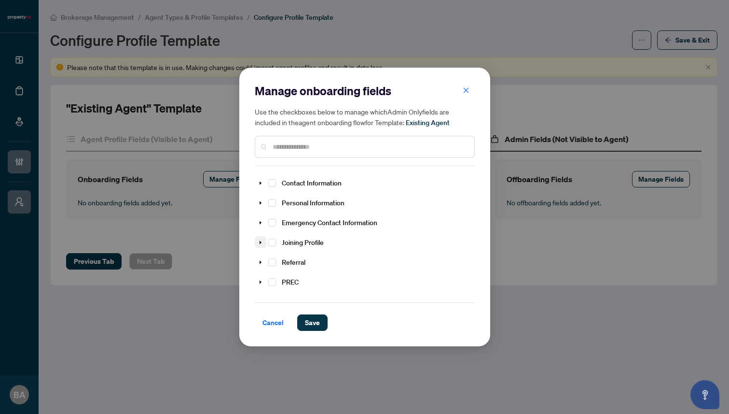
click at [261, 241] on icon "caret-down" at bounding box center [260, 242] width 5 height 5
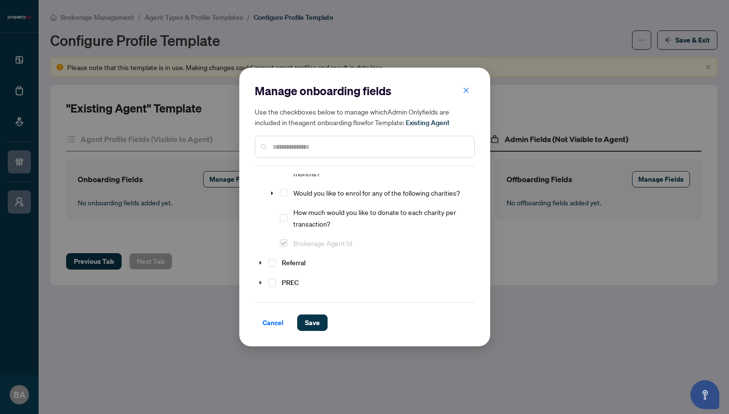
scroll to position [266, 0]
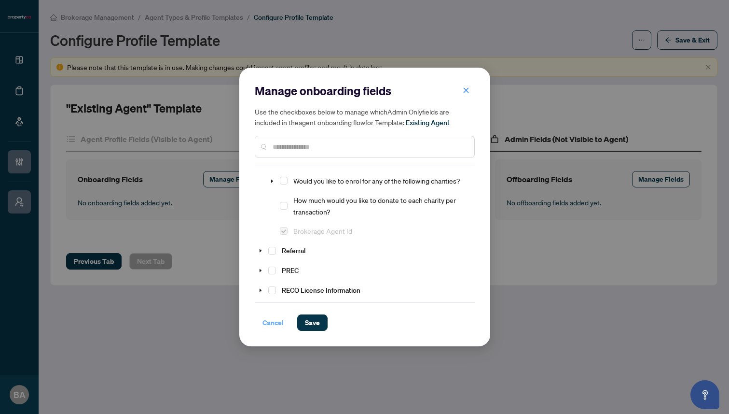
click at [276, 319] on span "Cancel" at bounding box center [273, 322] width 21 height 15
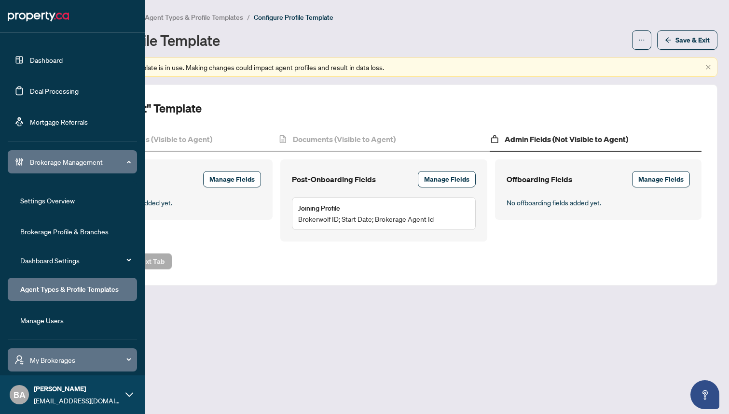
scroll to position [31, 0]
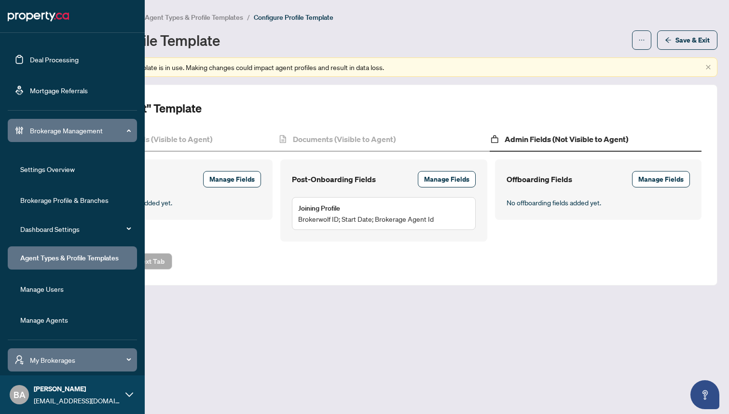
click at [44, 320] on link "Manage Agents" at bounding box center [44, 319] width 48 height 9
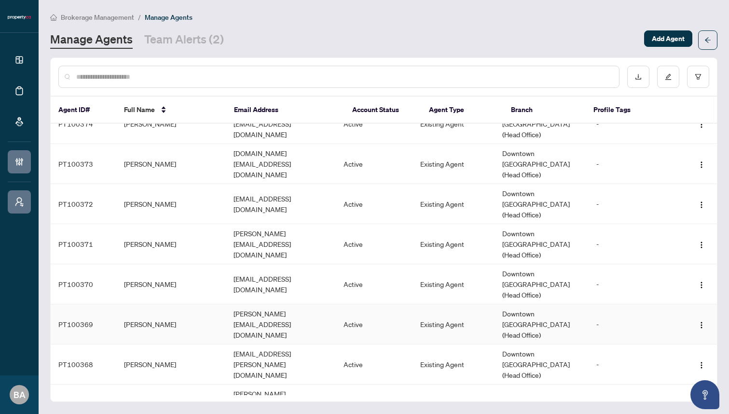
scroll to position [854, 0]
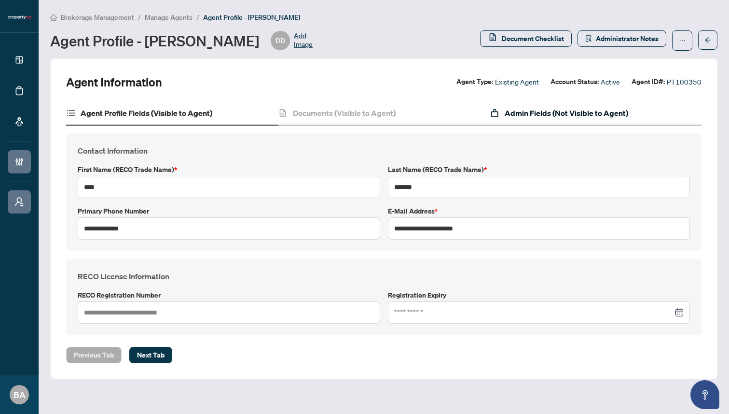
click at [531, 110] on h4 "Admin Fields (Not Visible to Agent)" at bounding box center [567, 113] width 124 height 12
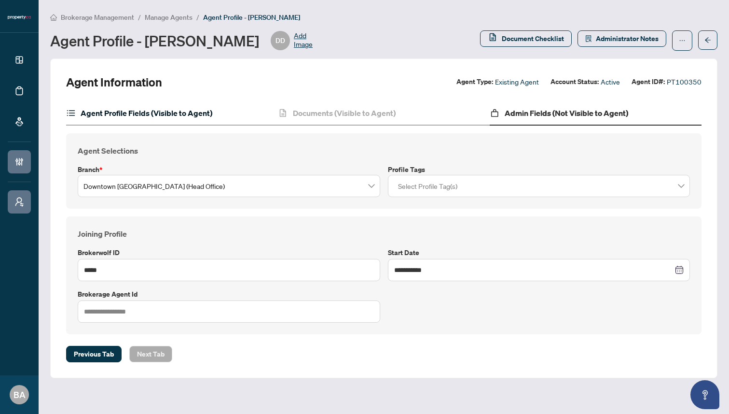
click at [148, 114] on h4 "Agent Profile Fields (Visible to Agent)" at bounding box center [147, 113] width 132 height 12
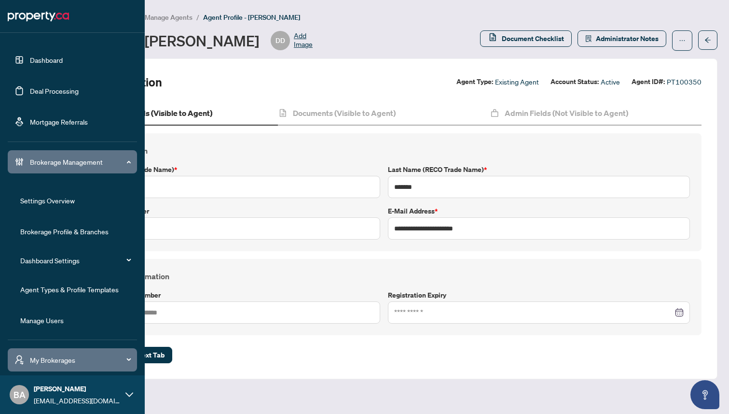
click at [41, 289] on link "Agent Types & Profile Templates" at bounding box center [69, 289] width 98 height 9
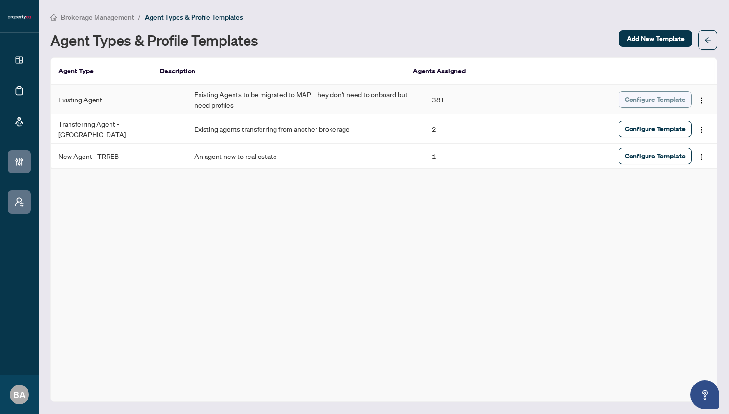
click at [640, 98] on span "Configure Template" at bounding box center [655, 99] width 61 height 15
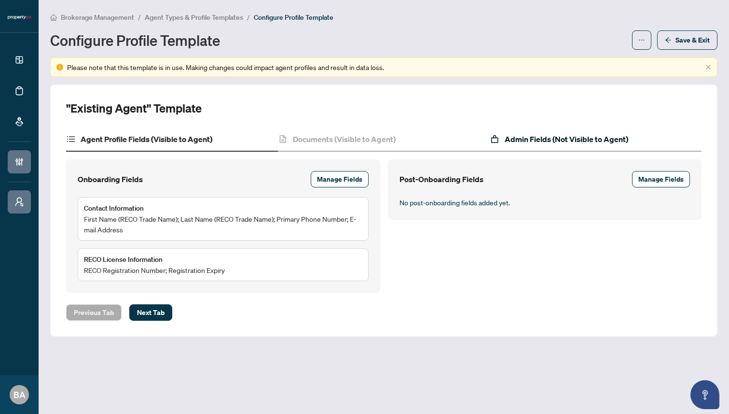
click at [542, 137] on h4 "Admin Fields (Not Visible to Agent)" at bounding box center [567, 139] width 124 height 12
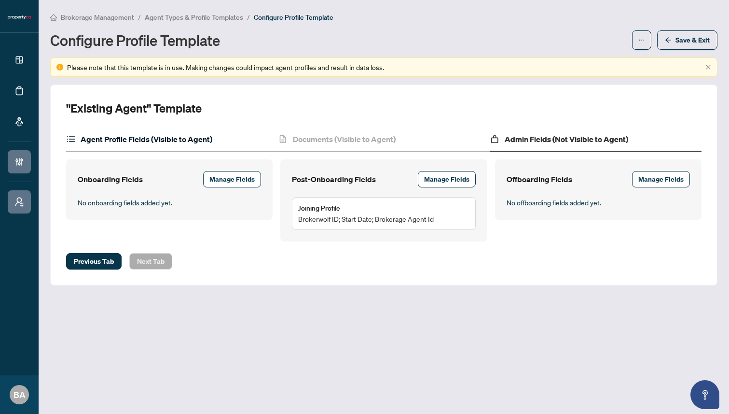
click at [188, 134] on h4 "Agent Profile Fields (Visible to Agent)" at bounding box center [147, 139] width 132 height 12
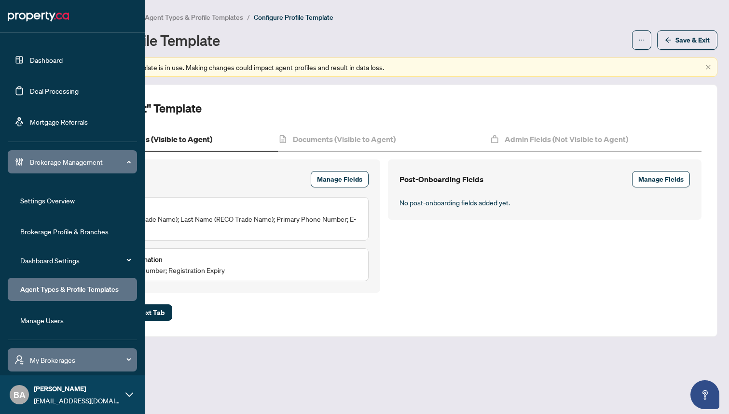
scroll to position [31, 0]
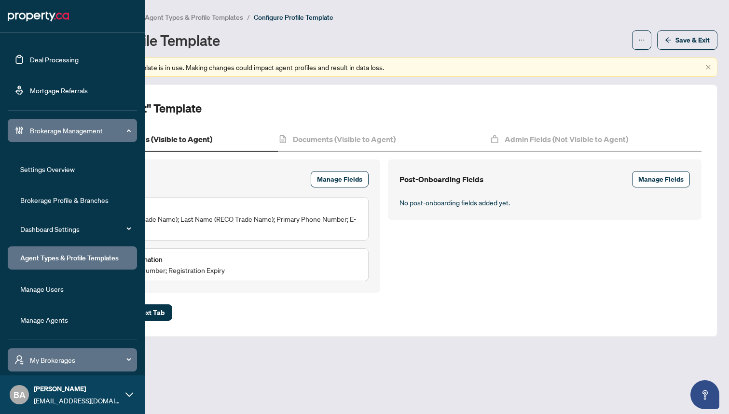
click at [45, 319] on link "Manage Agents" at bounding box center [44, 319] width 48 height 9
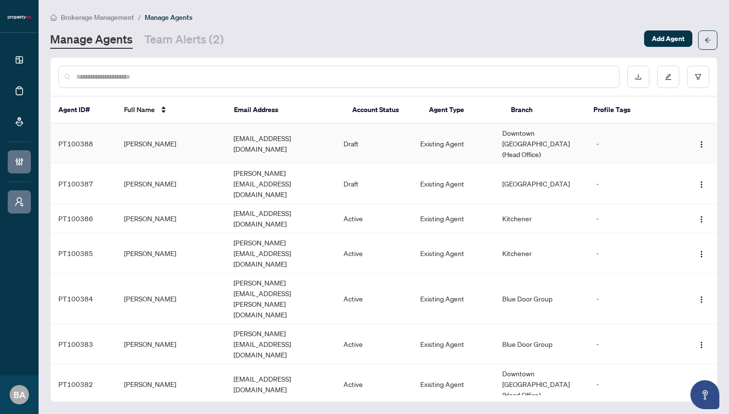
click at [237, 140] on td "[EMAIL_ADDRESS][DOMAIN_NAME]" at bounding box center [281, 144] width 110 height 40
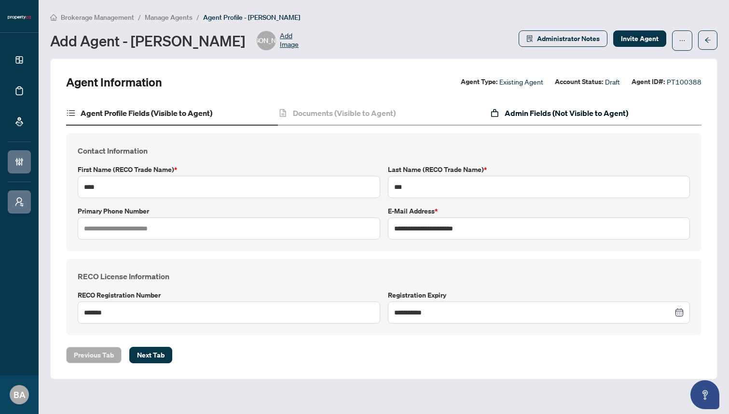
click at [542, 115] on h4 "Admin Fields (Not Visible to Agent)" at bounding box center [567, 113] width 124 height 12
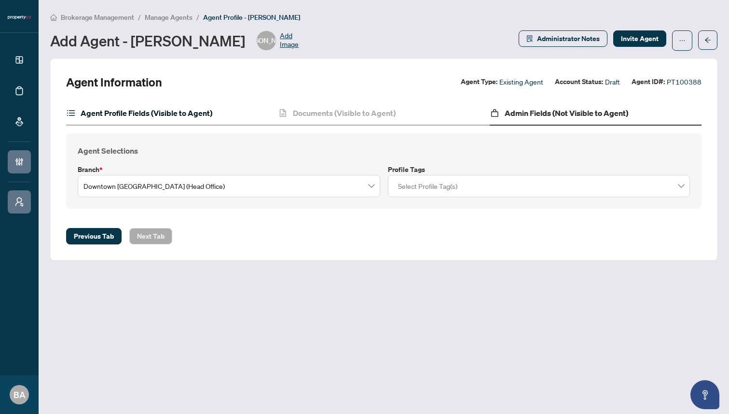
click at [169, 116] on h4 "Agent Profile Fields (Visible to Agent)" at bounding box center [147, 113] width 132 height 12
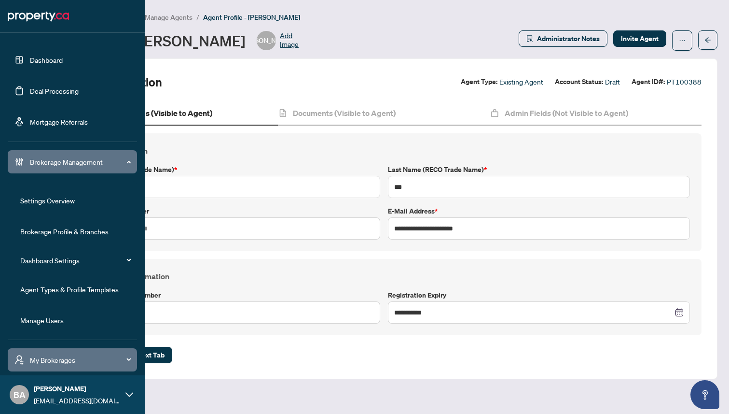
click at [42, 288] on link "Agent Types & Profile Templates" at bounding box center [69, 289] width 98 height 9
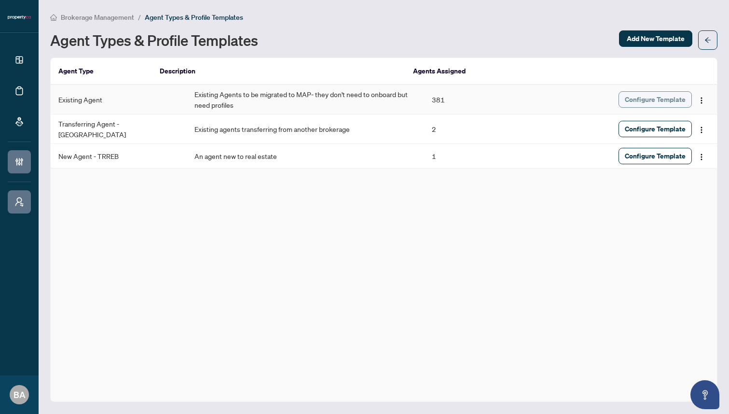
click at [652, 98] on span "Configure Template" at bounding box center [655, 99] width 61 height 15
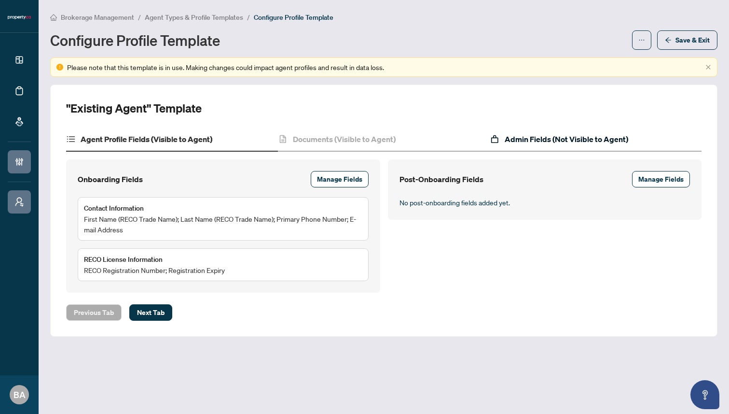
click at [528, 142] on h4 "Admin Fields (Not Visible to Agent)" at bounding box center [567, 139] width 124 height 12
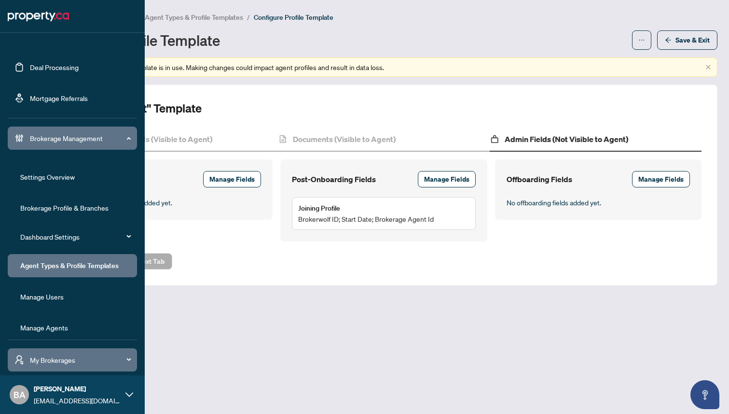
scroll to position [31, 0]
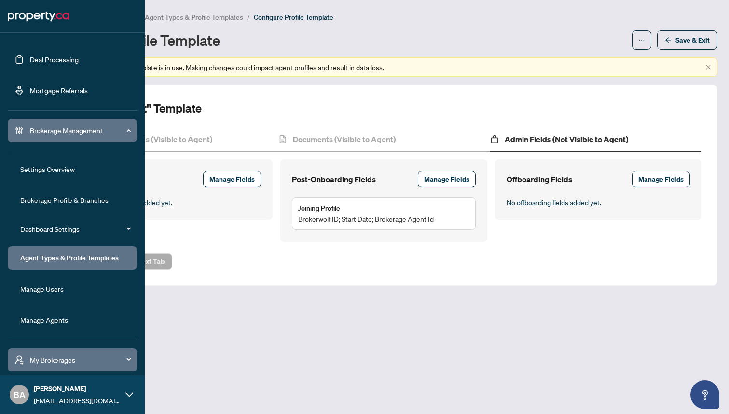
click at [30, 316] on link "Manage Agents" at bounding box center [44, 319] width 48 height 9
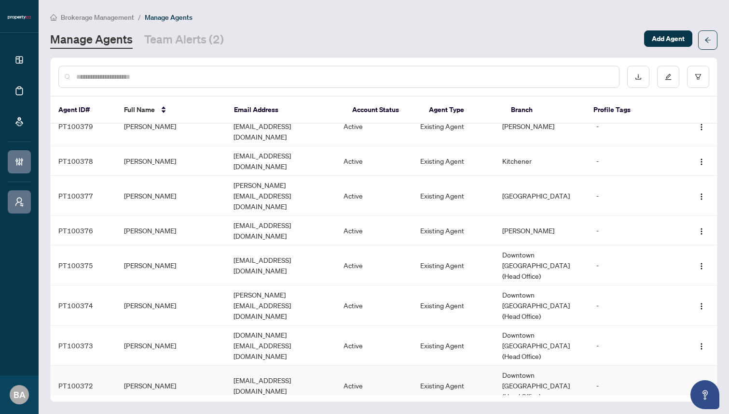
scroll to position [381, 0]
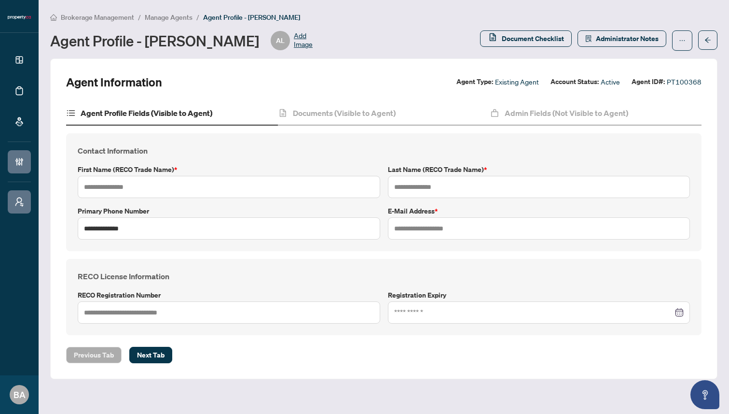
type input "******"
type input "*****"
type input "**********"
click at [522, 115] on h4 "Admin Fields (Not Visible to Agent)" at bounding box center [567, 113] width 124 height 12
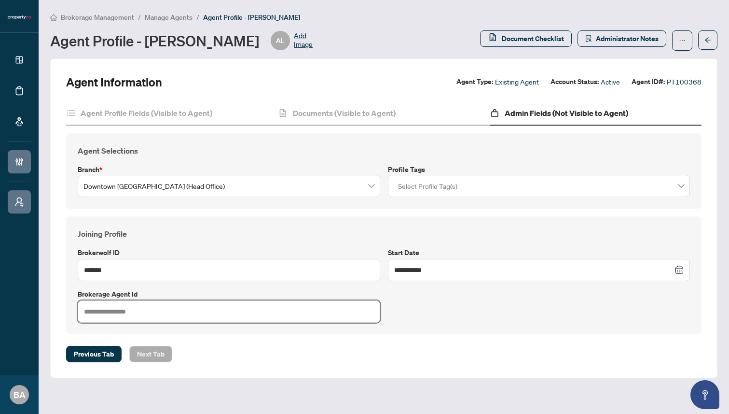
click at [129, 312] on input "text" at bounding box center [229, 311] width 303 height 22
click at [139, 313] on input "text" at bounding box center [229, 311] width 303 height 22
click at [71, 294] on div "**********" at bounding box center [384, 275] width 636 height 118
click at [174, 16] on span "Manage Agents" at bounding box center [169, 17] width 48 height 9
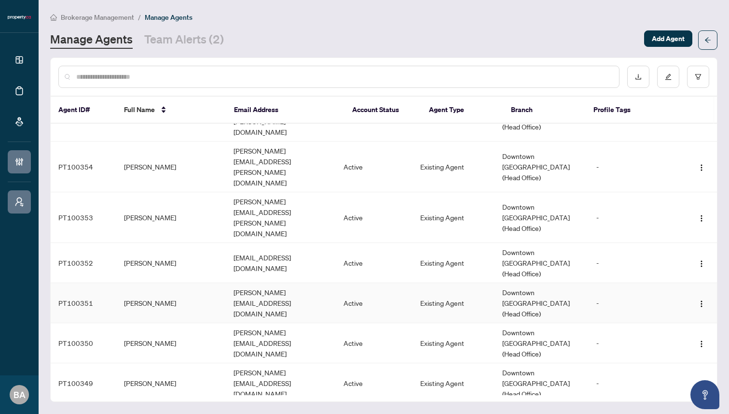
scroll to position [1423, 0]
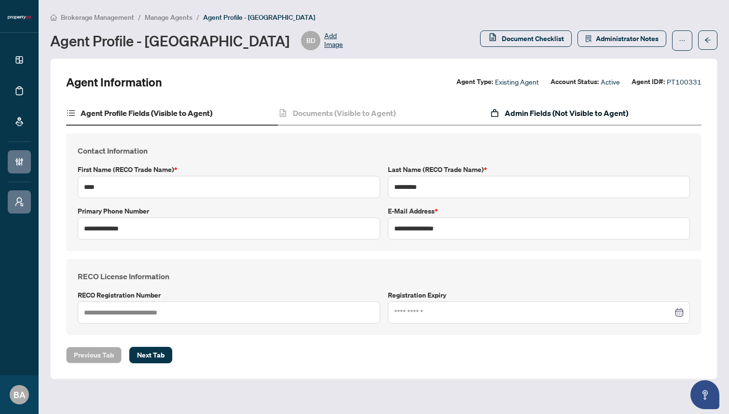
click at [548, 114] on h4 "Admin Fields (Not Visible to Agent)" at bounding box center [567, 113] width 124 height 12
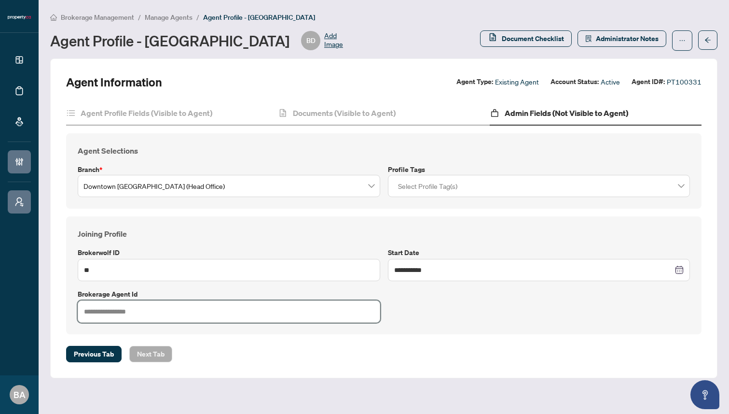
click at [145, 312] on input "text" at bounding box center [229, 311] width 303 height 22
click at [145, 234] on h4 "Joining Profile" at bounding box center [384, 234] width 613 height 12
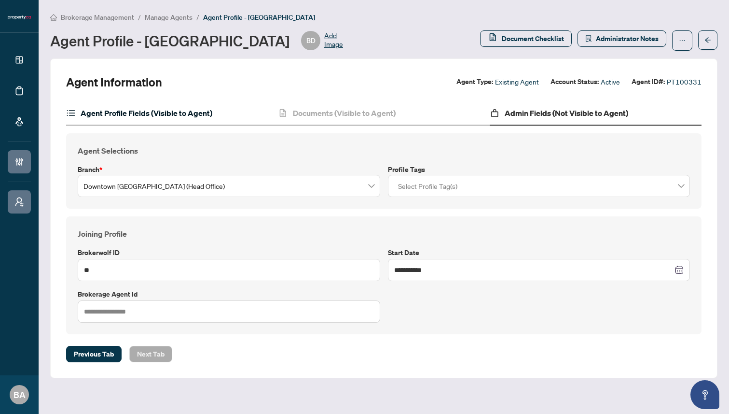
click at [191, 108] on h4 "Agent Profile Fields (Visible to Agent)" at bounding box center [147, 113] width 132 height 12
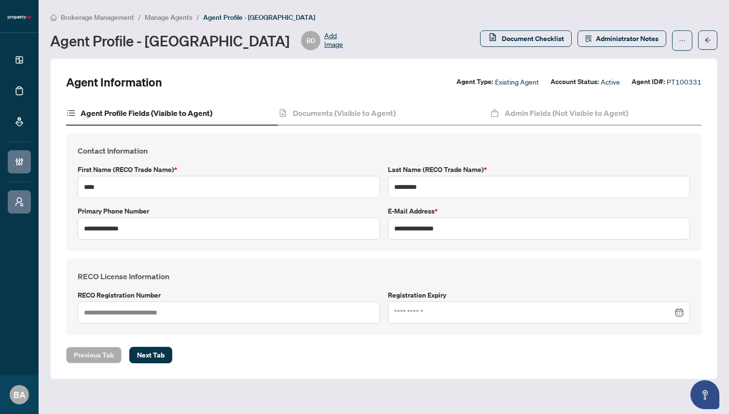
click at [171, 15] on span "Manage Agents" at bounding box center [169, 17] width 48 height 9
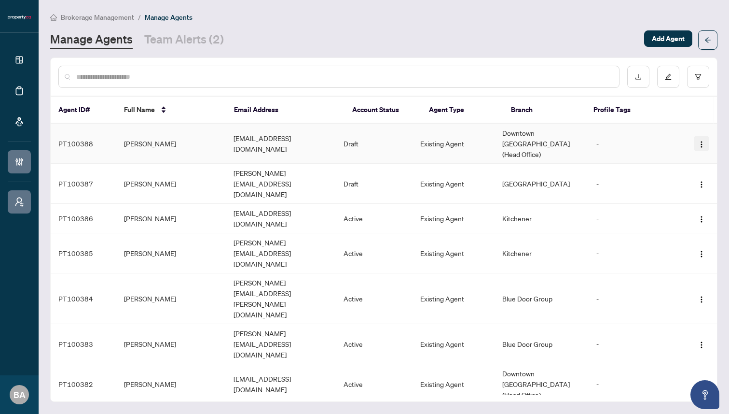
click at [698, 140] on img "button" at bounding box center [702, 144] width 8 height 8
click at [674, 171] on span "Delete Agent" at bounding box center [672, 172] width 53 height 11
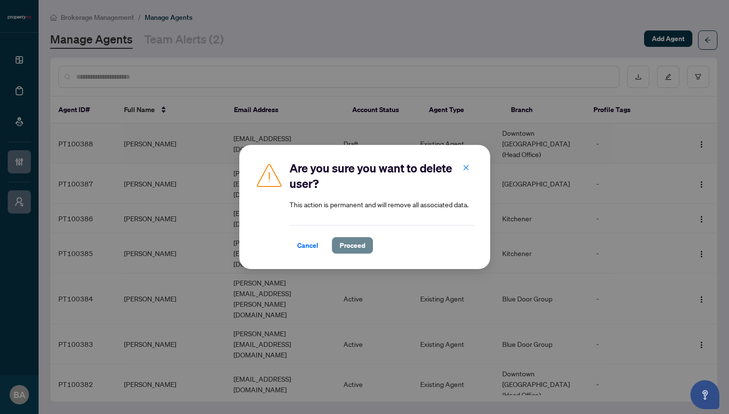
click at [356, 244] on span "Proceed" at bounding box center [353, 244] width 26 height 15
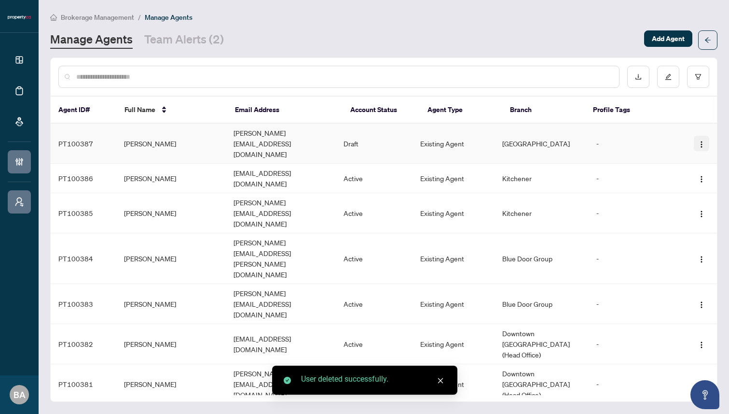
click at [704, 136] on button "button" at bounding box center [701, 143] width 15 height 15
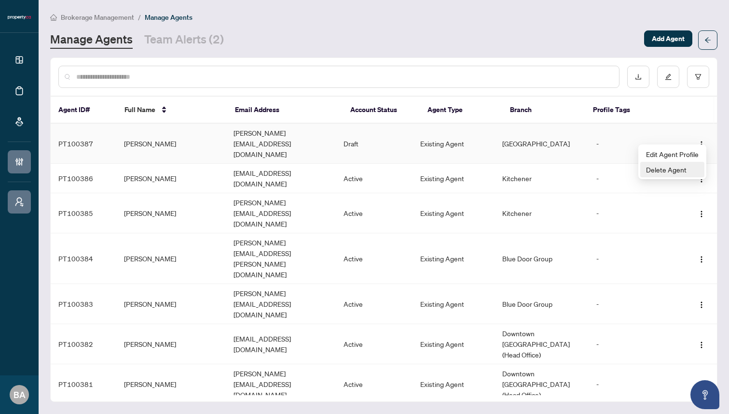
click at [664, 168] on span "Delete Agent" at bounding box center [672, 169] width 53 height 11
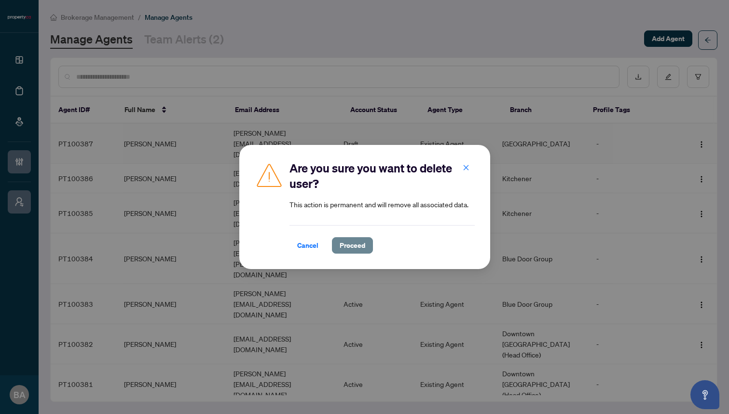
click at [353, 248] on span "Proceed" at bounding box center [353, 244] width 26 height 15
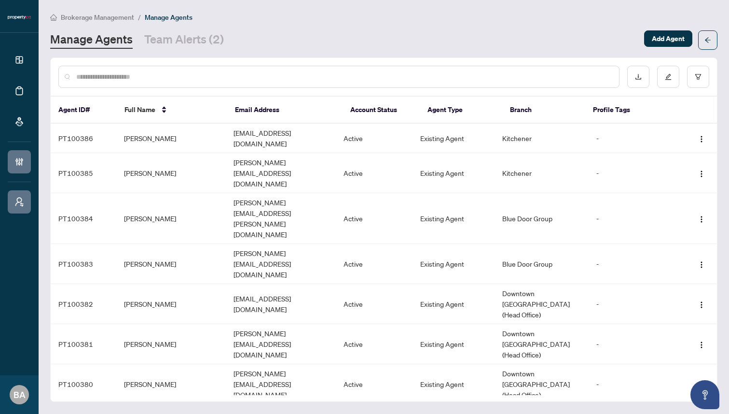
click at [444, 12] on div "Brokerage Management / Manage Agents" at bounding box center [384, 17] width 668 height 11
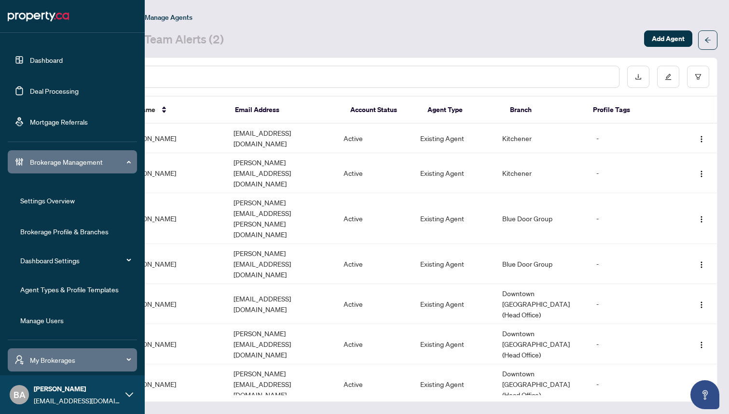
click at [49, 291] on link "Agent Types & Profile Templates" at bounding box center [69, 289] width 98 height 9
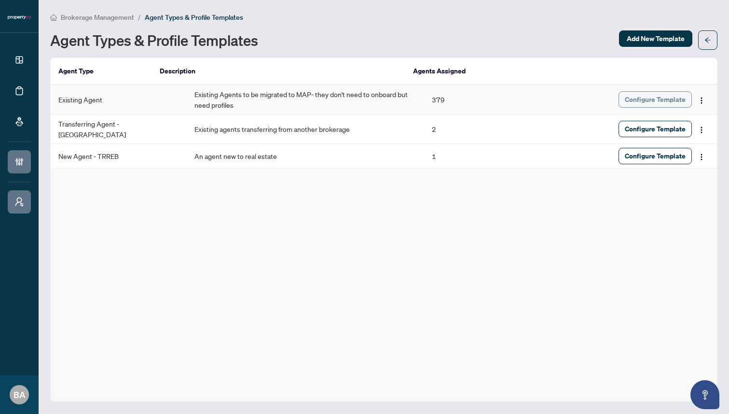
click at [642, 101] on span "Configure Template" at bounding box center [655, 99] width 61 height 15
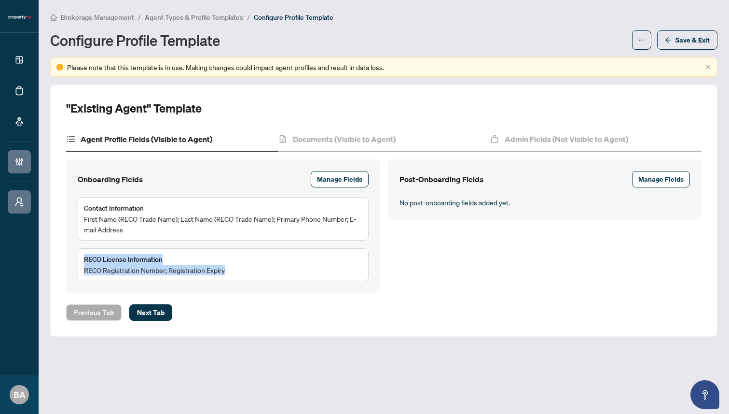
drag, startPoint x: 84, startPoint y: 257, endPoint x: 247, endPoint y: 288, distance: 165.6
click at [247, 288] on div "Onboarding Fields Manage Fields Contact Information First Name (RECO Trade Name…" at bounding box center [223, 225] width 314 height 133
click at [173, 254] on div "RECO License Information RECO Registration Number; Registration Expiry" at bounding box center [154, 264] width 141 height 21
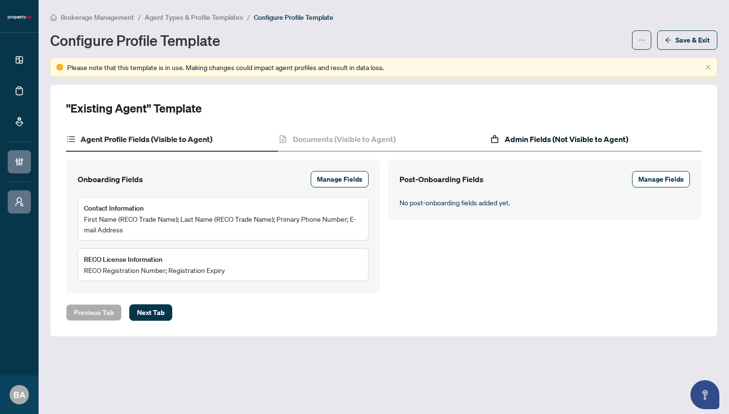
click at [522, 142] on h4 "Admin Fields (Not Visible to Agent)" at bounding box center [567, 139] width 124 height 12
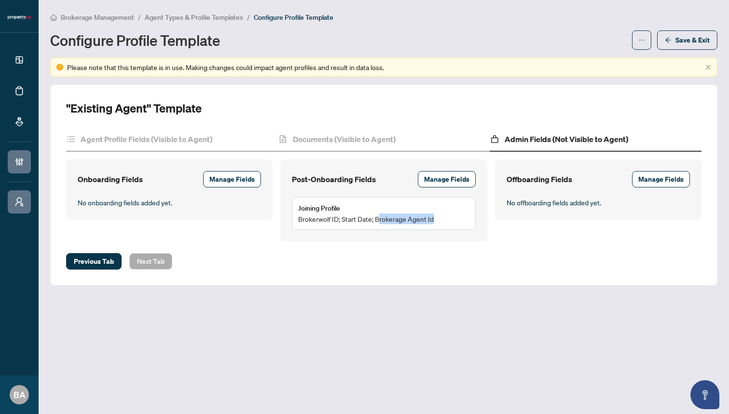
drag, startPoint x: 377, startPoint y: 218, endPoint x: 447, endPoint y: 218, distance: 69.5
click at [447, 218] on div "Joining Profile Brokerwolf ID; Start Date; Brokerage Agent Id" at bounding box center [383, 213] width 171 height 21
click at [409, 246] on div ""Existing Agent" Template Agent Profile Fields (Visible to Agent) Documents (Vi…" at bounding box center [384, 184] width 636 height 169
click at [515, 28] on div "Brokerage Management / Agent Types & Profile Templates / Configure Profile Temp…" at bounding box center [384, 31] width 668 height 38
click at [426, 117] on div ""Existing Agent" Template Agent Profile Fields (Visible to Agent) Documents (Vi…" at bounding box center [384, 184] width 636 height 169
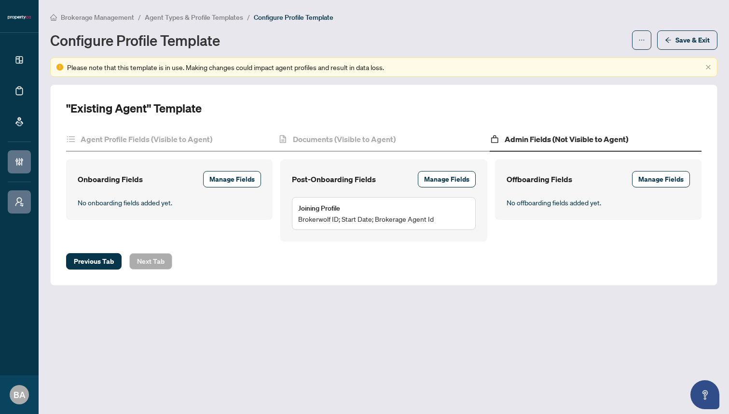
click at [530, 141] on h4 "Admin Fields (Not Visible to Agent)" at bounding box center [567, 139] width 124 height 12
click at [195, 228] on div "Onboarding Fields Manage Fields No onboarding fields added yet." at bounding box center [169, 200] width 214 height 82
